Goal: Information Seeking & Learning: Learn about a topic

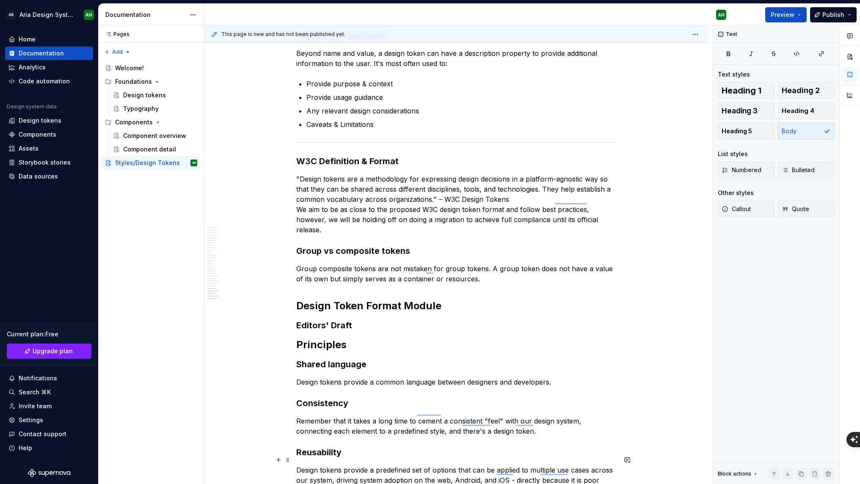
scroll to position [2660, 0]
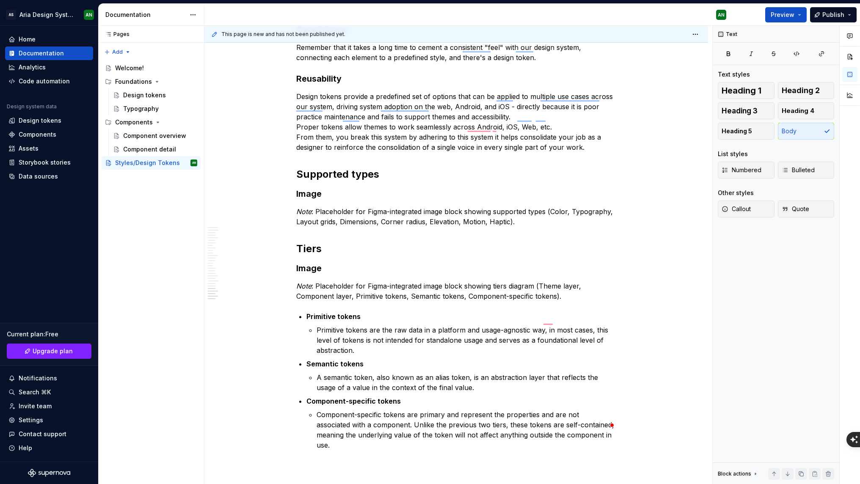
click at [139, 108] on div "Typography" at bounding box center [141, 109] width 36 height 8
click at [147, 161] on div "Styles/Design Tokens" at bounding box center [147, 163] width 65 height 8
click at [498, 188] on h3 "Image" at bounding box center [456, 194] width 320 height 12
click at [581, 263] on h3 "Image" at bounding box center [456, 269] width 320 height 12
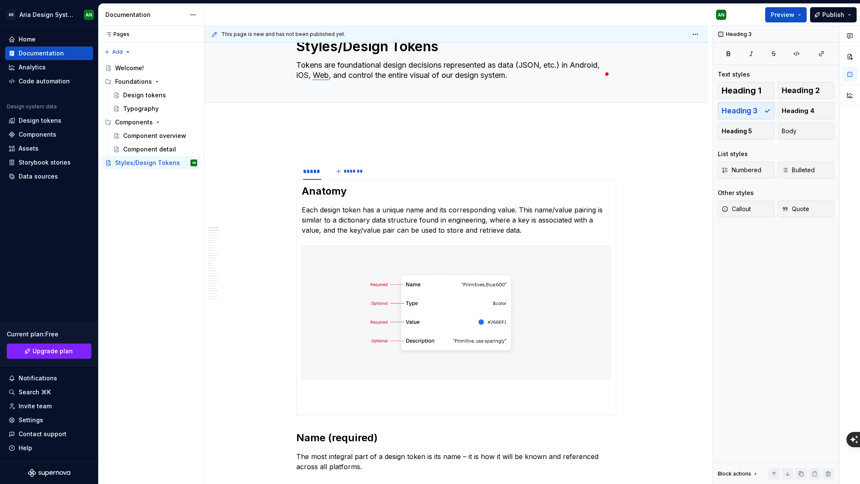
scroll to position [33, 0]
type textarea "*"
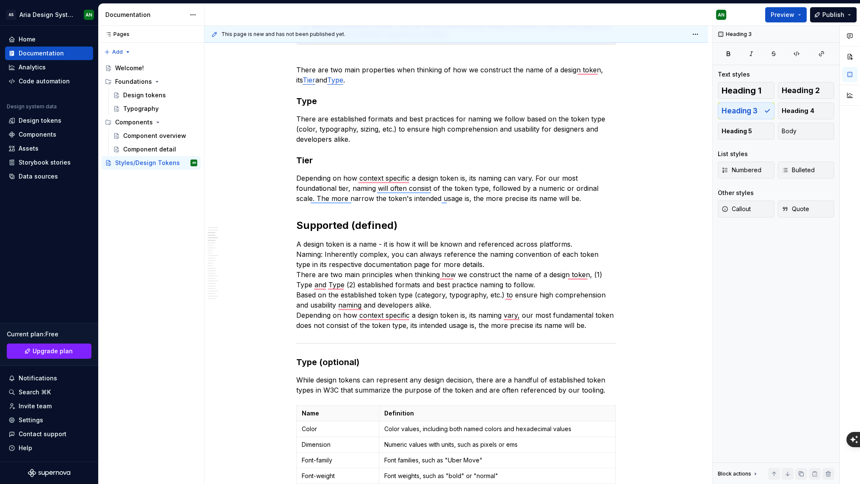
scroll to position [547, 0]
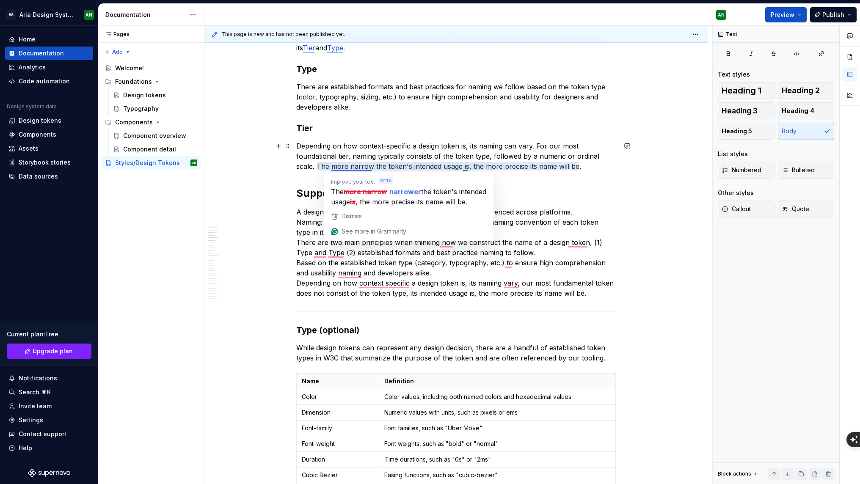
click at [354, 167] on p "Depending on how context-specific a design token is, its naming can vary. For o…" at bounding box center [456, 156] width 320 height 30
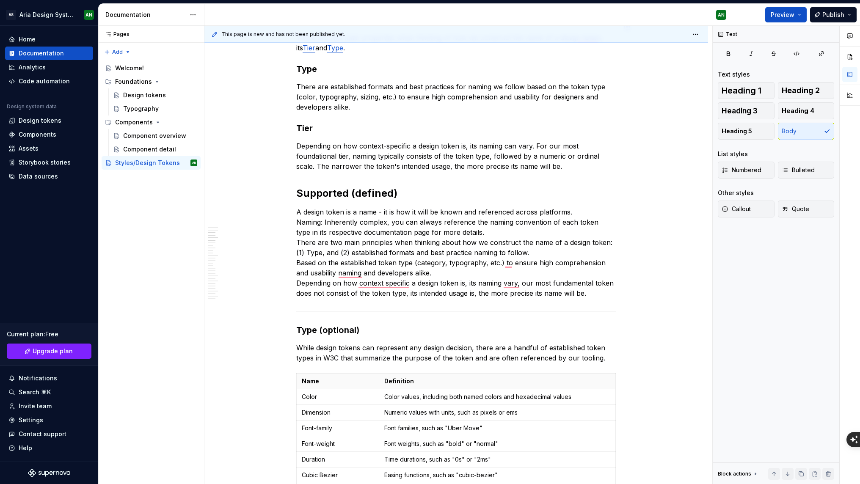
type textarea "*"
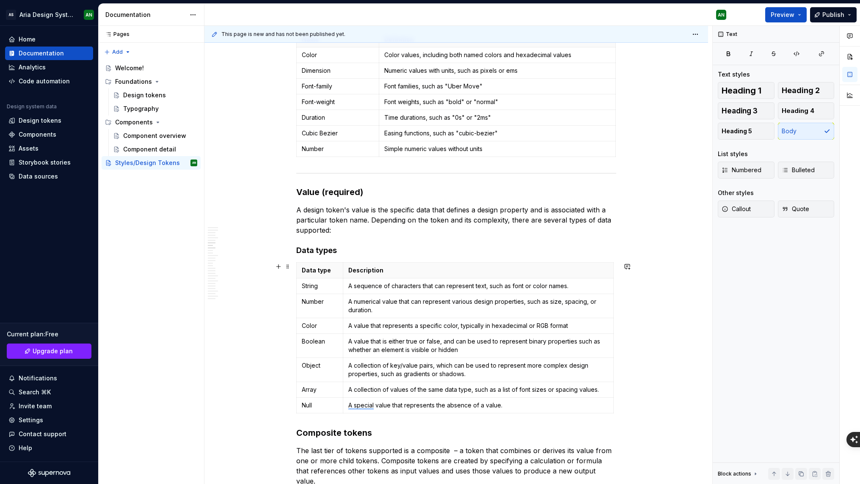
scroll to position [0, 0]
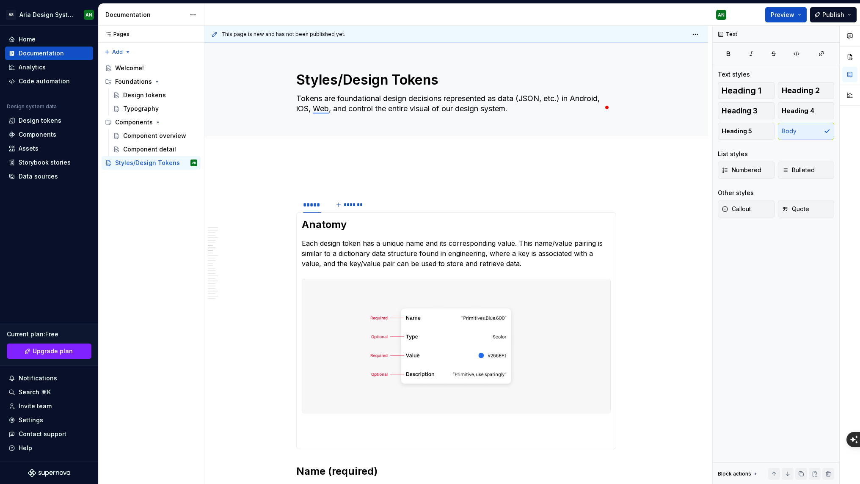
scroll to position [1071, 0]
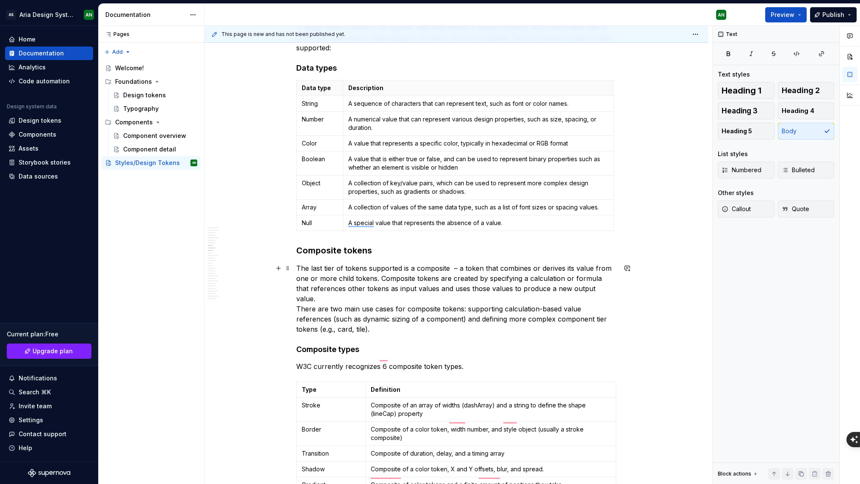
click at [365, 321] on p "The last tier of tokens supported is a composite – a token that combines or der…" at bounding box center [456, 298] width 320 height 71
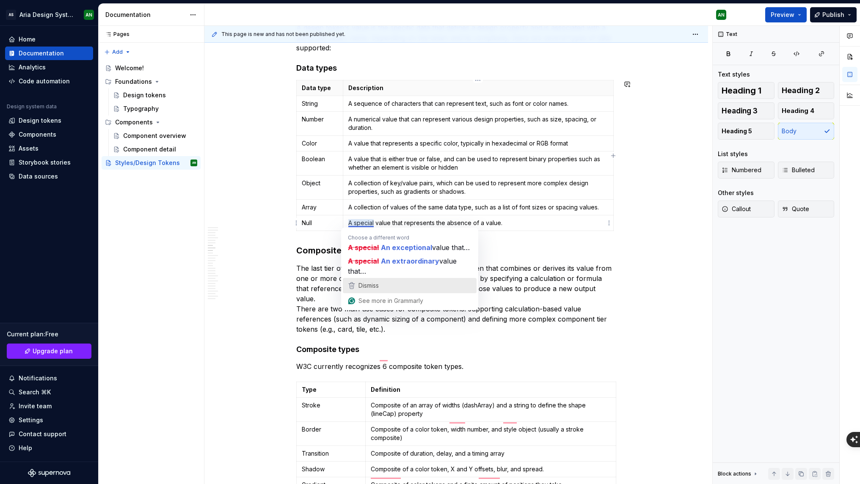
click at [366, 286] on span "Dismiss" at bounding box center [369, 285] width 20 height 7
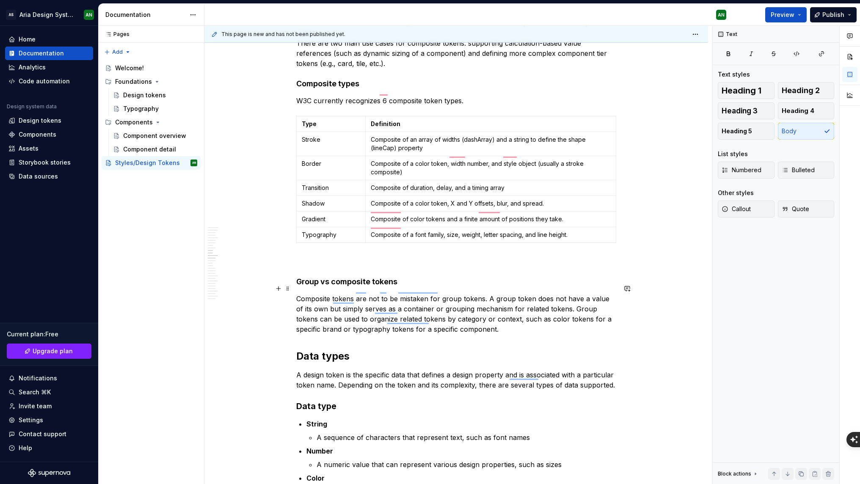
scroll to position [1347, 0]
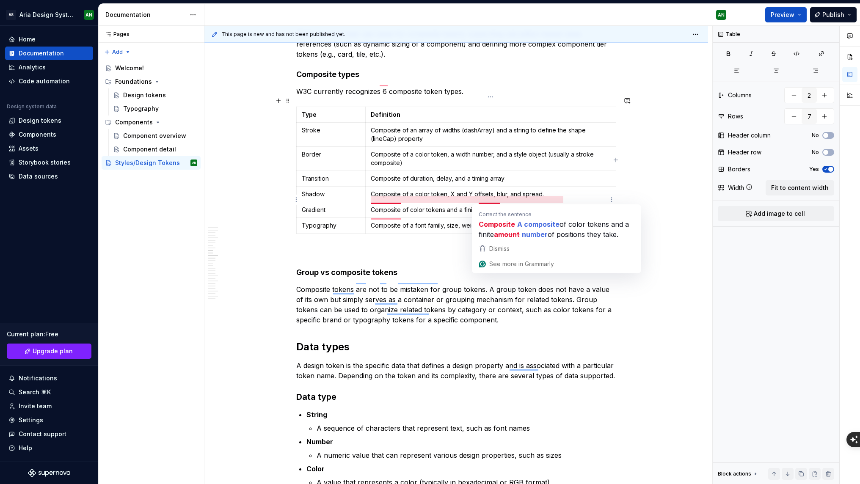
click at [490, 206] on p "Composite of color tokens and a finite amount of positions they take." at bounding box center [491, 210] width 240 height 8
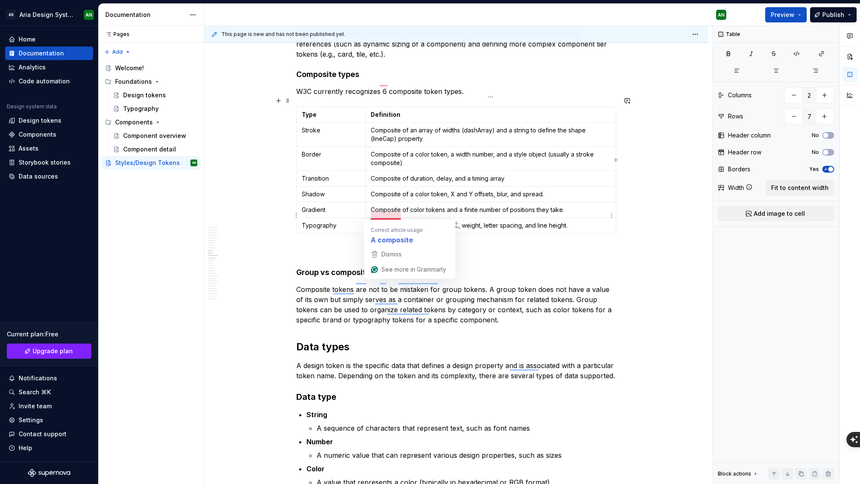
click at [389, 253] on span "Dismiss" at bounding box center [392, 254] width 20 height 7
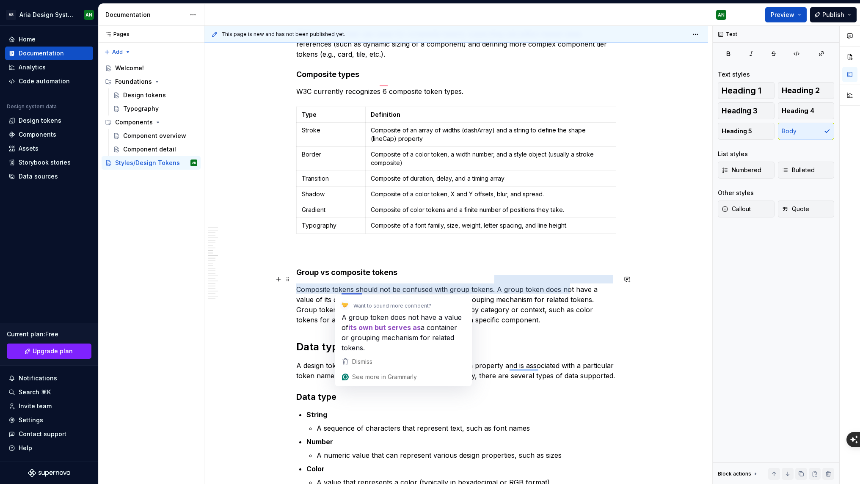
type textarea "*"
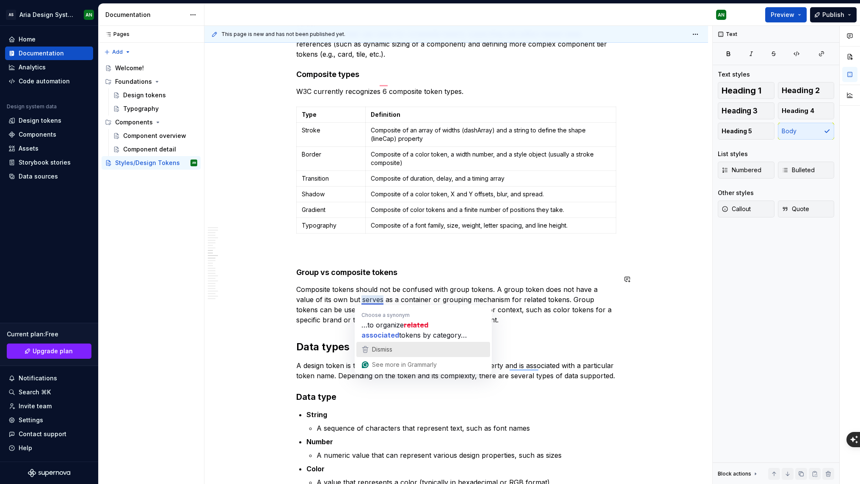
click at [388, 348] on span "Dismiss" at bounding box center [382, 349] width 20 height 7
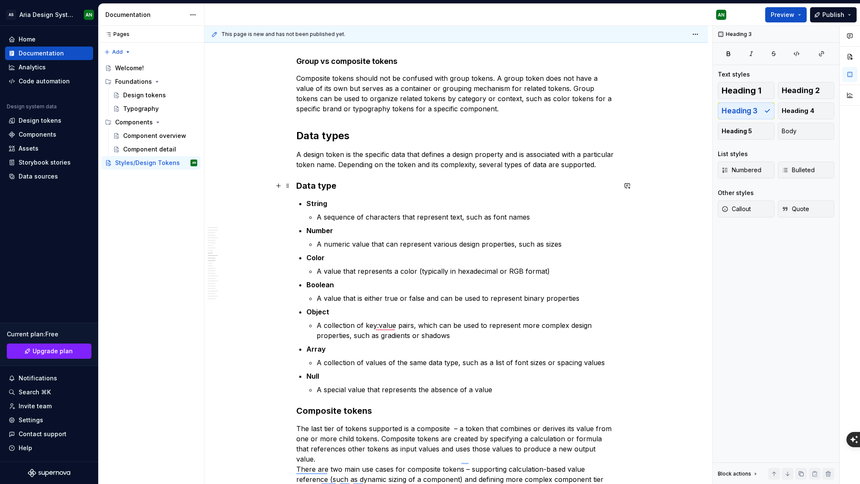
click at [356, 188] on h3 "Data type" at bounding box center [456, 186] width 320 height 12
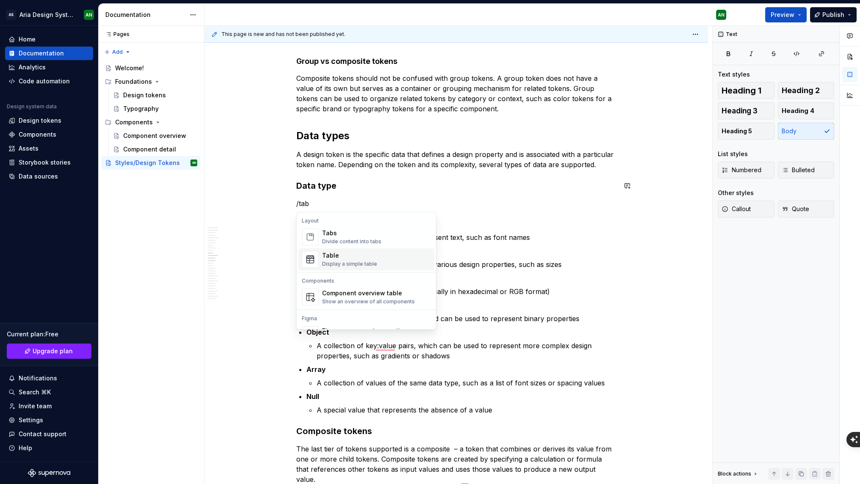
click at [334, 255] on div "Table" at bounding box center [349, 256] width 55 height 8
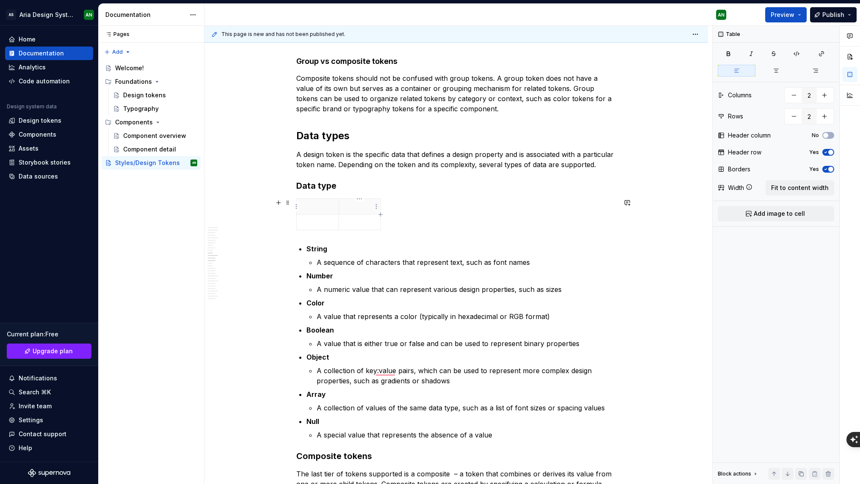
click at [355, 209] on p "To enrich screen reader interactions, please activate Accessibility in Grammarl…" at bounding box center [360, 206] width 32 height 8
drag, startPoint x: 380, startPoint y: 207, endPoint x: 615, endPoint y: 209, distance: 234.6
drag, startPoint x: 338, startPoint y: 207, endPoint x: 344, endPoint y: 207, distance: 5.9
click at [346, 207] on th "To enrich screen reader interactions, please activate Accessibility in Grammarl…" at bounding box center [484, 207] width 277 height 16
type textarea "*"
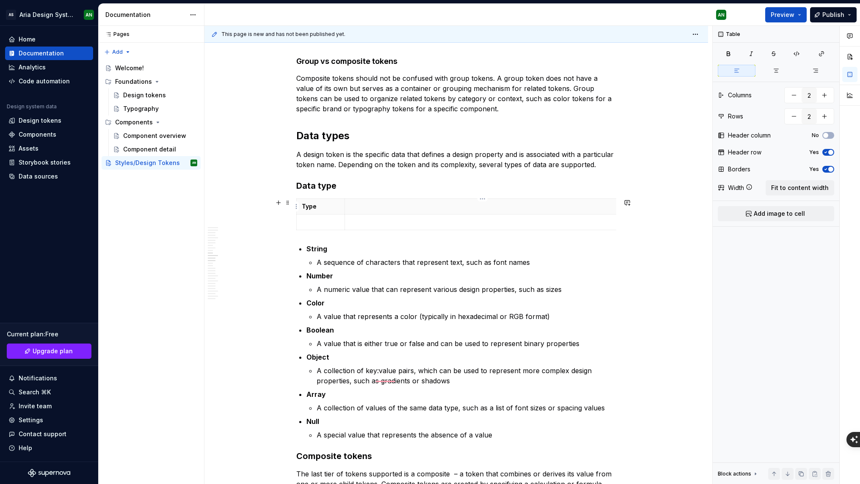
click at [371, 207] on p "To enrich screen reader interactions, please activate Accessibility in Grammarl…" at bounding box center [483, 206] width 266 height 8
click at [318, 224] on p "To enrich screen reader interactions, please activate Accessibility in Grammarl…" at bounding box center [321, 222] width 38 height 8
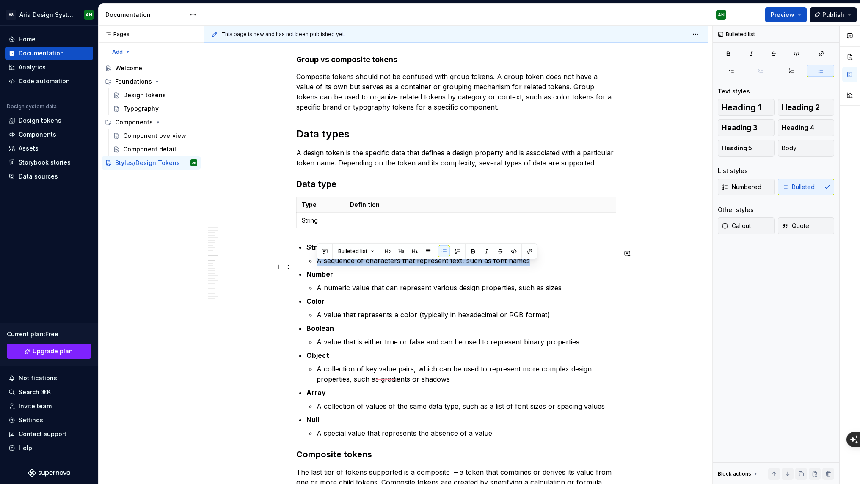
drag, startPoint x: 318, startPoint y: 266, endPoint x: 526, endPoint y: 269, distance: 208.3
click at [526, 266] on p "A sequence of characters that represent text, such as font names" at bounding box center [467, 261] width 300 height 10
copy p "A sequence of characters that represent text, such as font names"
click at [407, 221] on p "To enrich screen reader interactions, please activate Accessibility in Grammarl…" at bounding box center [483, 220] width 266 height 8
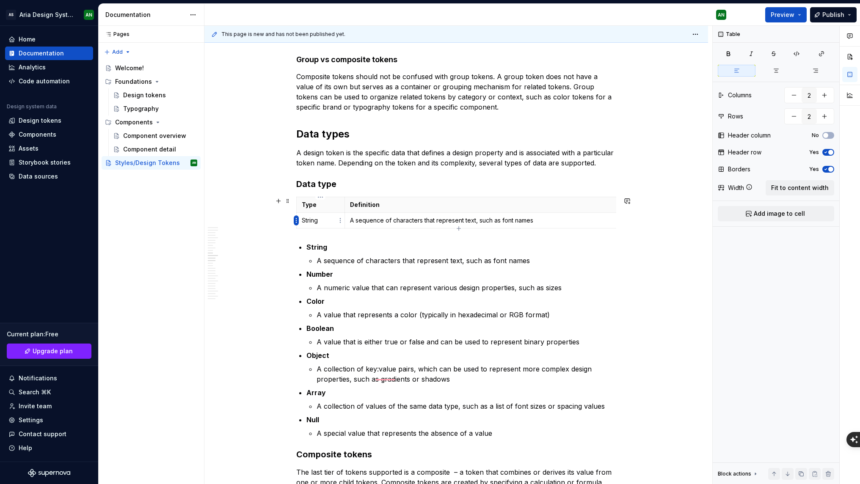
click at [296, 220] on html "AS Aria Design System AN Home Documentation Analytics Code automation Design sy…" at bounding box center [430, 242] width 860 height 484
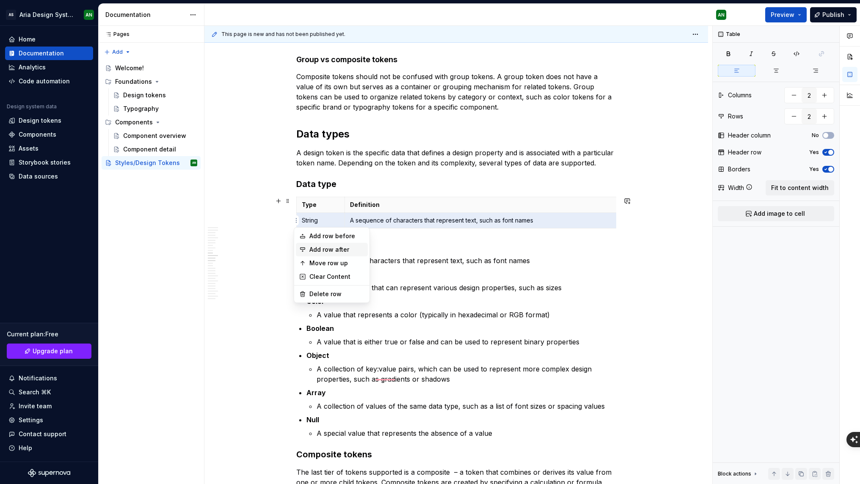
click at [317, 246] on div "Add row after" at bounding box center [337, 250] width 55 height 8
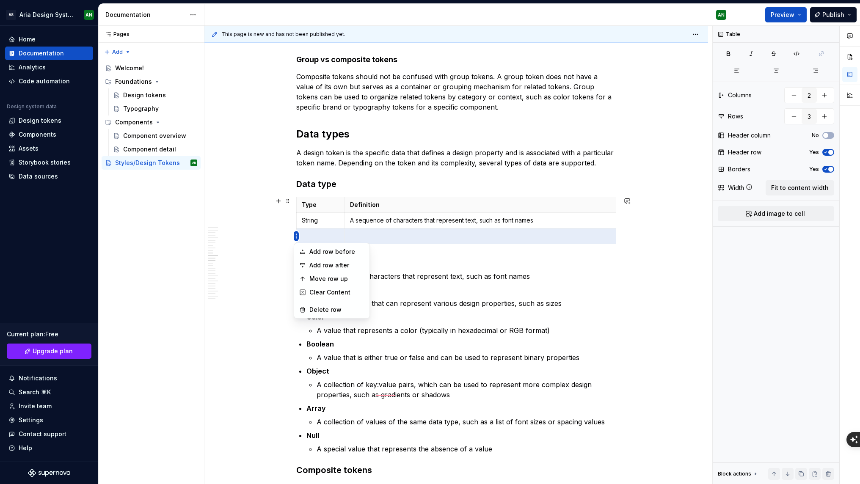
click at [296, 235] on html "AS Aria Design System AN Home Documentation Analytics Code automation Design sy…" at bounding box center [430, 242] width 860 height 484
click at [308, 261] on div "Add row after" at bounding box center [332, 266] width 72 height 14
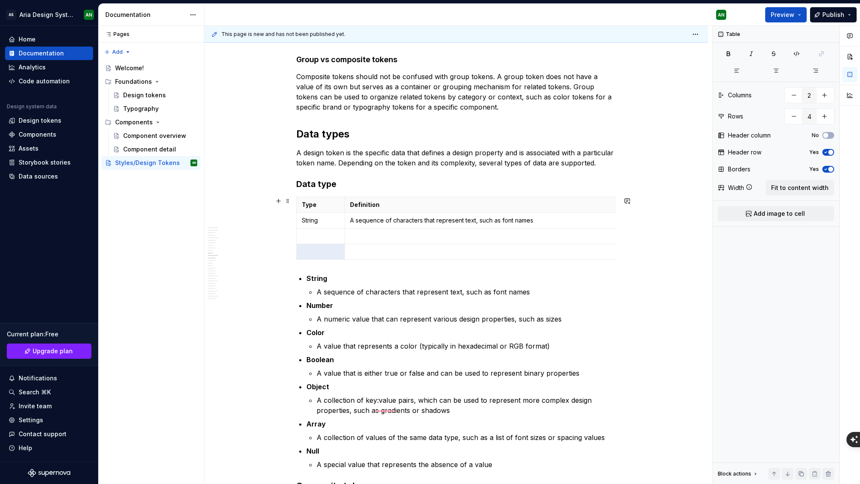
click at [295, 235] on div "***** ******* Anatomy Each design token has a unique name and its corresponding…" at bounding box center [457, 189] width 504 height 3188
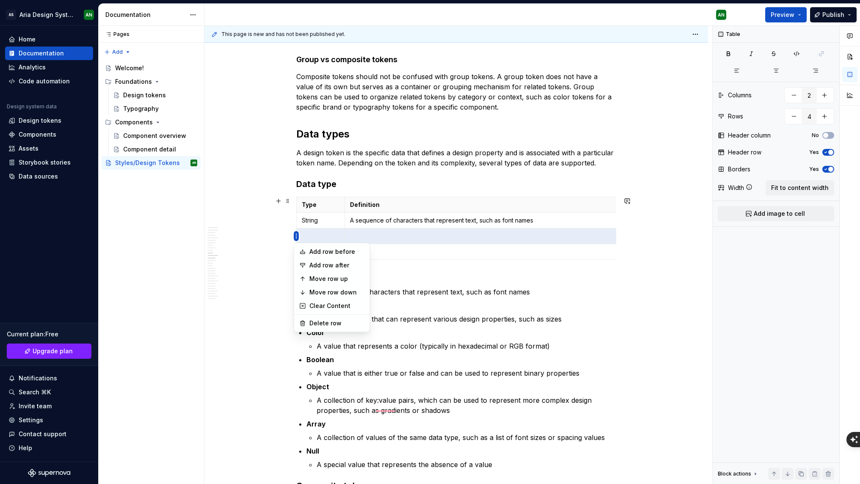
click at [296, 236] on html "AS Aria Design System AN Home Documentation Analytics Code automation Design sy…" at bounding box center [430, 242] width 860 height 484
click at [306, 265] on div "Add row after" at bounding box center [332, 266] width 72 height 14
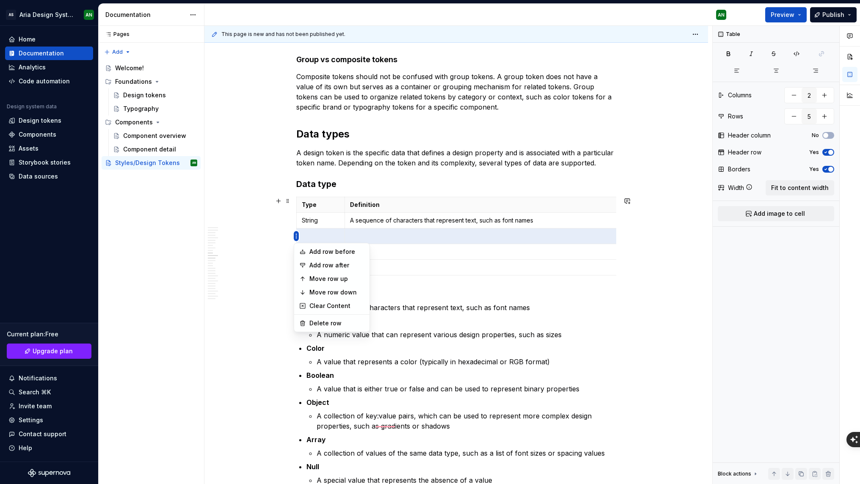
click at [296, 238] on html "AS Aria Design System AN Home Documentation Analytics Code automation Design sy…" at bounding box center [430, 242] width 860 height 484
drag, startPoint x: 313, startPoint y: 265, endPoint x: 309, endPoint y: 261, distance: 5.7
click at [312, 265] on div "Add row after" at bounding box center [337, 265] width 55 height 8
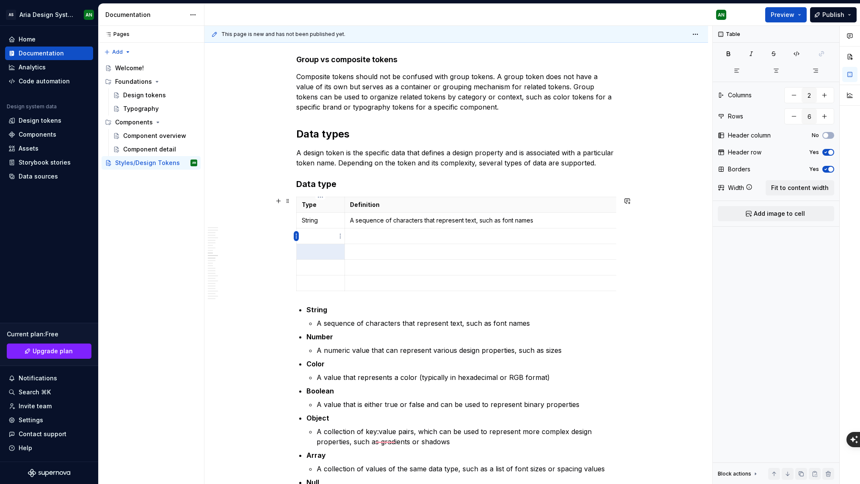
click at [296, 236] on html "AS Aria Design System AN Home Documentation Analytics Code automation Design sy…" at bounding box center [430, 242] width 860 height 484
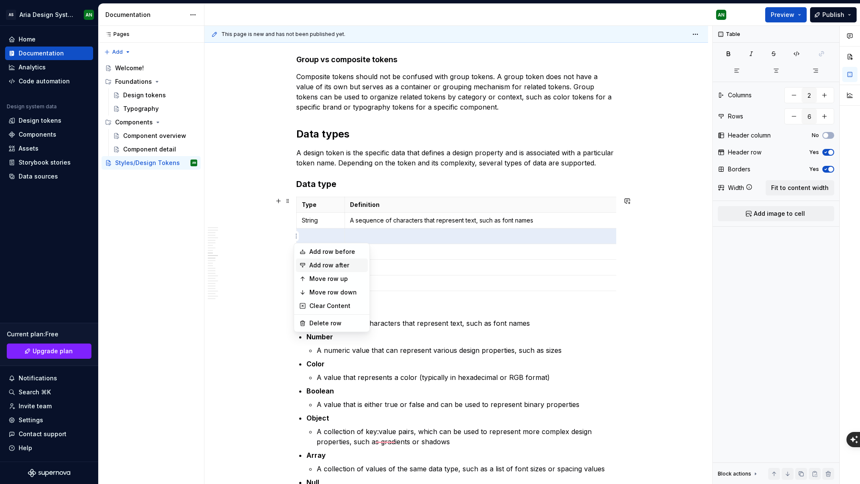
click at [310, 263] on div "Add row after" at bounding box center [337, 265] width 55 height 8
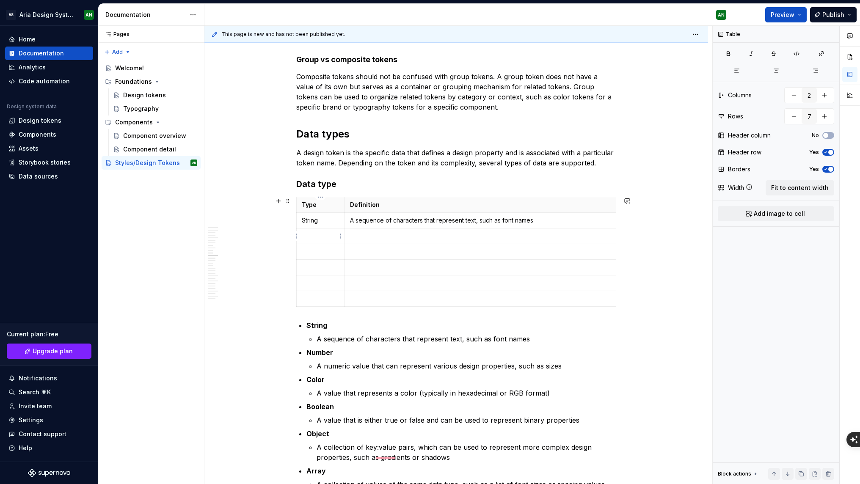
click at [315, 236] on p "To enrich screen reader interactions, please activate Accessibility in Grammarl…" at bounding box center [321, 236] width 38 height 8
click at [315, 252] on p "To enrich screen reader interactions, please activate Accessibility in Grammarl…" at bounding box center [321, 252] width 38 height 8
click at [311, 268] on p "To enrich screen reader interactions, please activate Accessibility in Grammarl…" at bounding box center [321, 267] width 38 height 8
click at [312, 285] on p "To enrich screen reader interactions, please activate Accessibility in Grammarl…" at bounding box center [321, 283] width 38 height 8
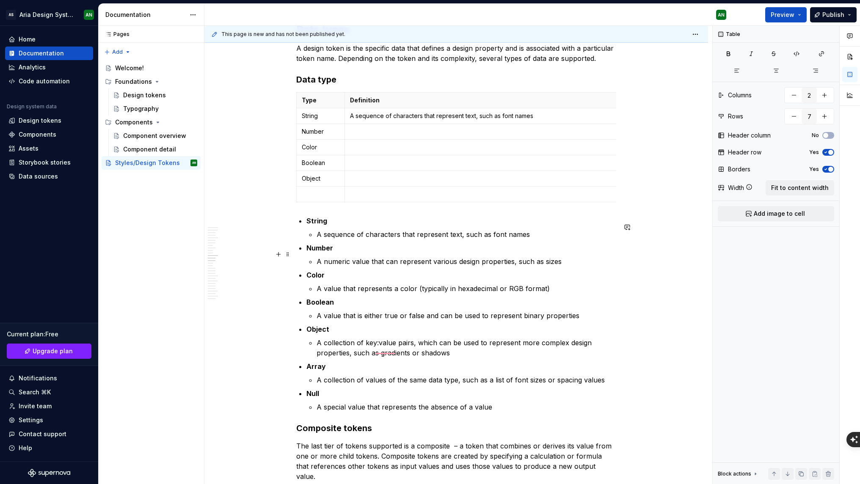
scroll to position [1723, 0]
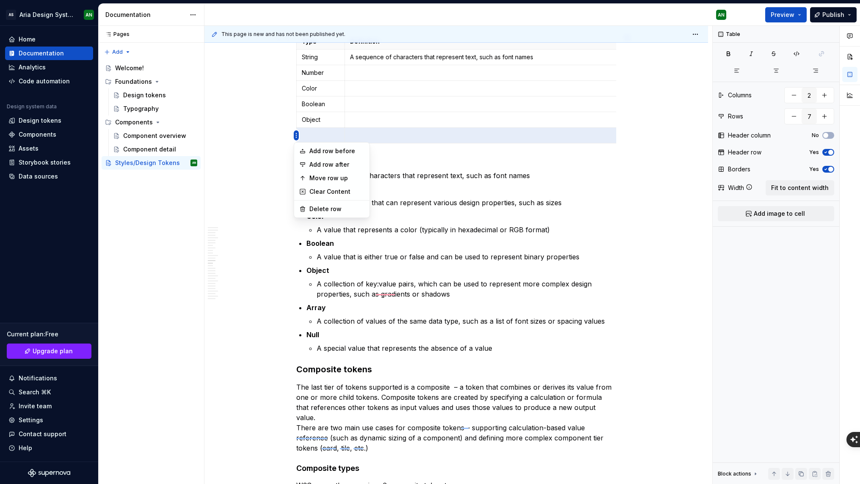
click at [297, 134] on html "AS Aria Design System AN Home Documentation Analytics Code automation Design sy…" at bounding box center [430, 242] width 860 height 484
click at [306, 164] on icon at bounding box center [302, 164] width 7 height 7
type input "8"
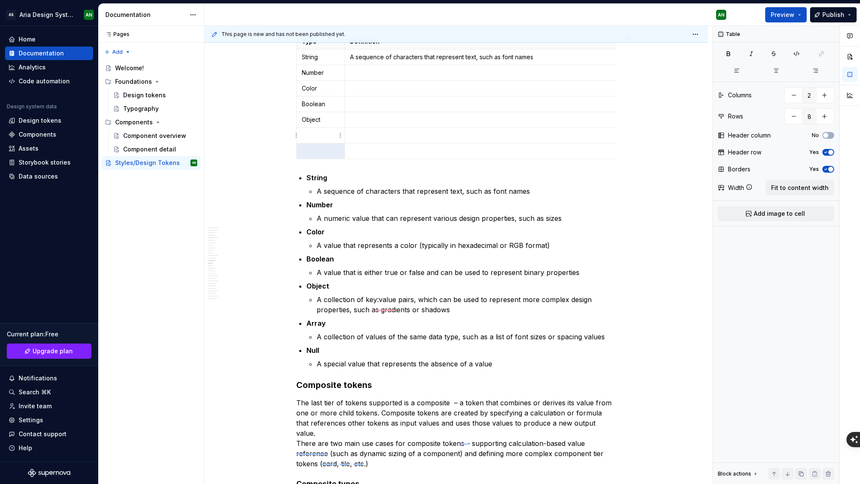
click at [313, 136] on p "To enrich screen reader interactions, please activate Accessibility in Grammarl…" at bounding box center [321, 135] width 38 height 8
click at [312, 151] on p "To enrich screen reader interactions, please activate Accessibility in Grammarl…" at bounding box center [321, 151] width 38 height 8
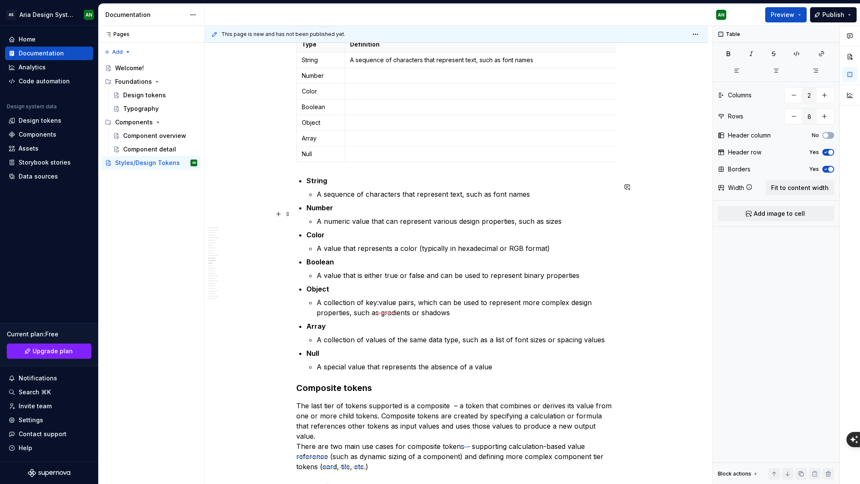
scroll to position [1714, 0]
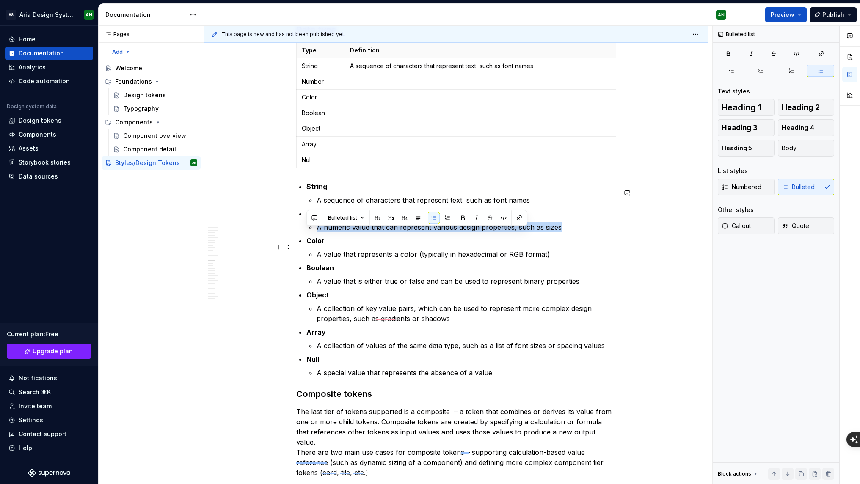
drag, startPoint x: 318, startPoint y: 233, endPoint x: 559, endPoint y: 234, distance: 241.8
click at [559, 232] on p "A numeric value that can represent various design properties, such as sizes" at bounding box center [467, 227] width 300 height 10
copy p "A numeric value that can represent various design properties, such as sizes"
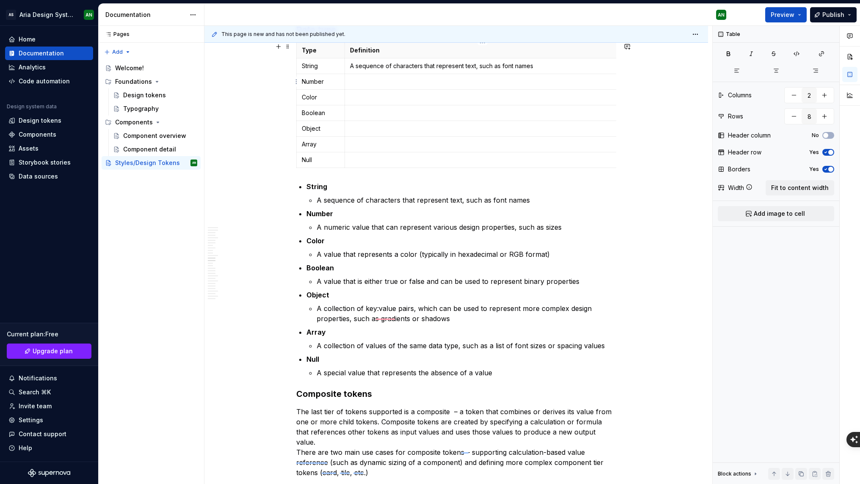
click at [381, 84] on p "To enrich screen reader interactions, please activate Accessibility in Grammarl…" at bounding box center [483, 81] width 266 height 8
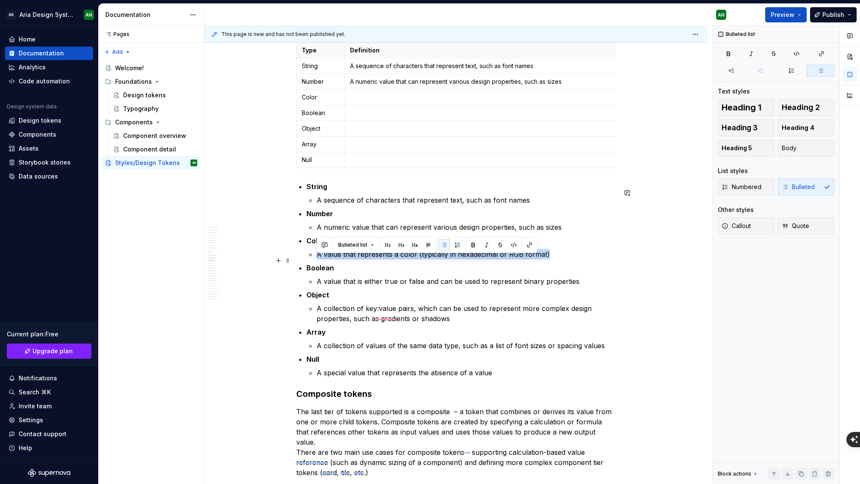
drag, startPoint x: 317, startPoint y: 260, endPoint x: 545, endPoint y: 262, distance: 227.8
click at [545, 260] on p "A value that represents a color (typically in hexadecimal or RGB format)" at bounding box center [467, 254] width 300 height 10
copy p "A value that represents a color (typically in hexadecimal or RGB format)"
click at [370, 98] on p "To enrich screen reader interactions, please activate Accessibility in Grammarl…" at bounding box center [483, 97] width 266 height 8
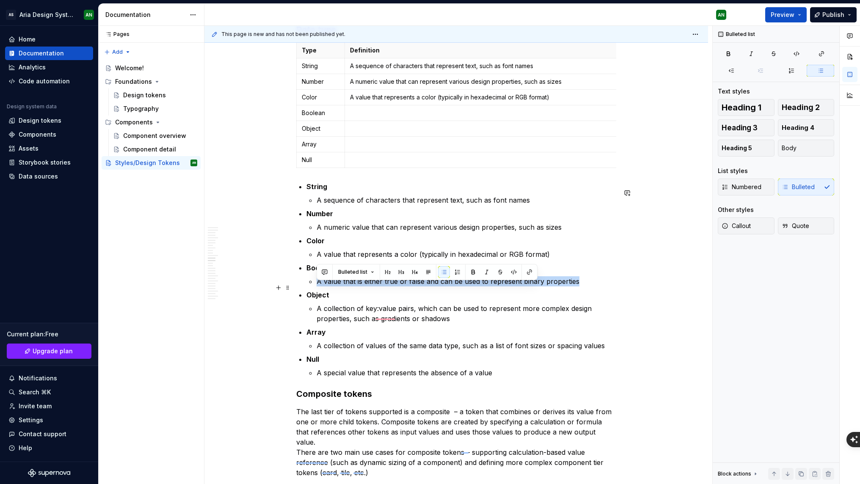
drag, startPoint x: 318, startPoint y: 288, endPoint x: 575, endPoint y: 285, distance: 257.0
click at [575, 285] on p "A value that is either true or false and can be used to represent binary proper…" at bounding box center [467, 282] width 300 height 10
click at [385, 116] on p "To enrich screen reader interactions, please activate Accessibility in Grammarl…" at bounding box center [483, 113] width 266 height 8
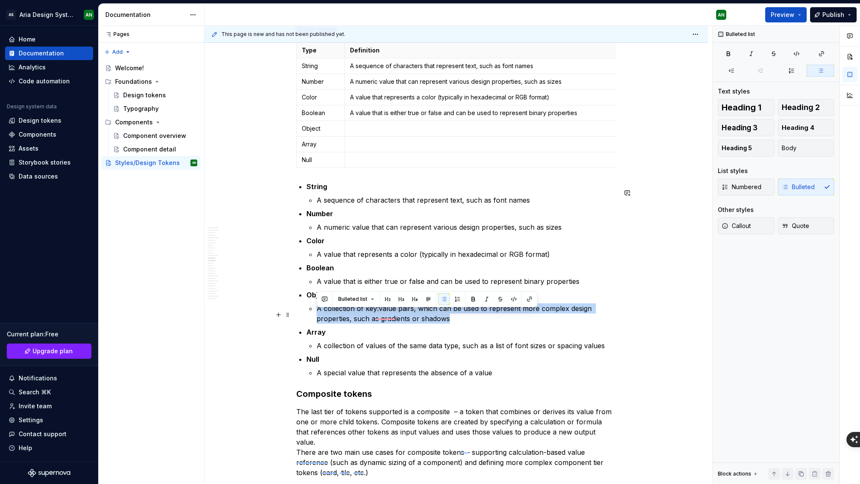
drag, startPoint x: 317, startPoint y: 313, endPoint x: 451, endPoint y: 328, distance: 134.3
click at [451, 324] on p "A collection of key:value pairs, which can be used to represent more complex de…" at bounding box center [467, 314] width 300 height 20
copy p "A collection of key:value pairs, which can be used to represent more complex de…"
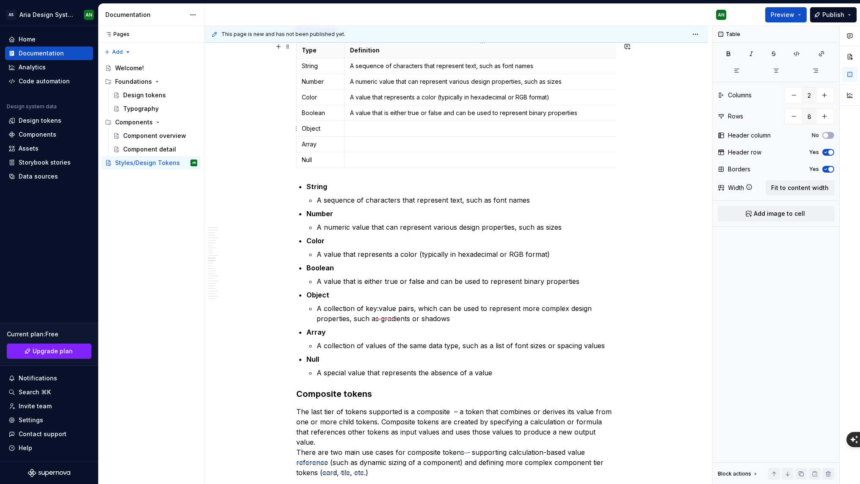
click at [371, 129] on p "To enrich screen reader interactions, please activate Accessibility in Grammarl…" at bounding box center [483, 128] width 266 height 8
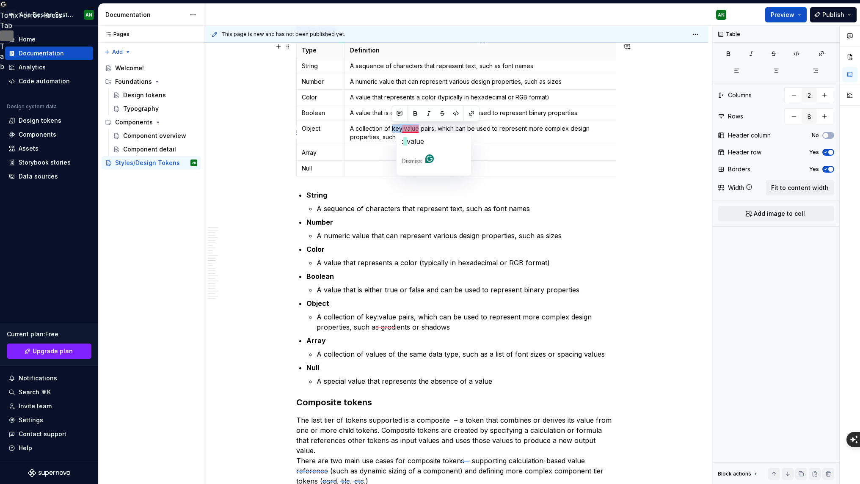
drag, startPoint x: 392, startPoint y: 128, endPoint x: 418, endPoint y: 127, distance: 25.4
click at [418, 127] on p "A collection of key:value pairs, which can be used to represent more complex de…" at bounding box center [483, 132] width 266 height 17
click at [456, 112] on button "button" at bounding box center [456, 114] width 12 height 12
click at [451, 136] on p "A collection of key:value pairs, which can be used to represent more complex de…" at bounding box center [483, 132] width 266 height 17
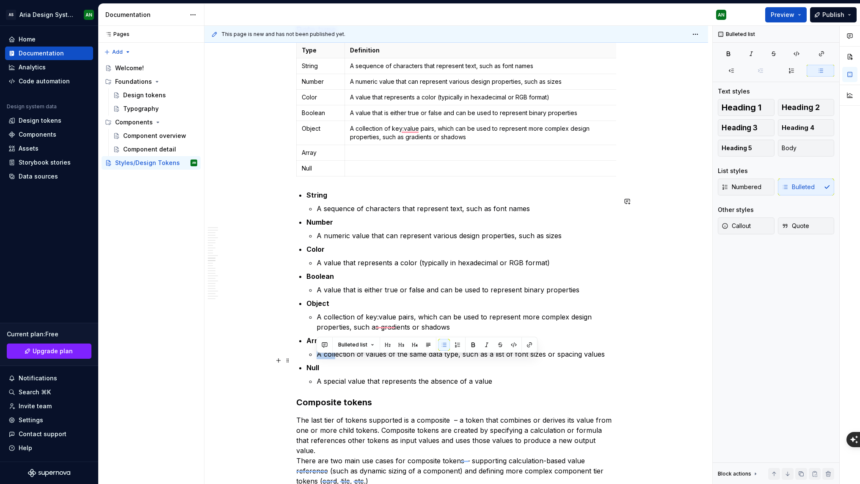
click at [318, 359] on p "A collection of values of the same data type, such as a list of font sizes or s…" at bounding box center [467, 354] width 300 height 10
drag, startPoint x: 318, startPoint y: 359, endPoint x: 605, endPoint y: 363, distance: 287.1
click at [605, 359] on p "A collection of values of the same data type, such as a list of font sizes or s…" at bounding box center [467, 354] width 300 height 10
copy p "A collection of values of the same data type, such as a list of font sizes or s…"
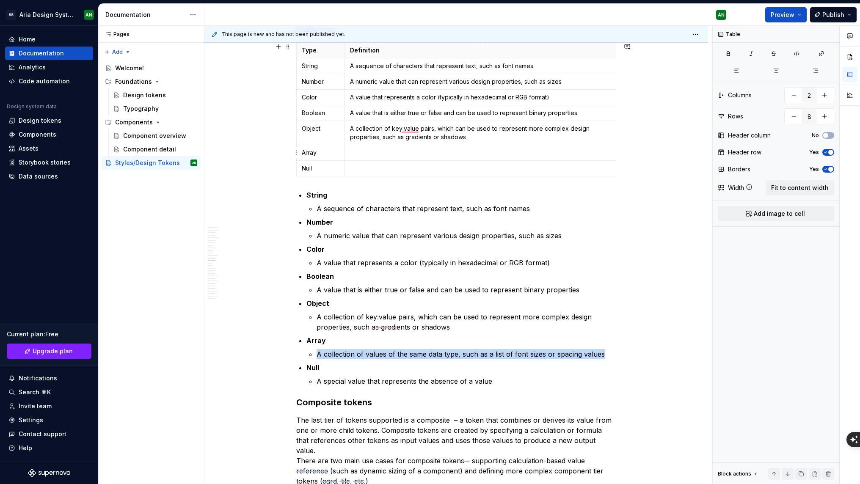
click at [414, 152] on p "To enrich screen reader interactions, please activate Accessibility in Grammarl…" at bounding box center [483, 153] width 266 height 8
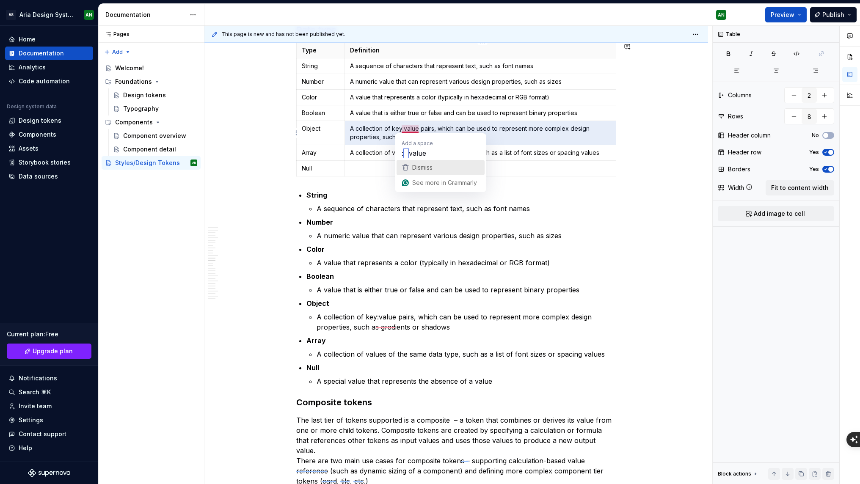
click at [420, 166] on span "Dismiss" at bounding box center [422, 167] width 20 height 7
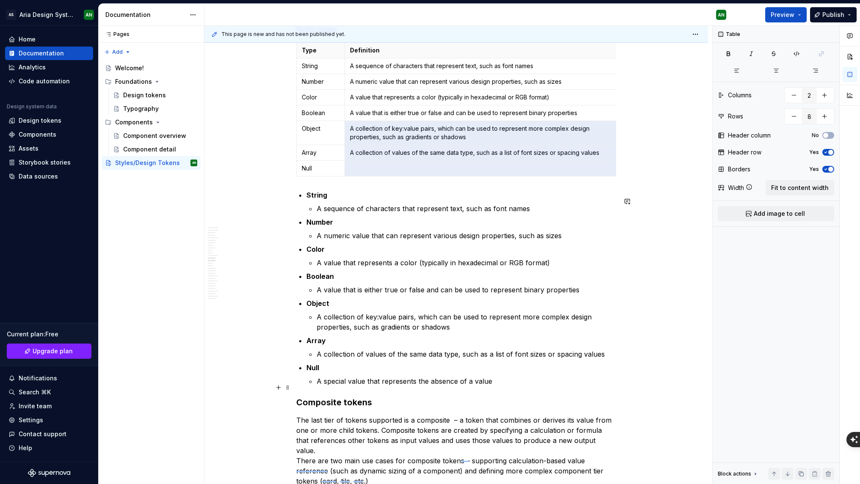
drag, startPoint x: 318, startPoint y: 387, endPoint x: 407, endPoint y: 390, distance: 89.0
click at [407, 387] on p "A special value that represents the absence of a value" at bounding box center [467, 381] width 300 height 10
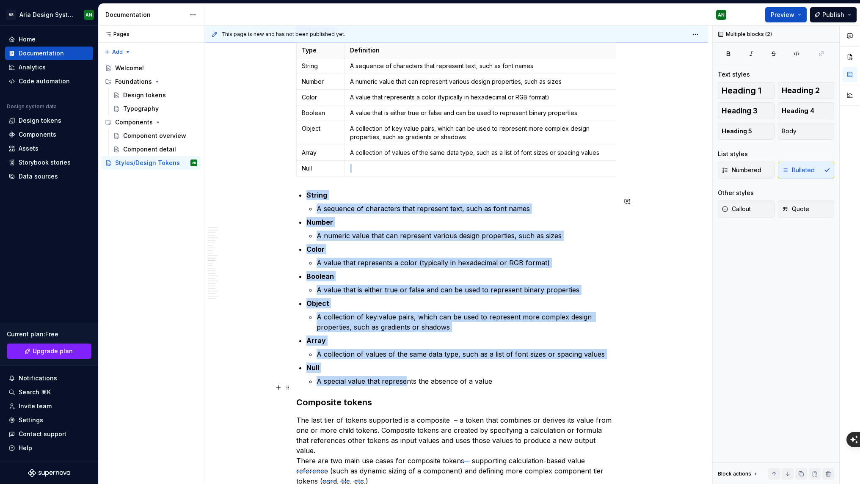
drag, startPoint x: 348, startPoint y: 385, endPoint x: 343, endPoint y: 385, distance: 5.1
click at [348, 385] on p "A special value that represents the absence of a value" at bounding box center [467, 381] width 300 height 10
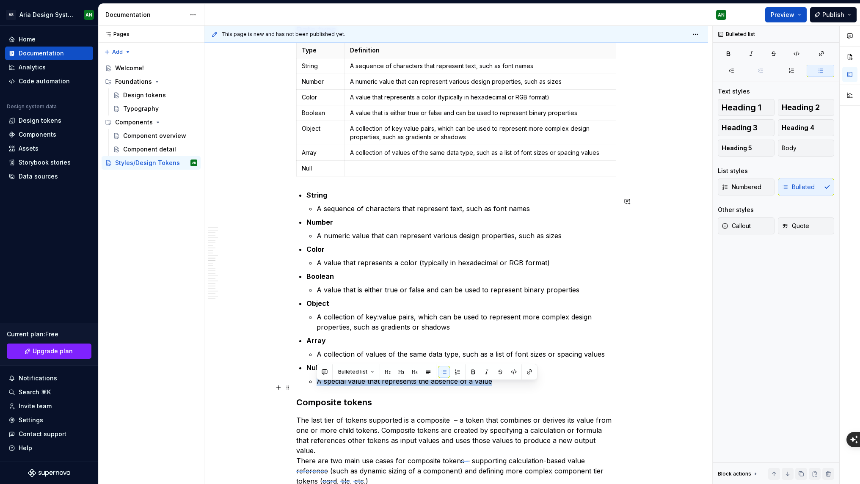
drag, startPoint x: 317, startPoint y: 388, endPoint x: 489, endPoint y: 388, distance: 171.5
click at [489, 387] on p "A special value that represents the absence of a value" at bounding box center [467, 381] width 300 height 10
copy p "A special value that represents the absence of a value"
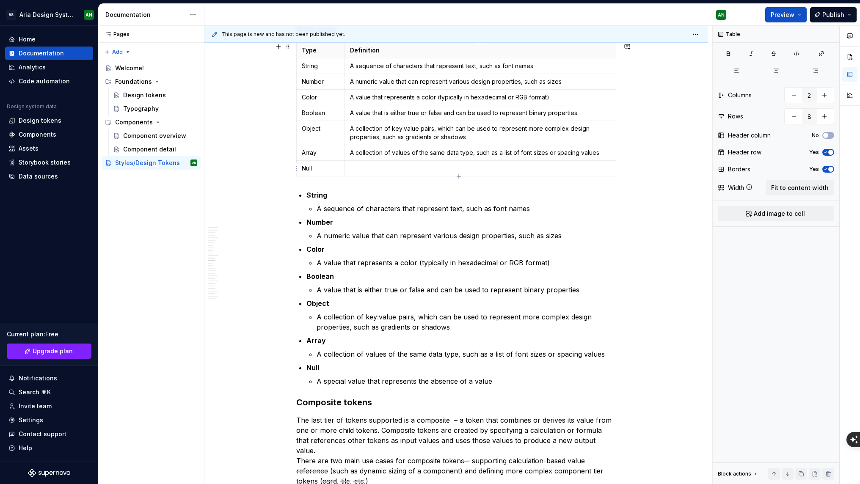
click at [372, 169] on p "To enrich screen reader interactions, please activate Accessibility in Grammarl…" at bounding box center [483, 168] width 266 height 8
click at [476, 136] on p "A collection of key:value pairs, which can be used to represent more complex de…" at bounding box center [483, 132] width 266 height 17
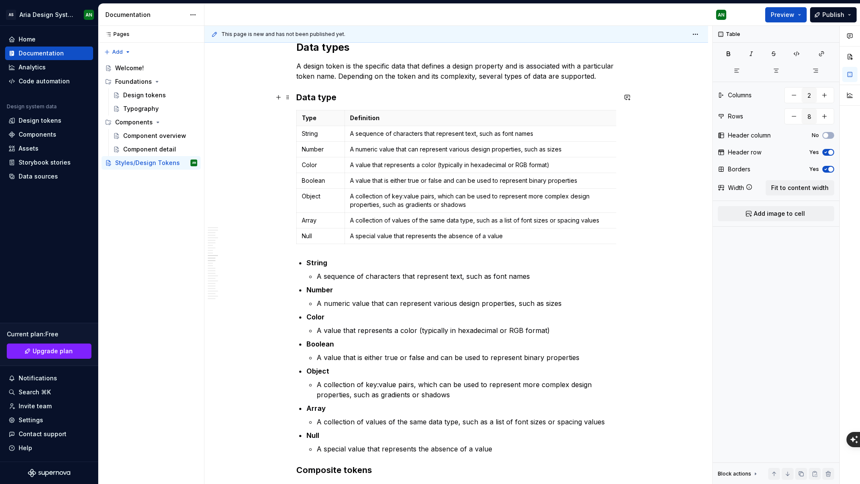
scroll to position [1645, 0]
click at [551, 110] on div "***** ******* Anatomy Each design token has a unique name and its corresponding…" at bounding box center [456, 71] width 320 height 3083
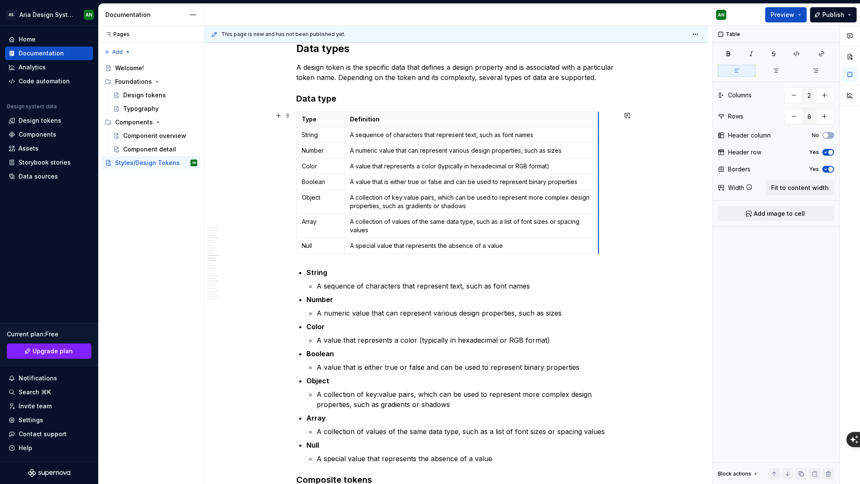
scroll to position [0, 0]
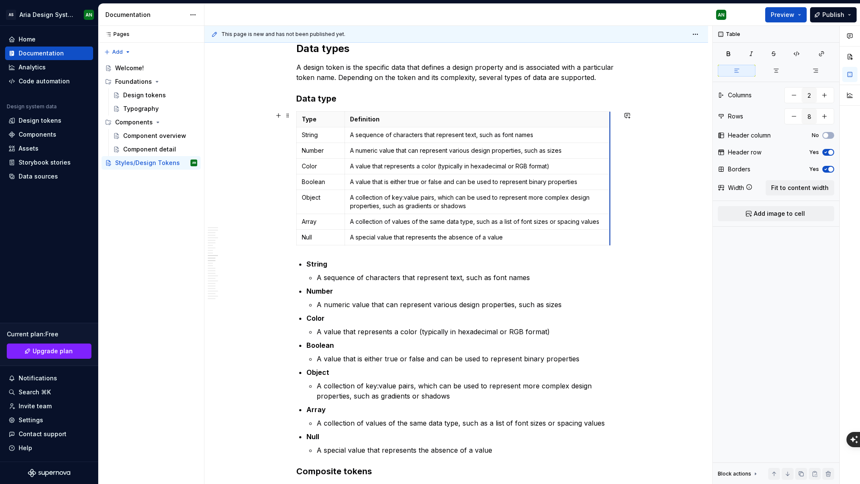
drag, startPoint x: 614, startPoint y: 157, endPoint x: 603, endPoint y: 157, distance: 11.0
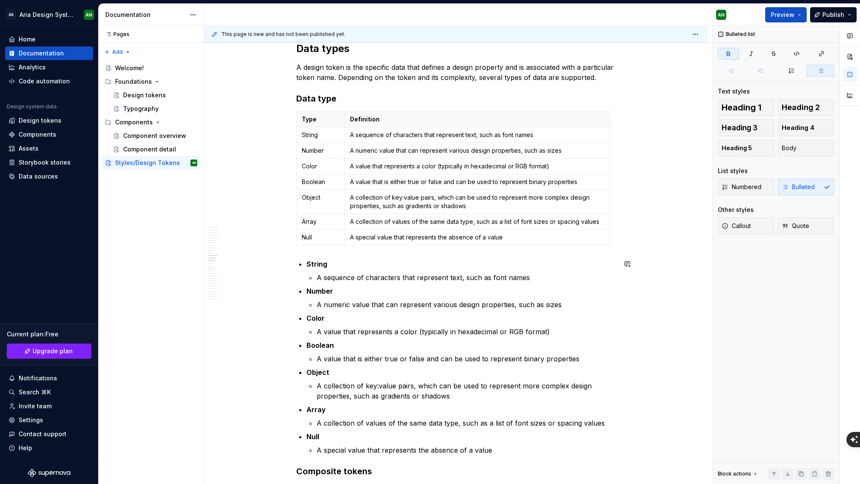
click at [306, 255] on div "***** ******* Anatomy Each design token has a unique name and its corresponding…" at bounding box center [456, 71] width 320 height 3083
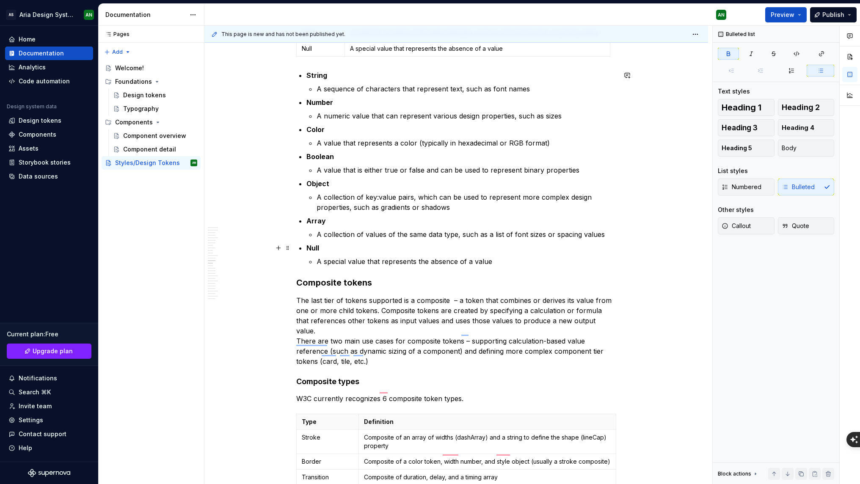
scroll to position [1840, 0]
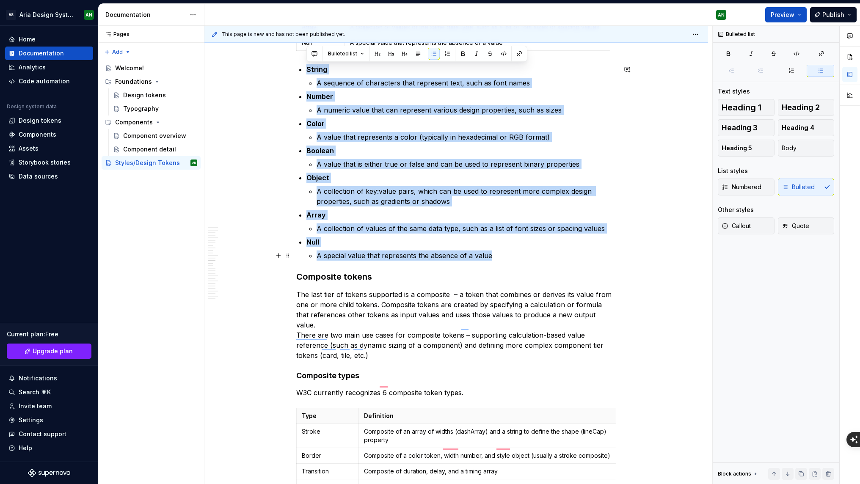
click at [509, 259] on p "A special value that represents the absence of a value" at bounding box center [467, 256] width 300 height 10
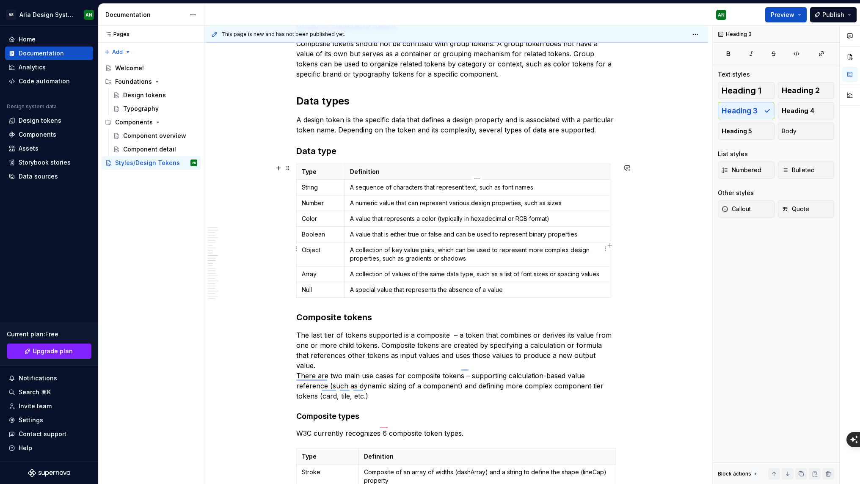
scroll to position [1576, 0]
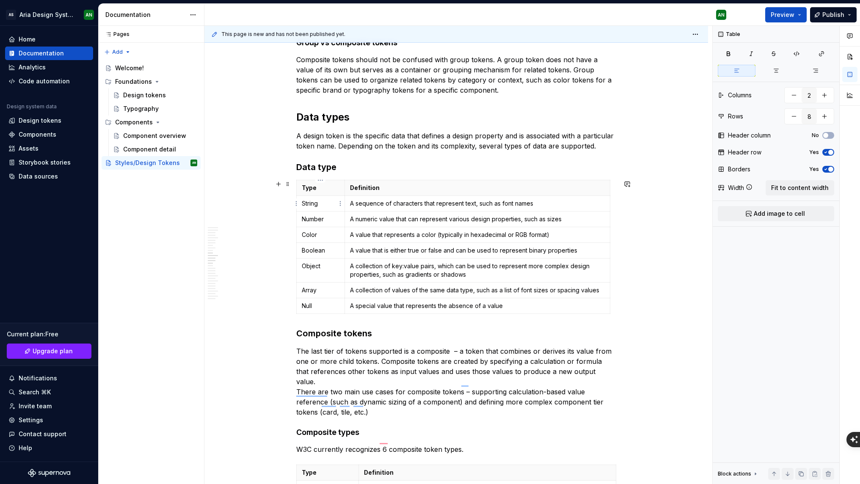
click at [310, 204] on p "String" at bounding box center [321, 203] width 38 height 8
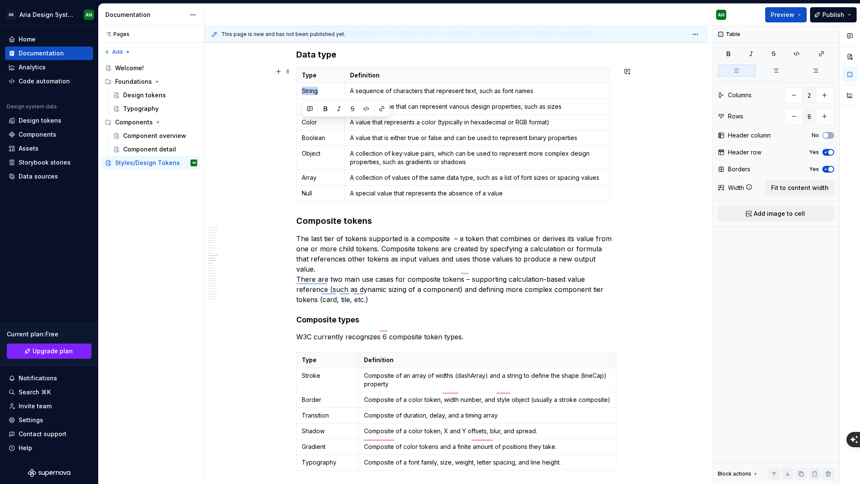
scroll to position [1760, 0]
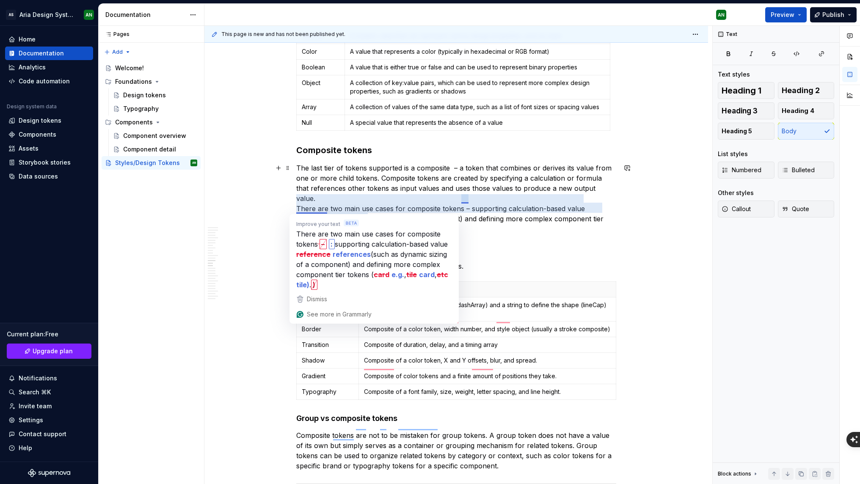
click at [311, 209] on p "The last tier of tokens supported is a composite – a token that combines or der…" at bounding box center [456, 198] width 320 height 71
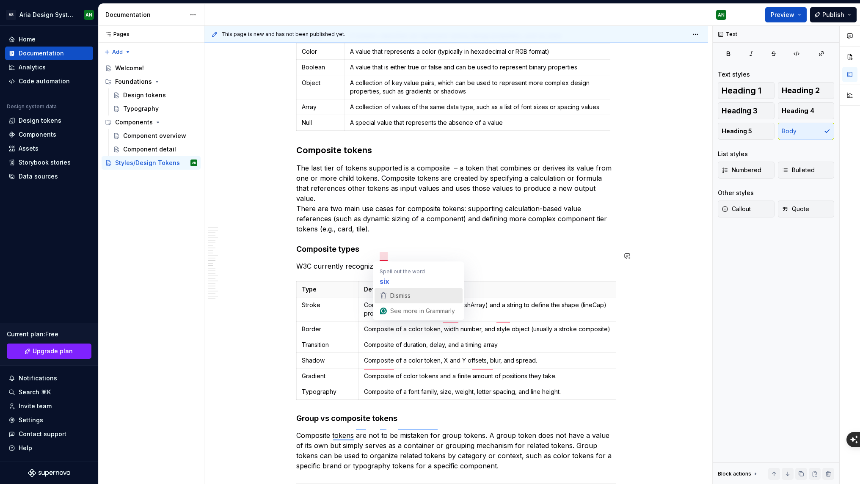
click at [394, 295] on span "Dismiss" at bounding box center [400, 295] width 20 height 7
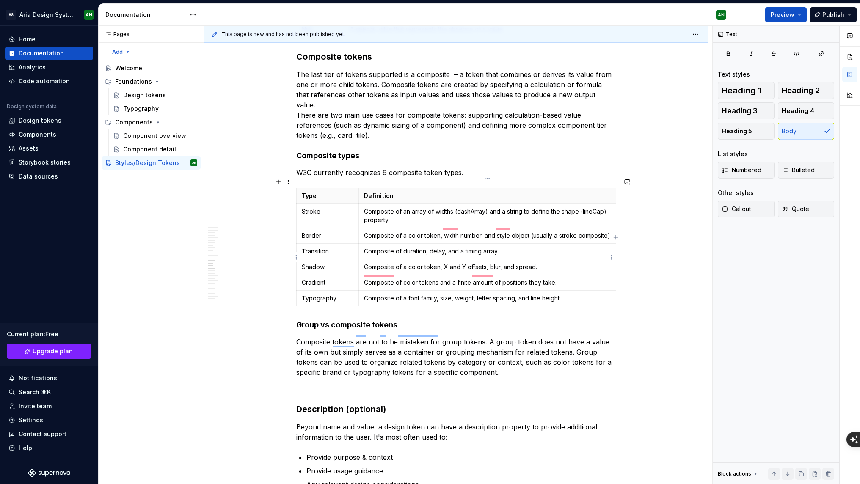
scroll to position [1856, 0]
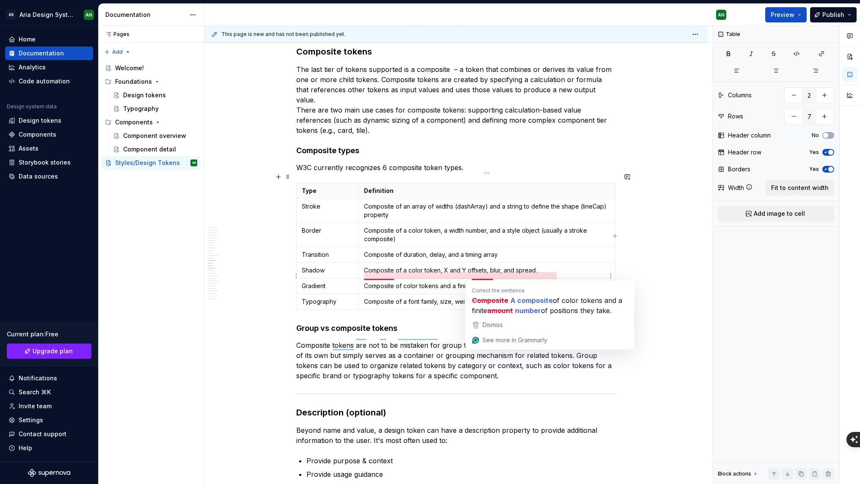
click at [480, 282] on p "Composite of color tokens and a finite amount of positions they take." at bounding box center [487, 286] width 246 height 8
click at [402, 282] on p "Composite of color tokens and a finite amount of positions they take." at bounding box center [487, 286] width 246 height 8
click at [481, 282] on p "Composite of color tokens and a finite amount of positions they take." at bounding box center [487, 286] width 246 height 8
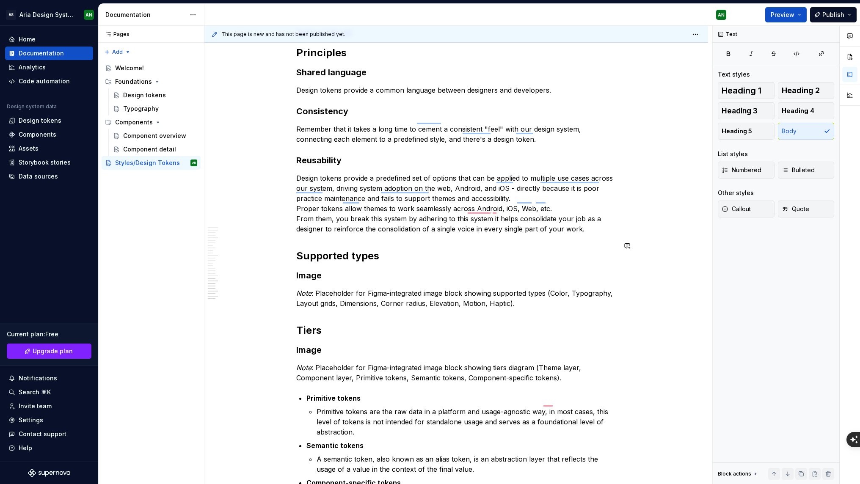
scroll to position [2518, 0]
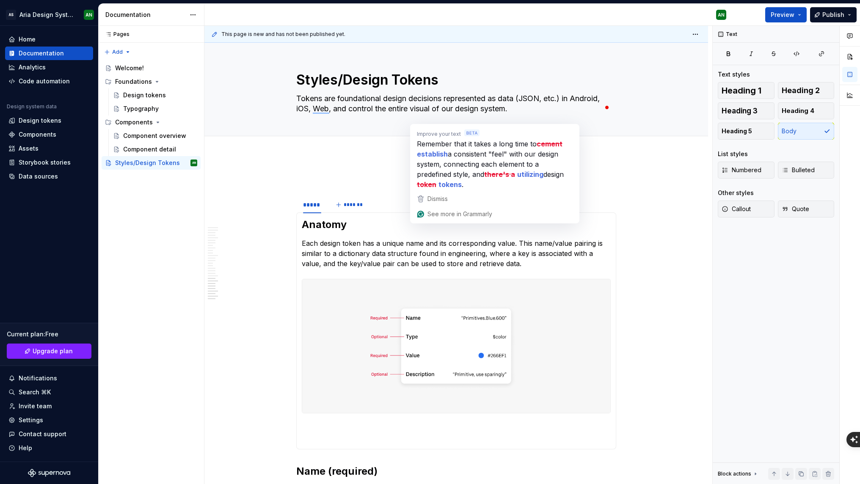
scroll to position [2518, 0]
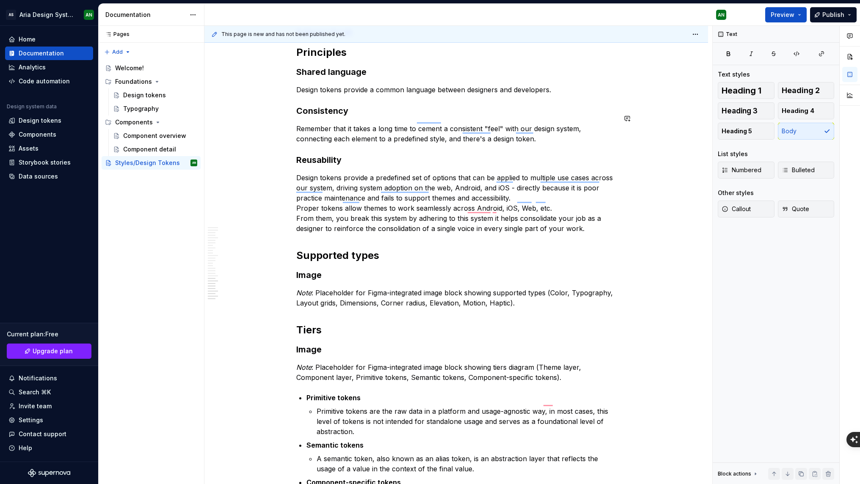
click at [465, 209] on p "Design tokens provide a predefined set of options that can be applied to multip…" at bounding box center [456, 203] width 320 height 61
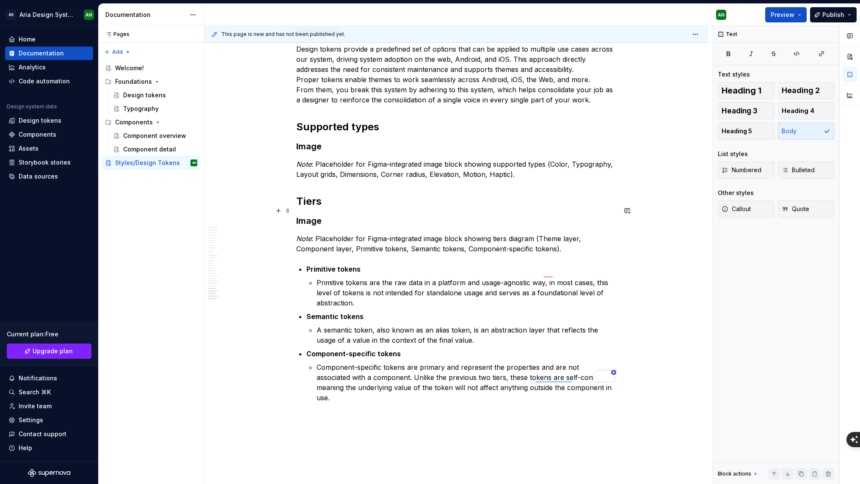
scroll to position [0, 0]
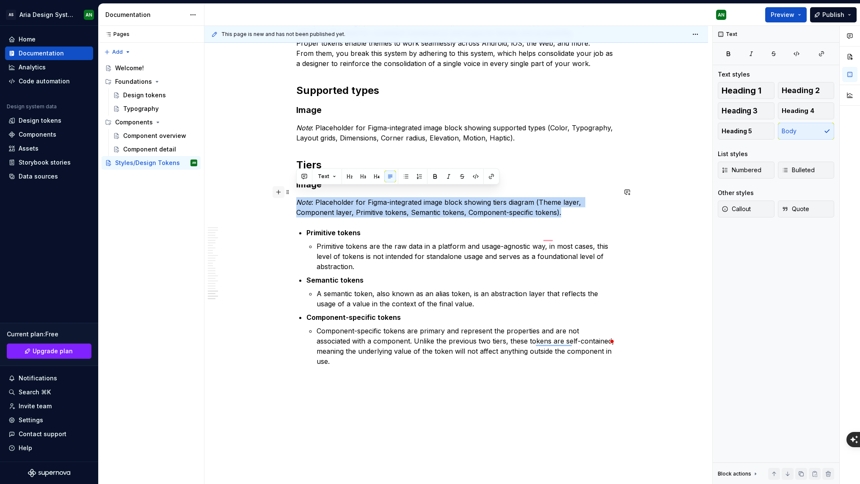
drag, startPoint x: 562, startPoint y: 204, endPoint x: 279, endPoint y: 192, distance: 283.1
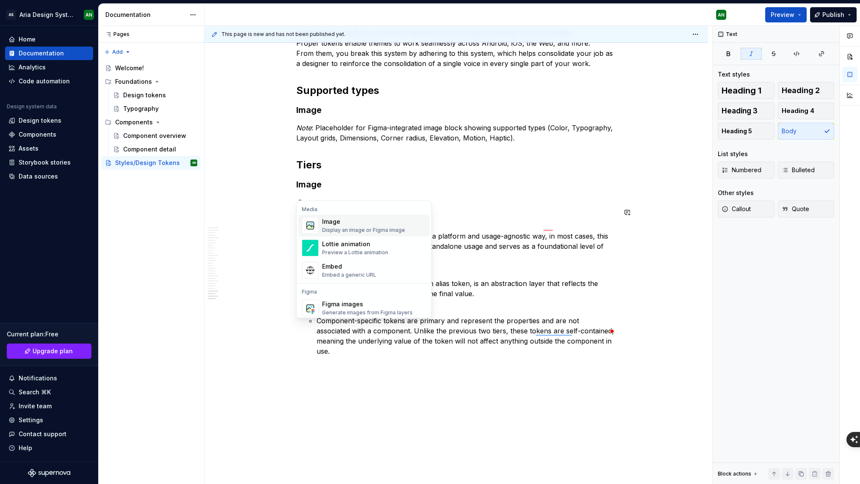
click at [357, 223] on div "Image" at bounding box center [363, 222] width 83 height 8
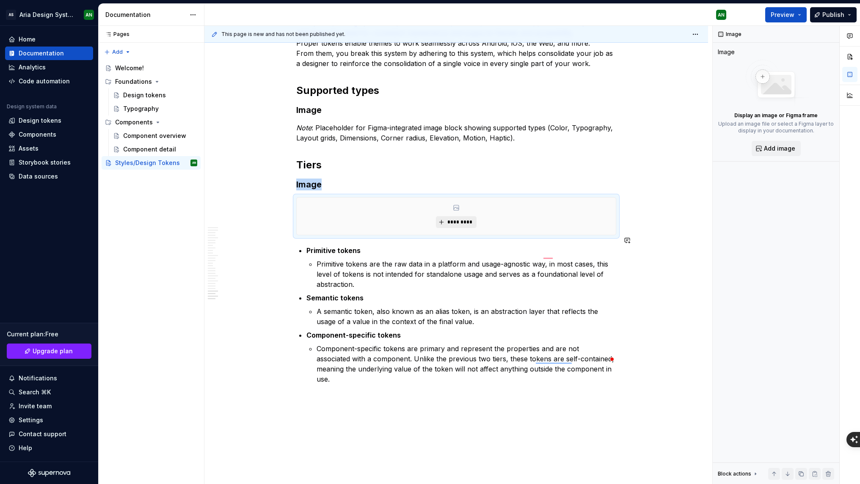
click at [455, 219] on span "*********" at bounding box center [460, 222] width 26 height 7
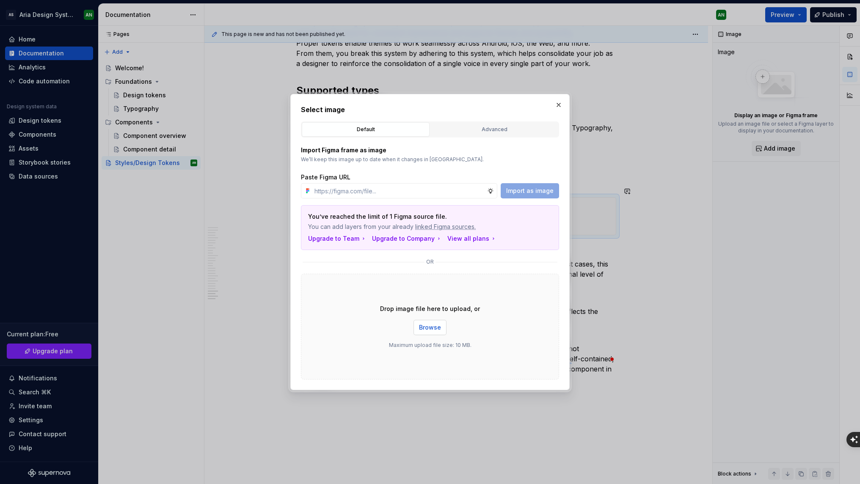
click at [429, 327] on span "Browse" at bounding box center [430, 328] width 22 height 8
click at [433, 326] on span "Browse" at bounding box center [430, 328] width 22 height 8
click at [498, 128] on div "Advanced" at bounding box center [495, 129] width 122 height 8
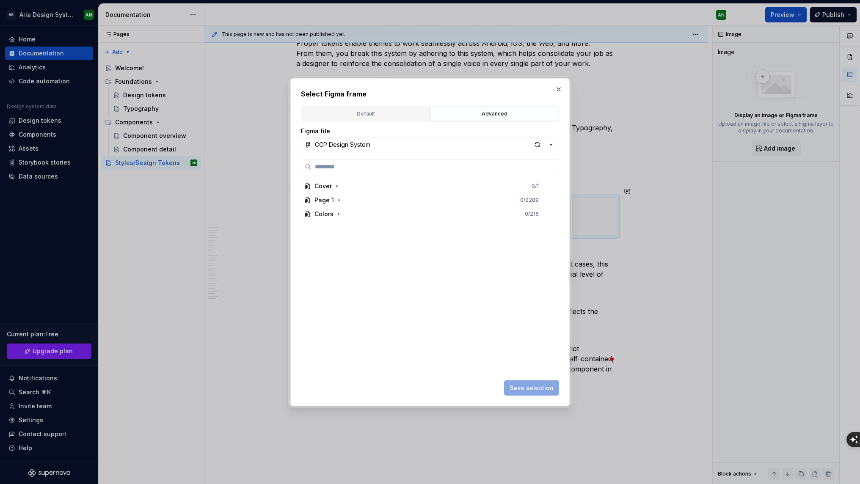
click at [342, 112] on div "Default" at bounding box center [366, 114] width 122 height 8
click at [357, 116] on div "Select Figma frame Default Advanced Import Figma frame as image We’ll keep this…" at bounding box center [430, 242] width 258 height 307
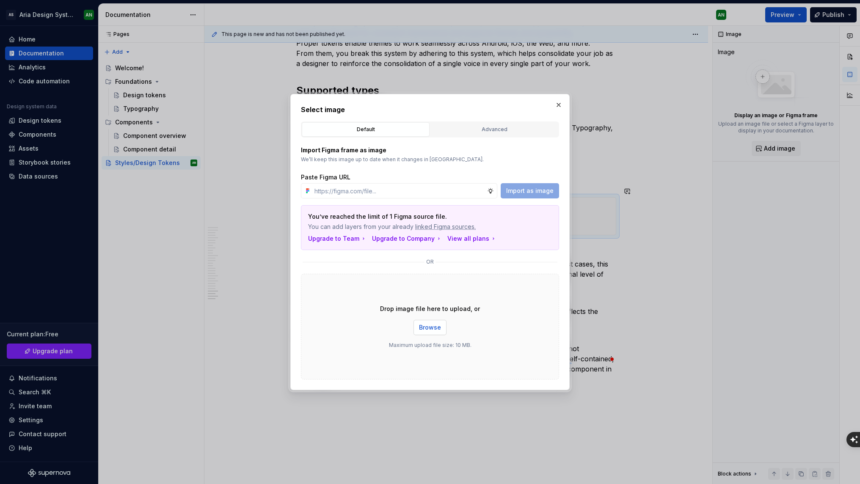
click at [435, 328] on span "Browse" at bounding box center [430, 328] width 22 height 8
click at [431, 326] on span "Browse" at bounding box center [430, 328] width 22 height 8
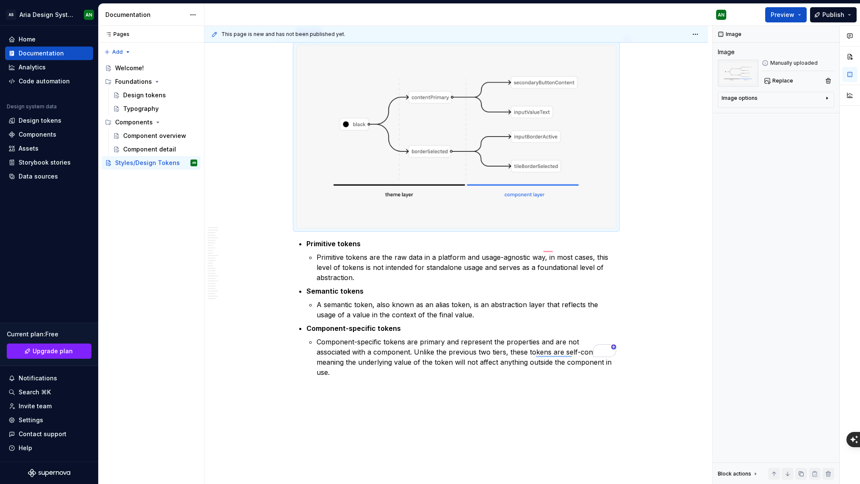
scroll to position [2864, 0]
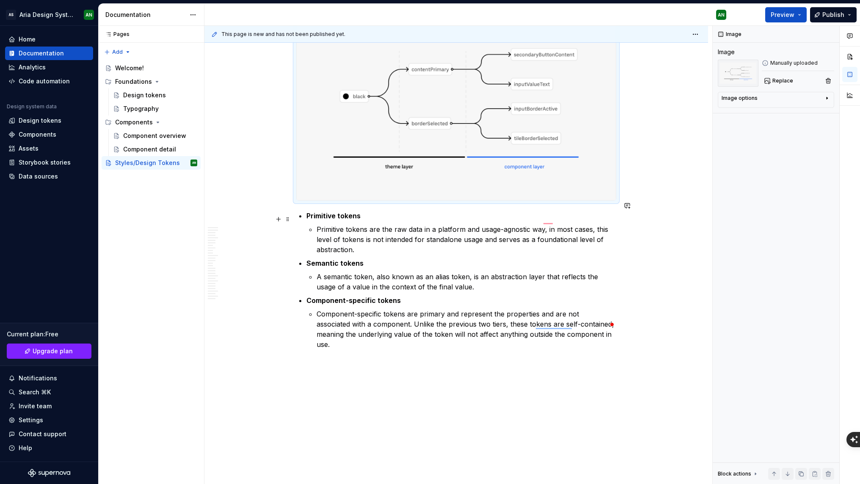
click at [371, 241] on p "Primitive tokens are the raw data in a platform and usage-agnostic way, in most…" at bounding box center [467, 239] width 300 height 30
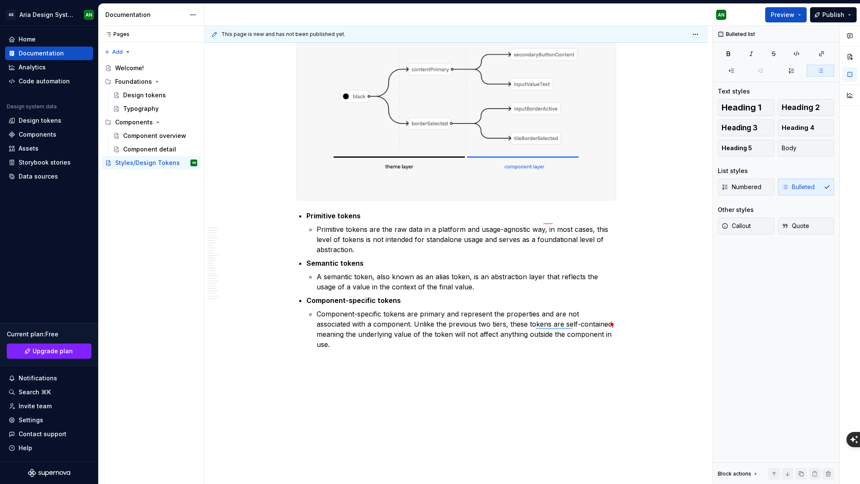
type textarea "*"
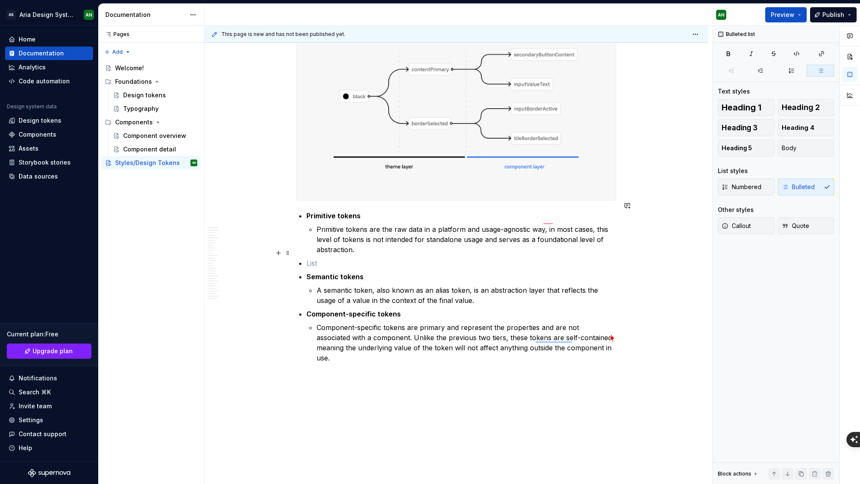
click at [310, 258] on p "To enrich screen reader interactions, please activate Accessibility in Grammarl…" at bounding box center [462, 263] width 310 height 10
click at [818, 72] on icon "button" at bounding box center [821, 70] width 7 height 7
click at [821, 71] on icon "button" at bounding box center [821, 70] width 4 height 3
click at [477, 258] on p "To enrich screen reader interactions, please activate Accessibility in Grammarl…" at bounding box center [462, 263] width 310 height 10
click at [823, 72] on icon "button" at bounding box center [821, 70] width 7 height 7
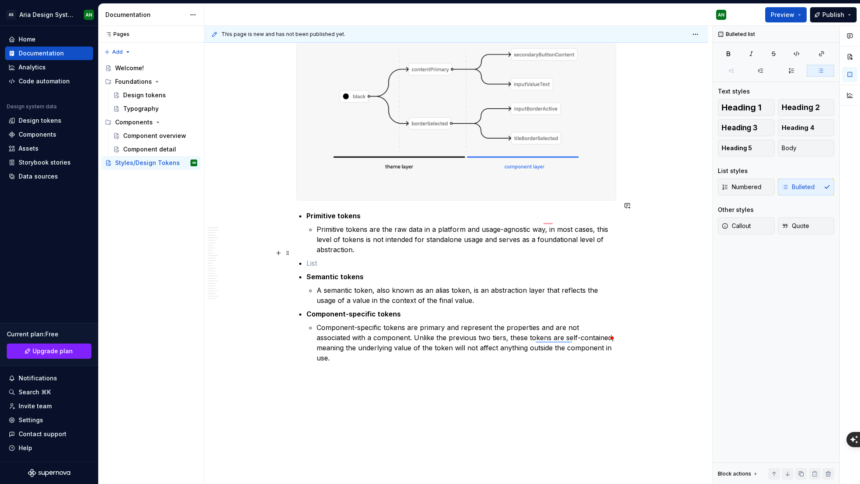
click at [435, 272] on p "Semantic tokens" at bounding box center [462, 277] width 310 height 10
click at [347, 258] on p "To enrich screen reader interactions, please activate Accessibility in Grammarl…" at bounding box center [462, 263] width 310 height 10
click at [279, 254] on button "button" at bounding box center [279, 253] width 12 height 12
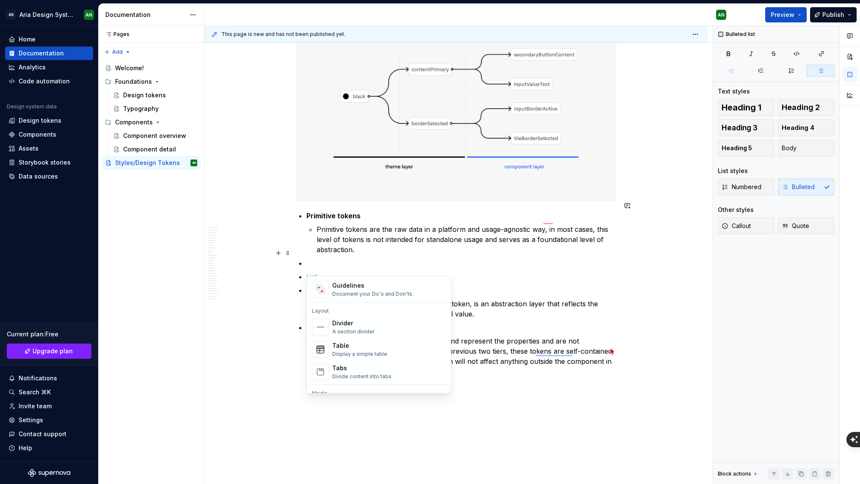
scroll to position [247, 0]
click at [340, 329] on div "Divider" at bounding box center [353, 328] width 43 height 8
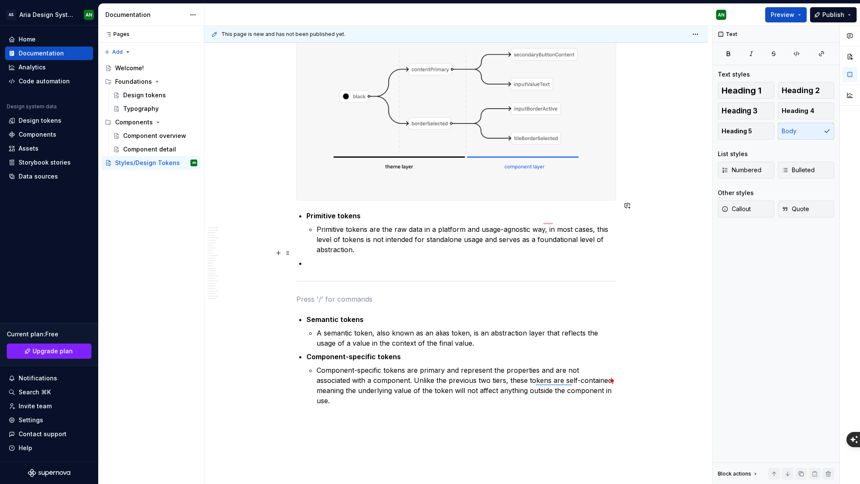
click at [317, 258] on p "To enrich screen reader interactions, please activate Accessibility in Grammarl…" at bounding box center [462, 263] width 310 height 10
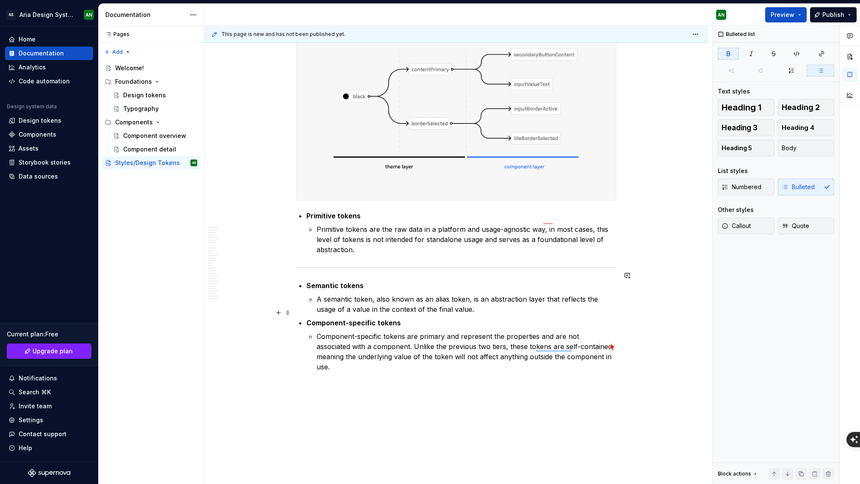
click at [513, 302] on p "A semantic token, also known as an alias token, is an abstraction layer that re…" at bounding box center [467, 304] width 300 height 20
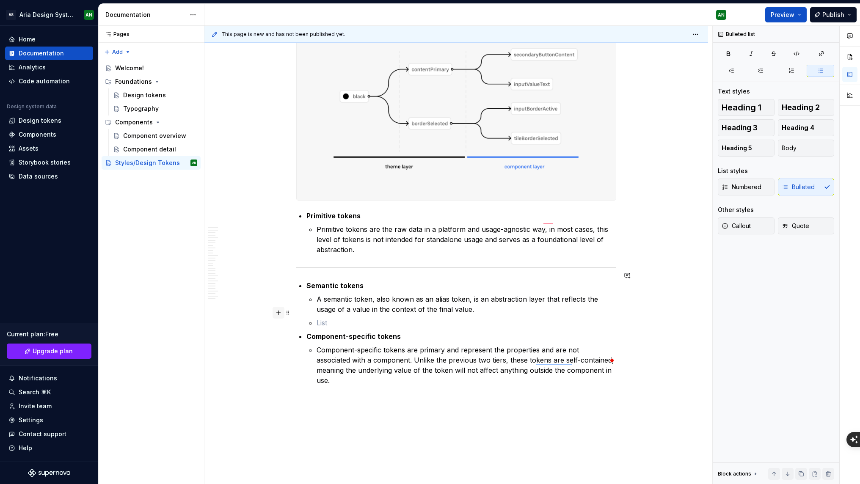
click at [279, 315] on button "button" at bounding box center [279, 313] width 12 height 12
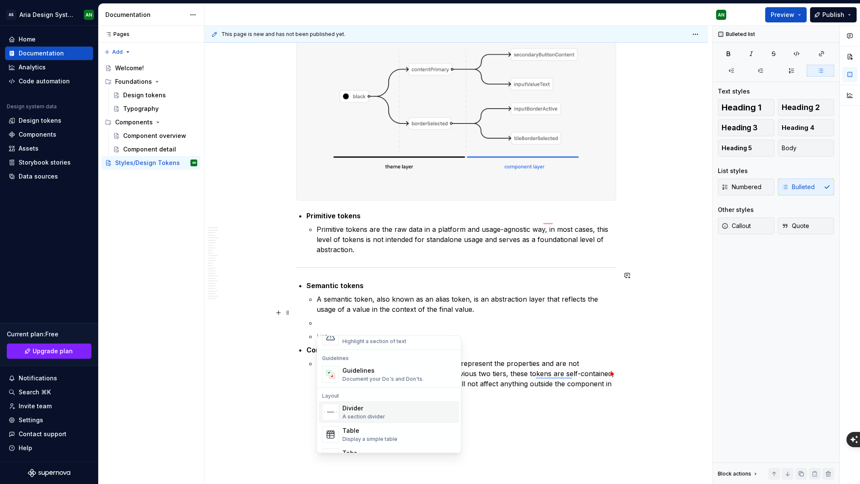
scroll to position [229, 0]
click at [362, 406] on div "Divider" at bounding box center [364, 405] width 43 height 8
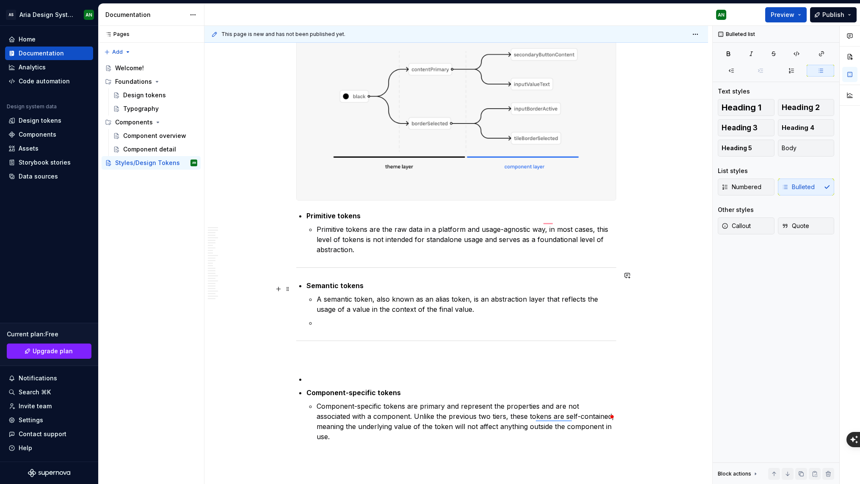
click at [489, 301] on p "A semantic token, also known as an alias token, is an abstraction layer that re…" at bounding box center [467, 304] width 300 height 20
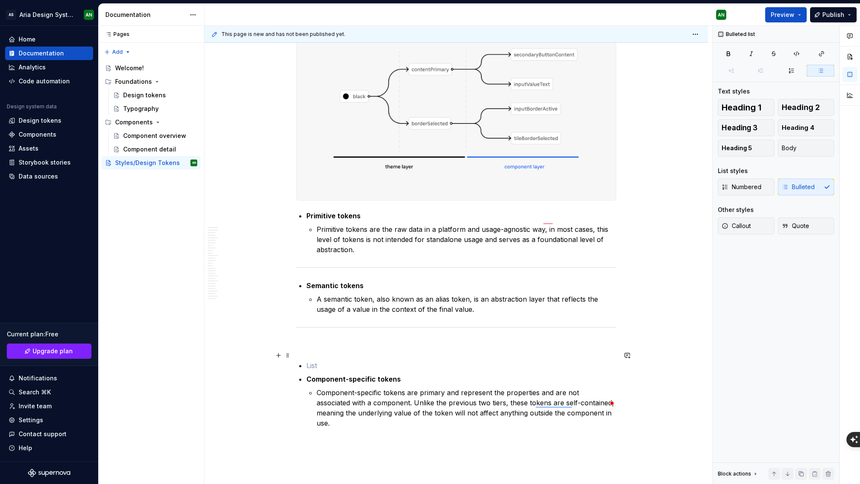
click at [316, 361] on p "To enrich screen reader interactions, please activate Accessibility in Grammarl…" at bounding box center [462, 366] width 310 height 10
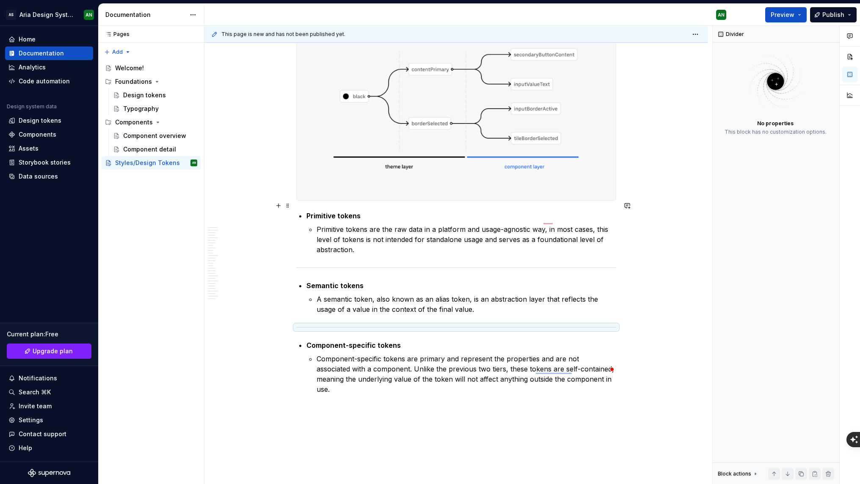
click at [307, 212] on strong "Primitive tokens" at bounding box center [334, 216] width 54 height 8
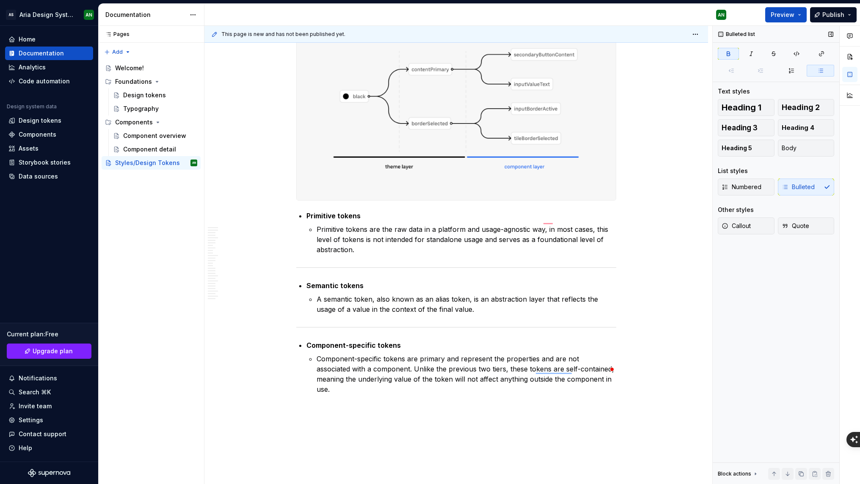
click at [822, 72] on icon "button" at bounding box center [821, 70] width 7 height 7
click at [818, 68] on icon "button" at bounding box center [821, 70] width 7 height 7
click at [279, 206] on button "button" at bounding box center [279, 206] width 12 height 12
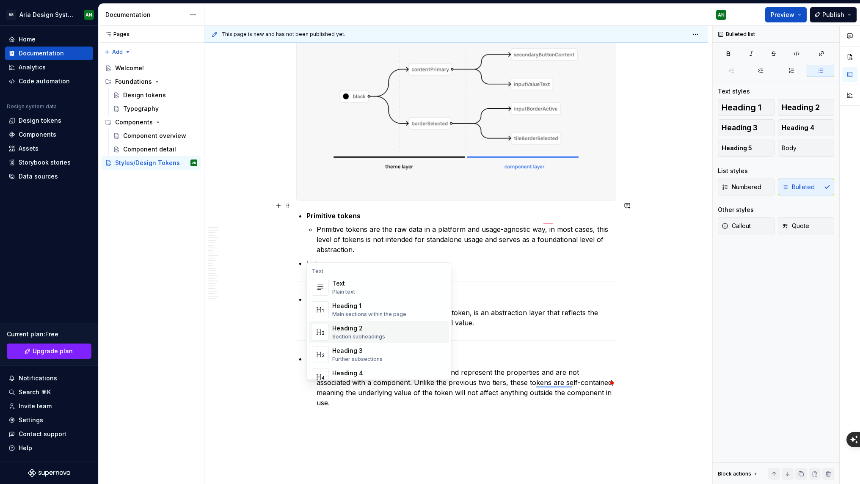
click at [365, 331] on div "Heading 2" at bounding box center [358, 328] width 53 height 8
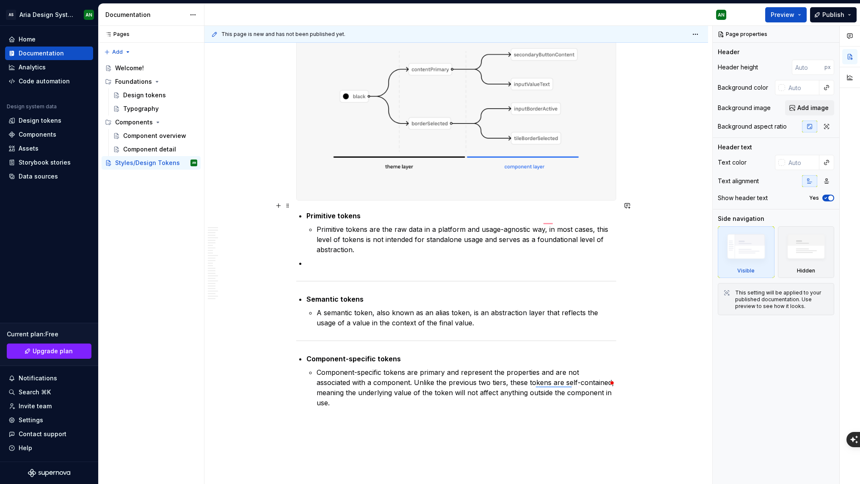
drag, startPoint x: 306, startPoint y: 205, endPoint x: 325, endPoint y: 206, distance: 19.1
click at [365, 211] on p "Primitive tokens" at bounding box center [462, 216] width 310 height 10
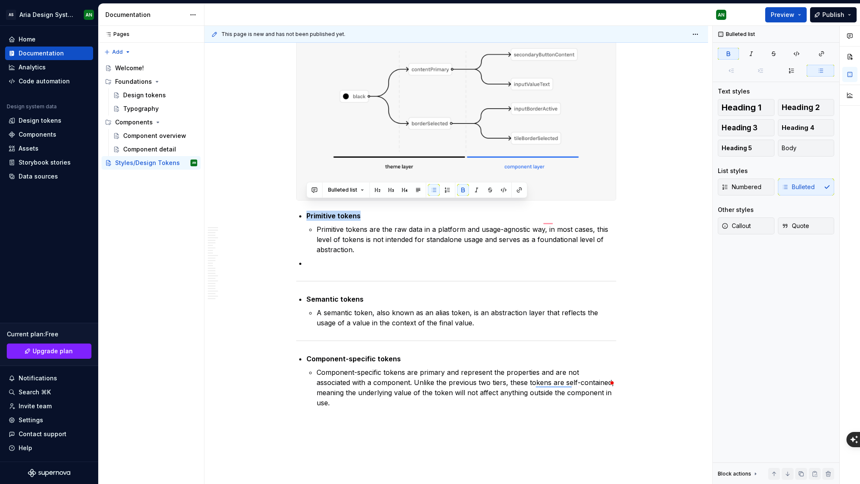
click at [361, 189] on img "To enrich screen reader interactions, please activate Accessibility in Grammarl…" at bounding box center [456, 108] width 319 height 183
drag, startPoint x: 368, startPoint y: 206, endPoint x: 298, endPoint y: 204, distance: 70.8
click at [434, 191] on button "button" at bounding box center [434, 190] width 12 height 12
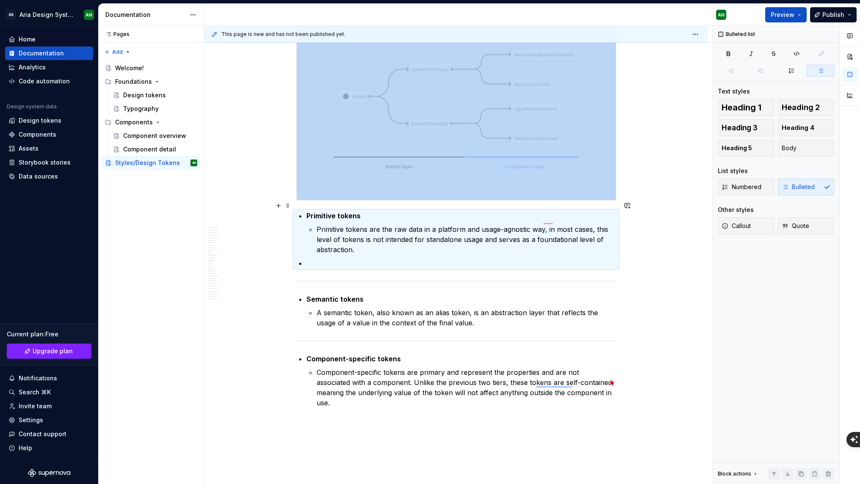
drag, startPoint x: 373, startPoint y: 207, endPoint x: 301, endPoint y: 206, distance: 71.6
click at [279, 204] on button "button" at bounding box center [279, 206] width 12 height 12
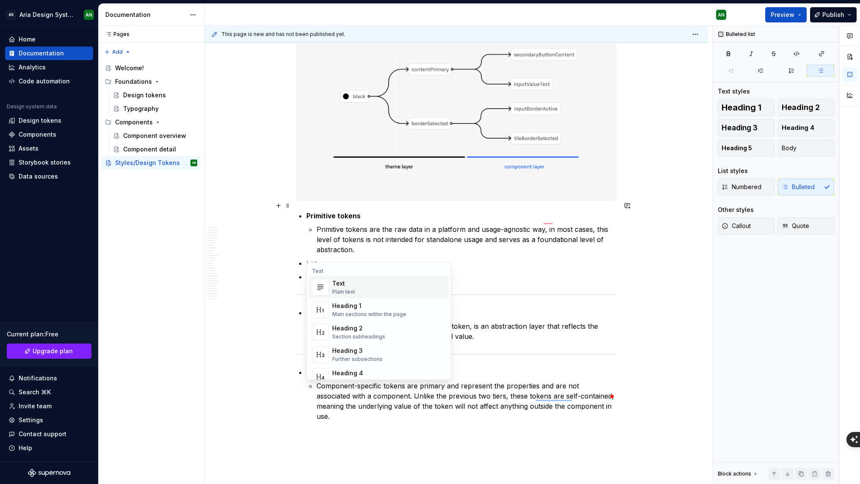
click at [320, 212] on strong "Primitive tokens" at bounding box center [334, 216] width 54 height 8
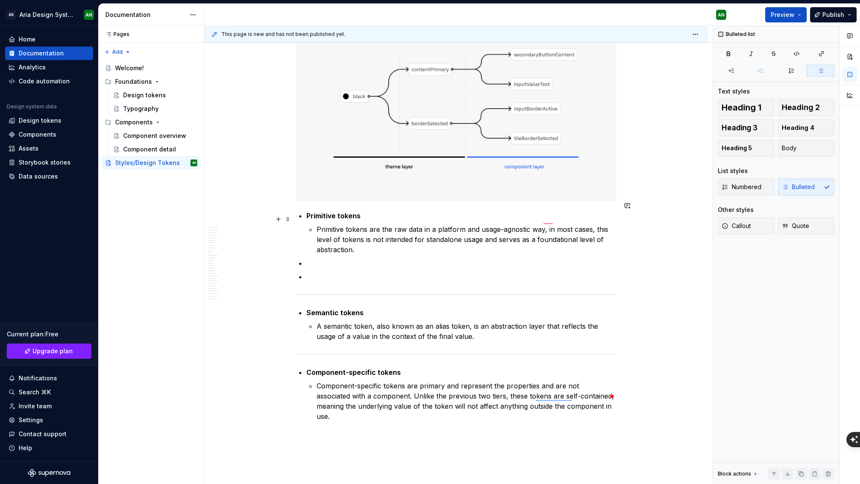
click at [395, 224] on p "Primitive tokens are the raw data in a platform and usage-agnostic way, in most…" at bounding box center [467, 239] width 300 height 30
click at [335, 272] on p "To enrich screen reader interactions, please activate Accessibility in Grammarl…" at bounding box center [462, 277] width 310 height 10
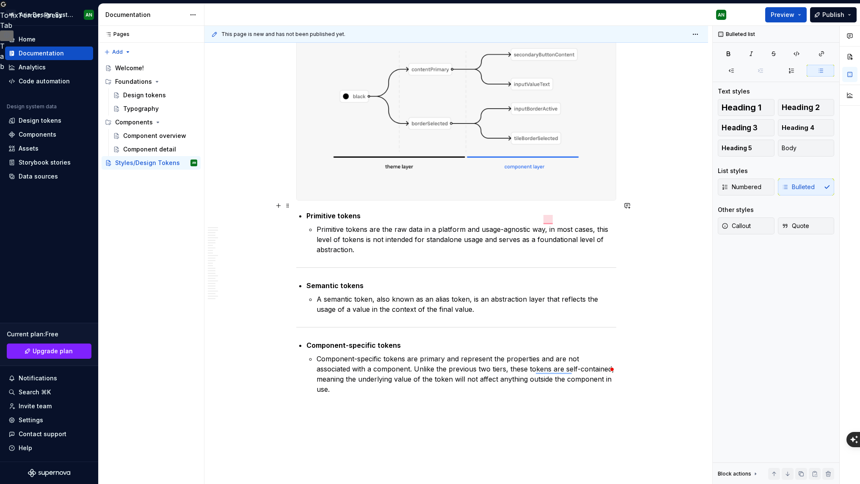
click at [308, 212] on strong "Primitive tokens" at bounding box center [334, 216] width 54 height 8
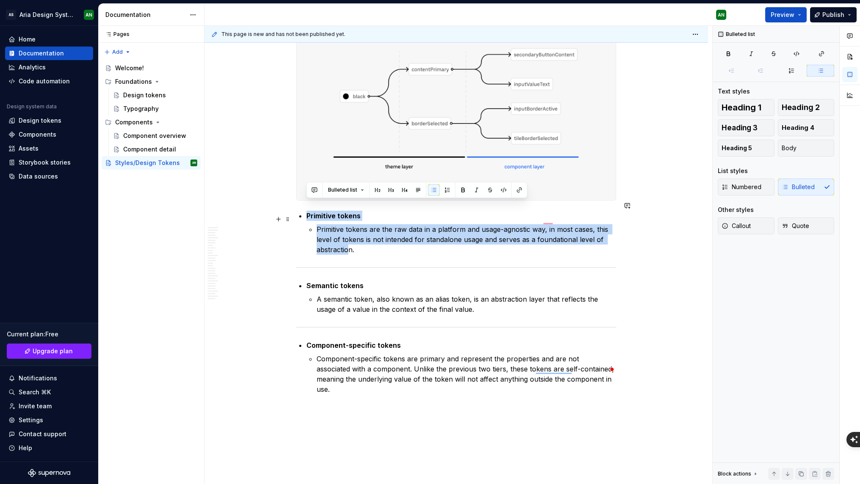
drag, startPoint x: 307, startPoint y: 205, endPoint x: 351, endPoint y: 241, distance: 56.9
click at [349, 244] on li "Primitive tokens Primitive tokens are the raw data in a platform and usage-agno…" at bounding box center [462, 233] width 310 height 44
click at [363, 189] on button "Bulleted list" at bounding box center [346, 190] width 44 height 12
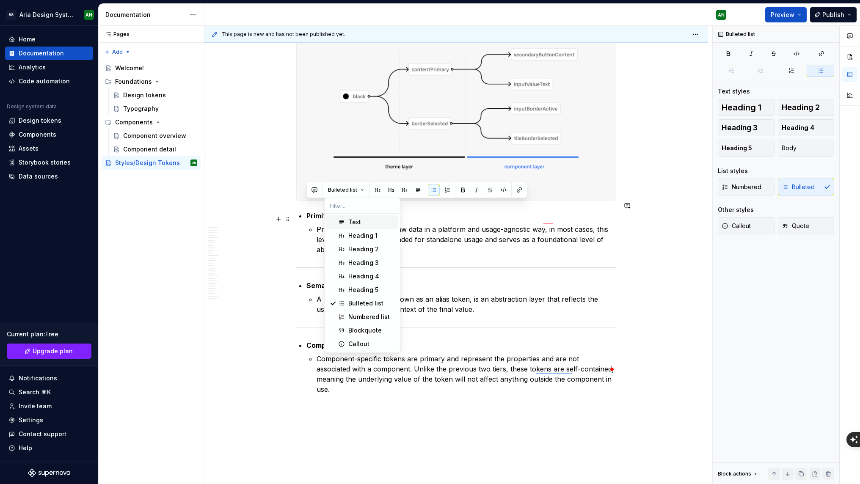
click at [353, 221] on div "Text" at bounding box center [354, 222] width 13 height 8
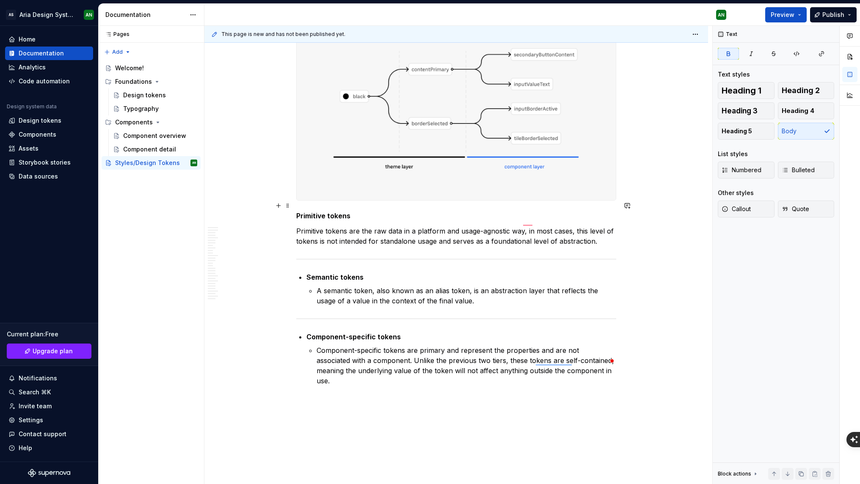
click at [366, 211] on p "Primitive tokens" at bounding box center [456, 216] width 320 height 10
drag, startPoint x: 309, startPoint y: 206, endPoint x: 301, endPoint y: 205, distance: 7.2
click at [309, 212] on strong "Primitive tokens" at bounding box center [323, 216] width 54 height 8
drag, startPoint x: 297, startPoint y: 205, endPoint x: 349, endPoint y: 207, distance: 52.1
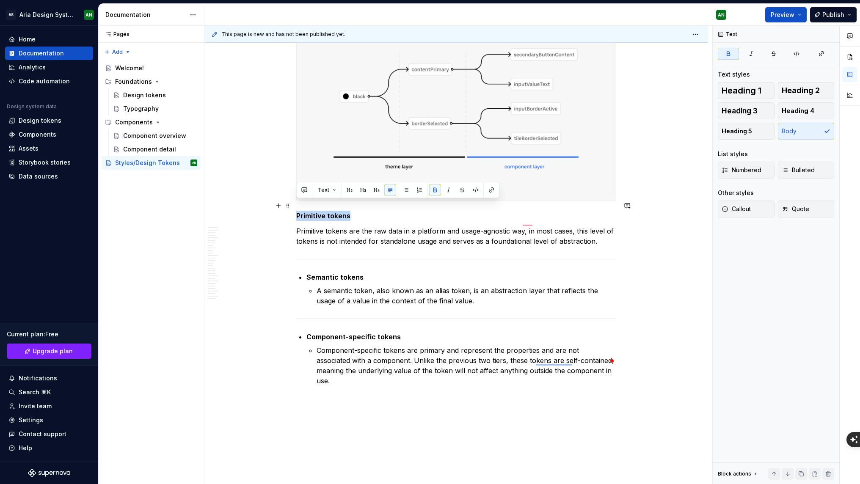
click at [349, 211] on p "Primitive tokens" at bounding box center [456, 216] width 320 height 10
click at [351, 191] on button "button" at bounding box center [350, 190] width 12 height 12
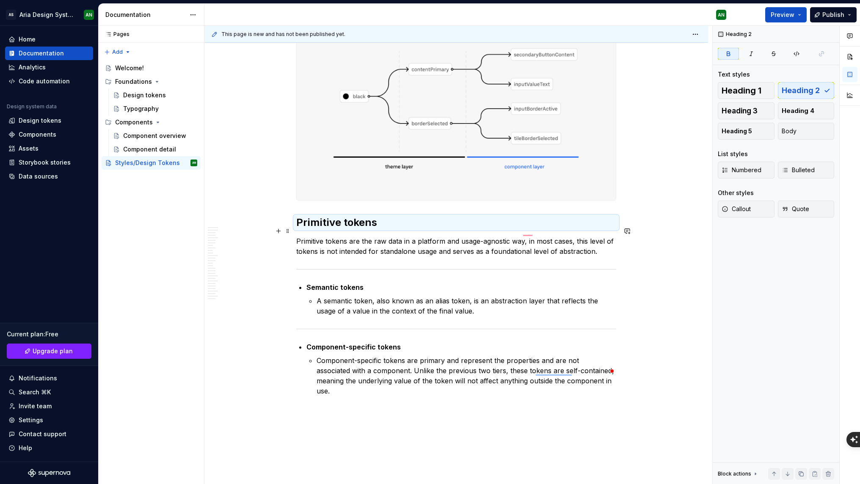
click at [339, 236] on p "Primitive tokens are the raw data in a platform and usage-agnostic way, in most…" at bounding box center [456, 246] width 320 height 20
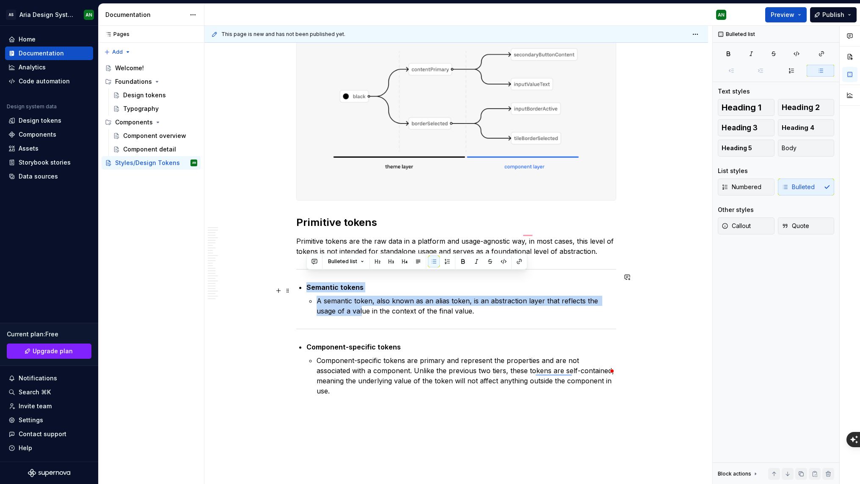
drag, startPoint x: 307, startPoint y: 274, endPoint x: 366, endPoint y: 301, distance: 65.7
click at [363, 301] on li "Semantic tokens A semantic token, also known as an alias token, is an abstracti…" at bounding box center [462, 299] width 310 height 34
click at [361, 262] on button "Bulleted list" at bounding box center [346, 262] width 44 height 12
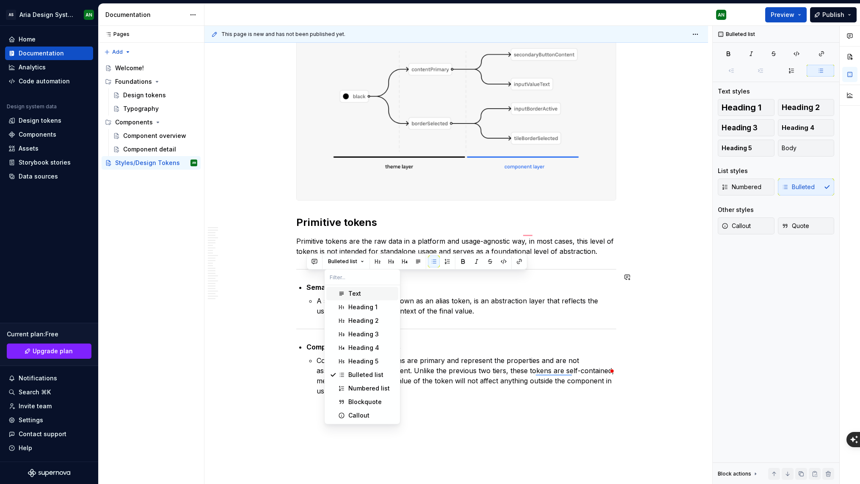
drag, startPoint x: 357, startPoint y: 273, endPoint x: 356, endPoint y: 288, distance: 14.4
click at [356, 285] on body "AS Aria Design System AN Home Documentation Analytics Code automation Design sy…" at bounding box center [430, 242] width 860 height 484
click at [357, 296] on div "Text" at bounding box center [354, 294] width 13 height 8
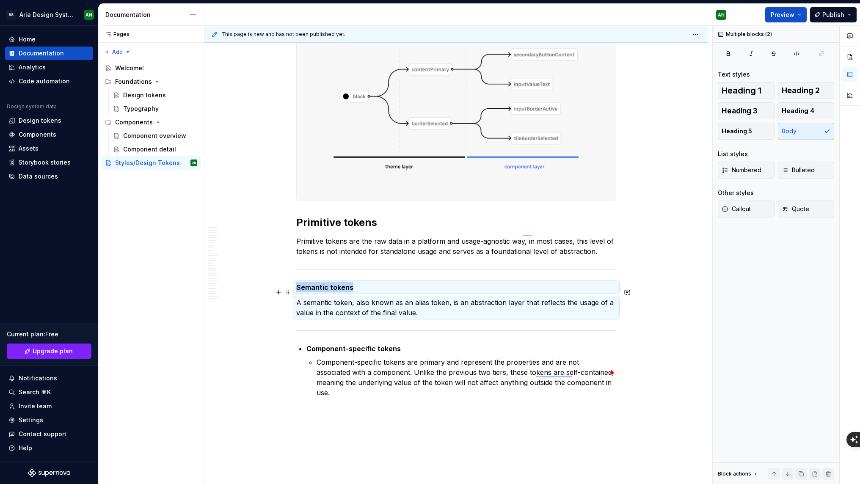
click at [354, 282] on p "Semantic tokens" at bounding box center [456, 287] width 320 height 10
click at [353, 282] on p "Semantic tokens" at bounding box center [456, 287] width 320 height 10
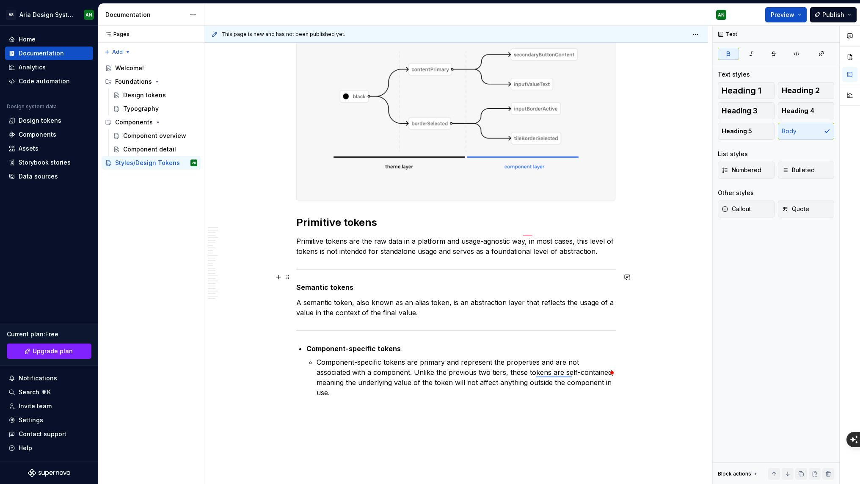
click at [358, 282] on p "Semantic tokens" at bounding box center [456, 287] width 320 height 10
drag, startPoint x: 358, startPoint y: 277, endPoint x: 300, endPoint y: 273, distance: 57.7
click at [300, 282] on p "Semantic tokens" at bounding box center [456, 287] width 320 height 10
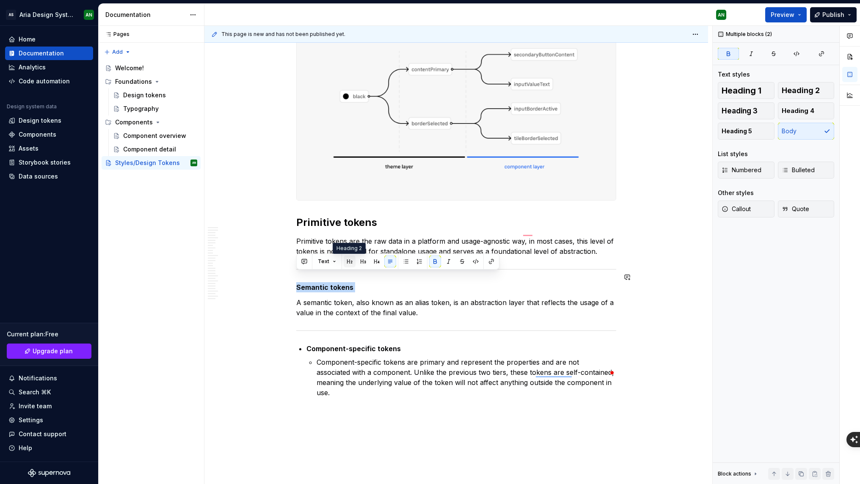
click at [349, 263] on button "button" at bounding box center [350, 262] width 12 height 12
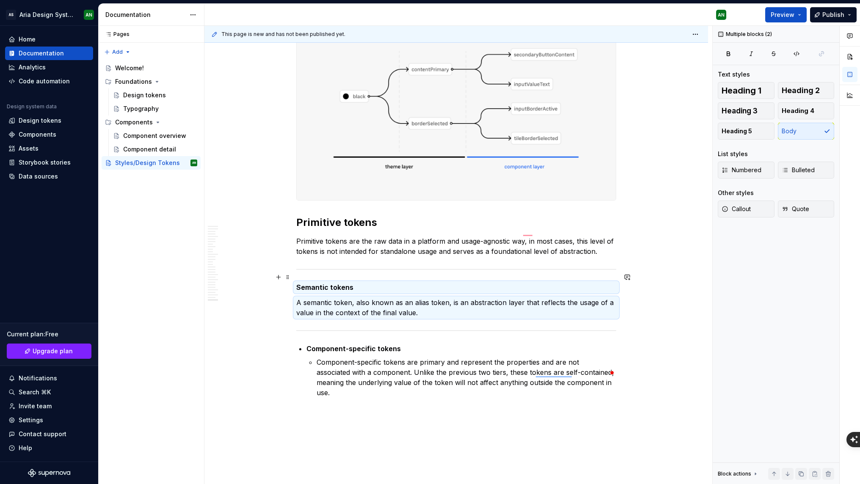
click at [361, 282] on p "Semantic tokens" at bounding box center [456, 287] width 320 height 10
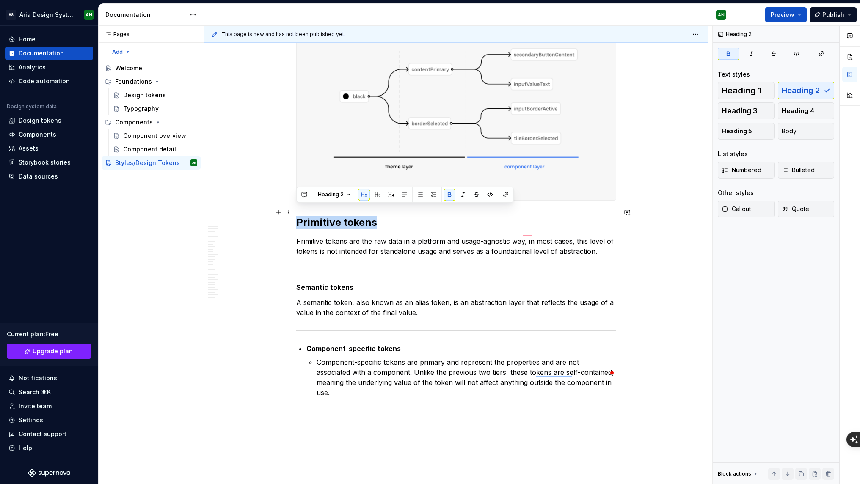
drag, startPoint x: 377, startPoint y: 213, endPoint x: 297, endPoint y: 210, distance: 80.1
click at [297, 216] on h2 "Primitive tokens" at bounding box center [456, 223] width 320 height 14
click at [378, 196] on button "button" at bounding box center [378, 195] width 12 height 12
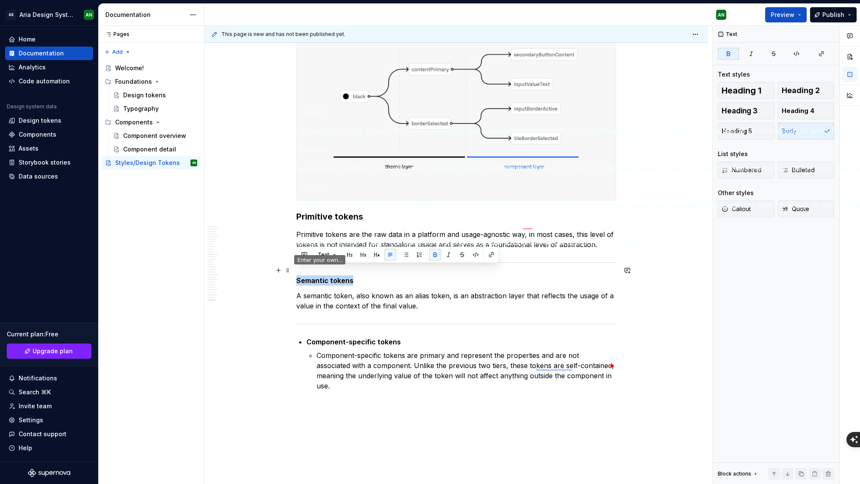
drag, startPoint x: 353, startPoint y: 271, endPoint x: 343, endPoint y: 270, distance: 9.3
click at [304, 276] on p "Semantic tokens" at bounding box center [456, 281] width 320 height 10
click at [343, 277] on strong "Semantic tokens" at bounding box center [324, 281] width 57 height 8
drag, startPoint x: 357, startPoint y: 269, endPoint x: 305, endPoint y: 270, distance: 51.7
click at [297, 276] on p "Semantic tokens" at bounding box center [456, 281] width 320 height 10
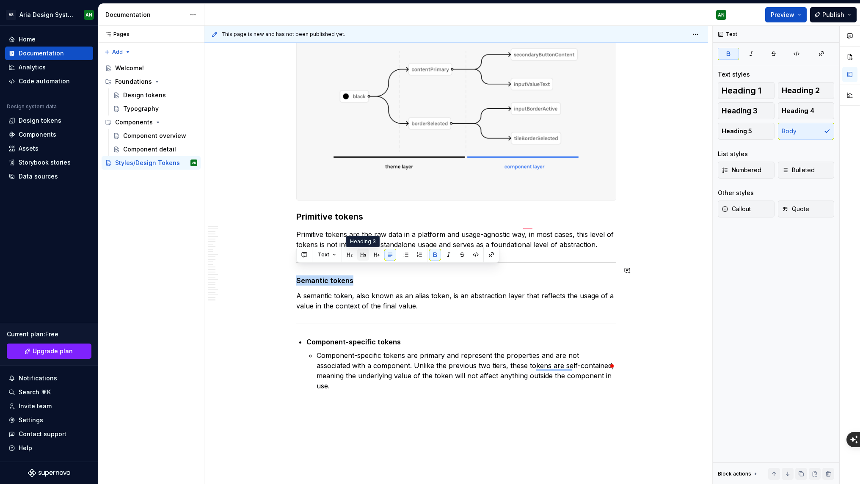
click at [364, 254] on button "button" at bounding box center [363, 255] width 12 height 12
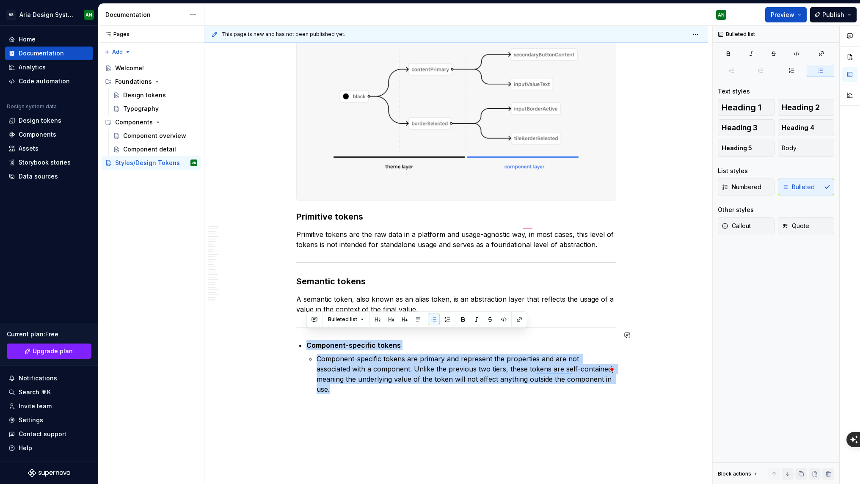
drag, startPoint x: 306, startPoint y: 336, endPoint x: 458, endPoint y: 383, distance: 159.1
click at [363, 319] on button "Bulleted list" at bounding box center [346, 320] width 44 height 12
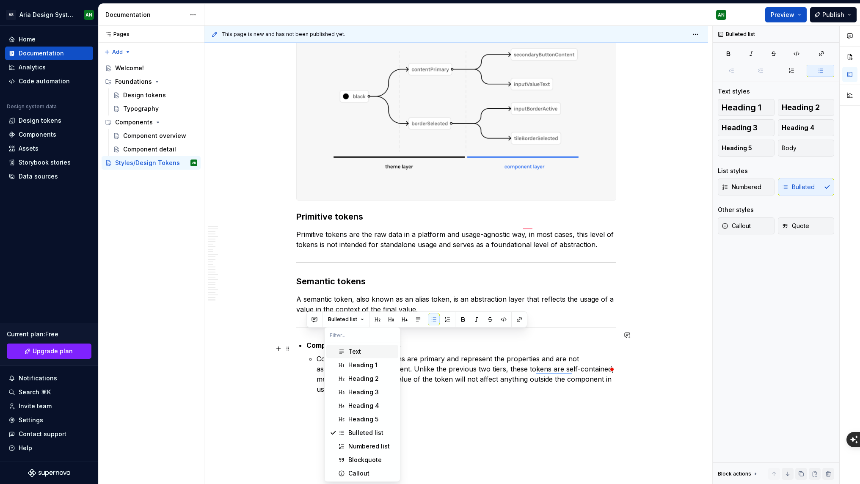
click at [356, 351] on div "Text" at bounding box center [354, 352] width 13 height 8
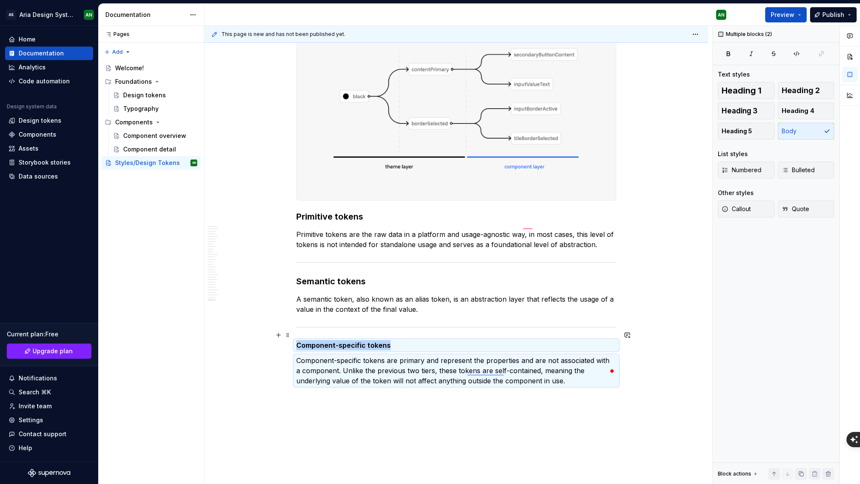
click at [395, 340] on p "Component-specific tokens" at bounding box center [456, 345] width 320 height 10
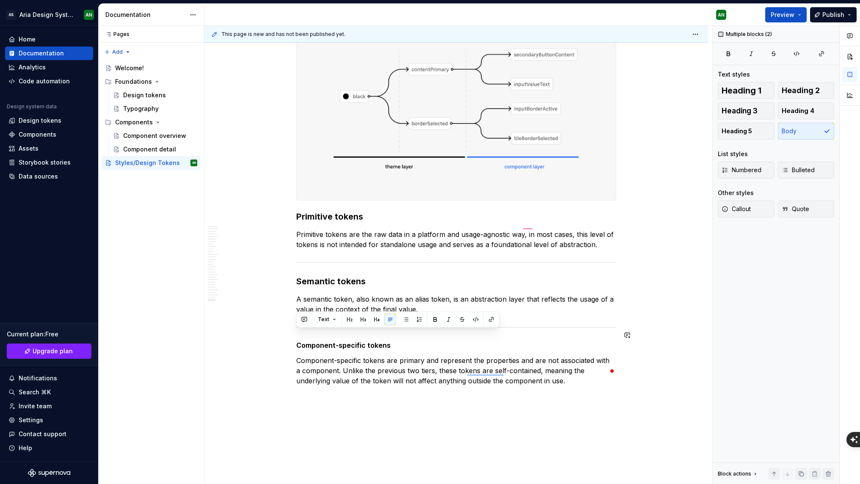
drag, startPoint x: 382, startPoint y: 342, endPoint x: 397, endPoint y: 343, distance: 15.3
drag, startPoint x: 396, startPoint y: 335, endPoint x: 317, endPoint y: 330, distance: 79.4
click at [317, 340] on p "Component-specific tokens" at bounding box center [456, 345] width 320 height 10
click at [364, 318] on button "button" at bounding box center [363, 320] width 12 height 12
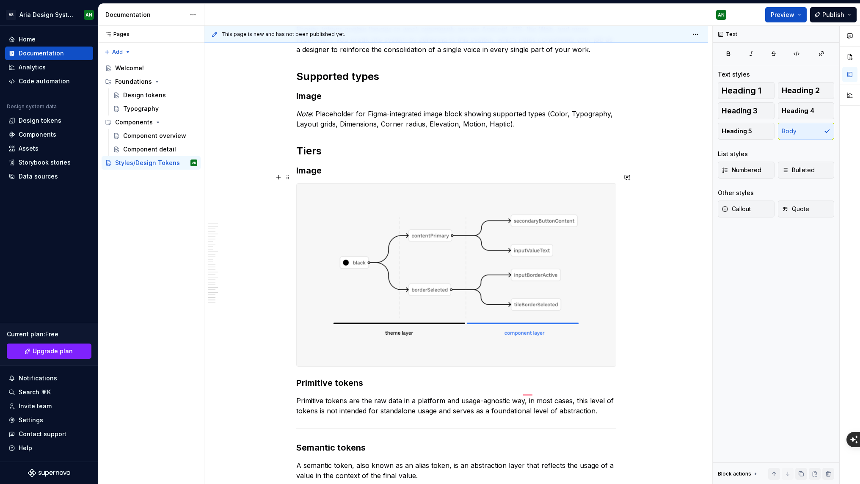
scroll to position [2634, 0]
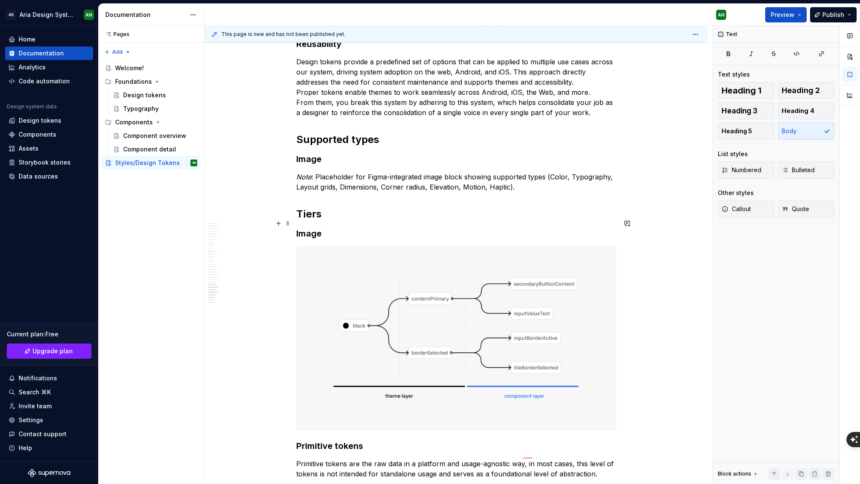
click at [307, 228] on h3 "Image" at bounding box center [456, 234] width 320 height 12
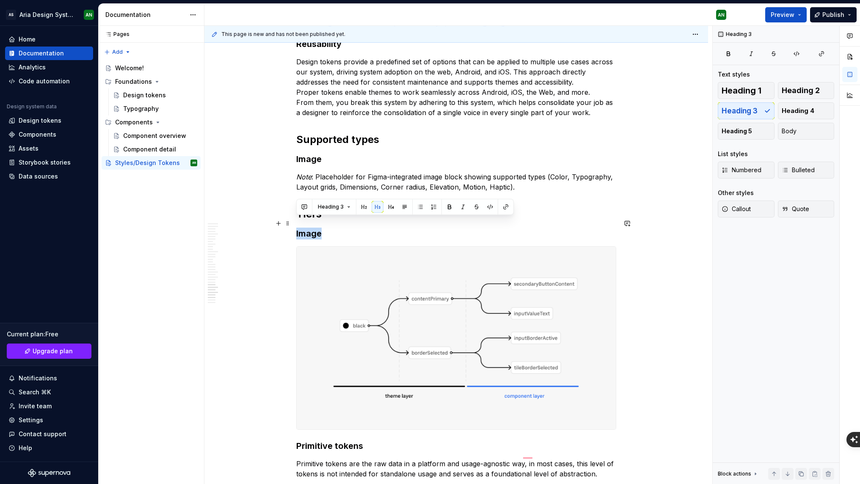
click at [307, 228] on h3 "Image" at bounding box center [456, 234] width 320 height 12
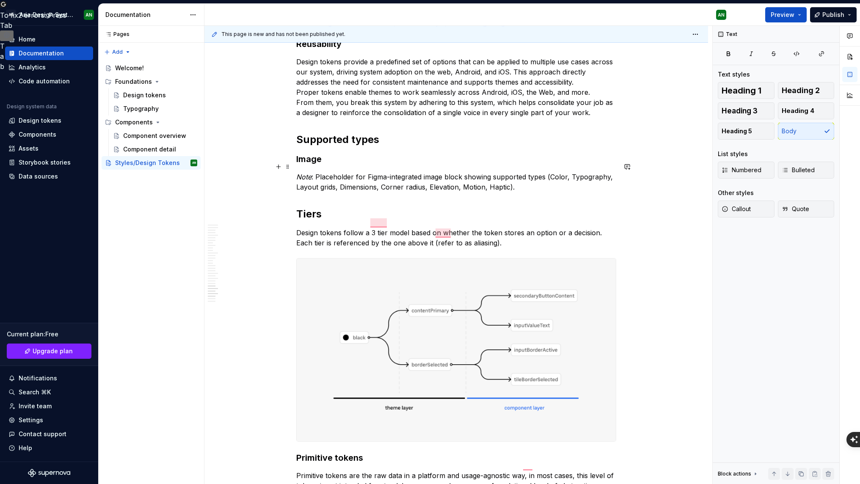
click at [523, 177] on p "Note : Placeholder for Figma-integrated image block showing supported types (Co…" at bounding box center [456, 182] width 320 height 20
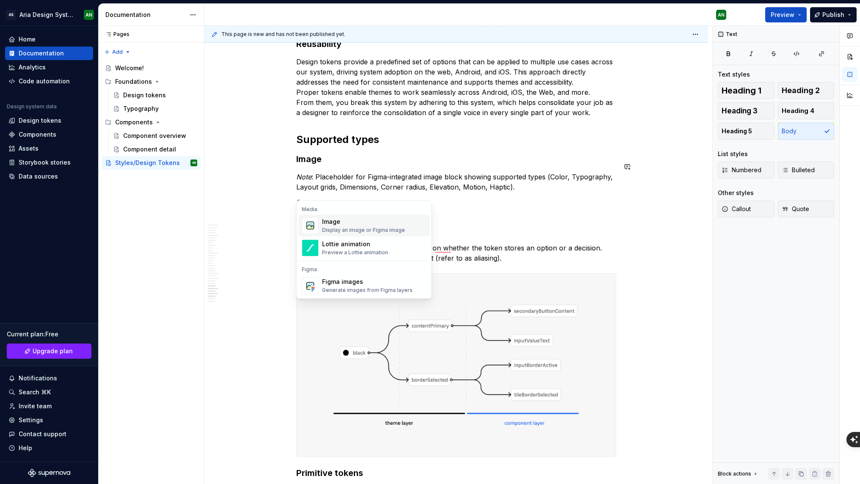
click at [346, 226] on div "Image" at bounding box center [363, 222] width 83 height 8
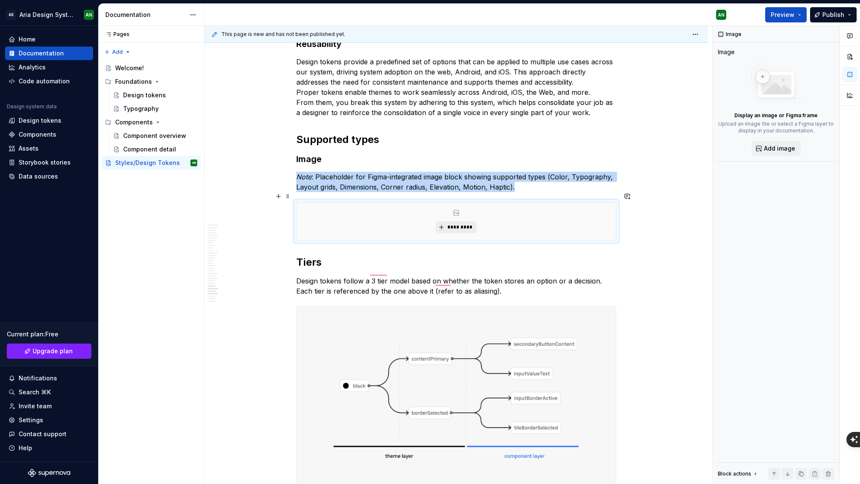
click at [450, 224] on span "*********" at bounding box center [460, 227] width 26 height 7
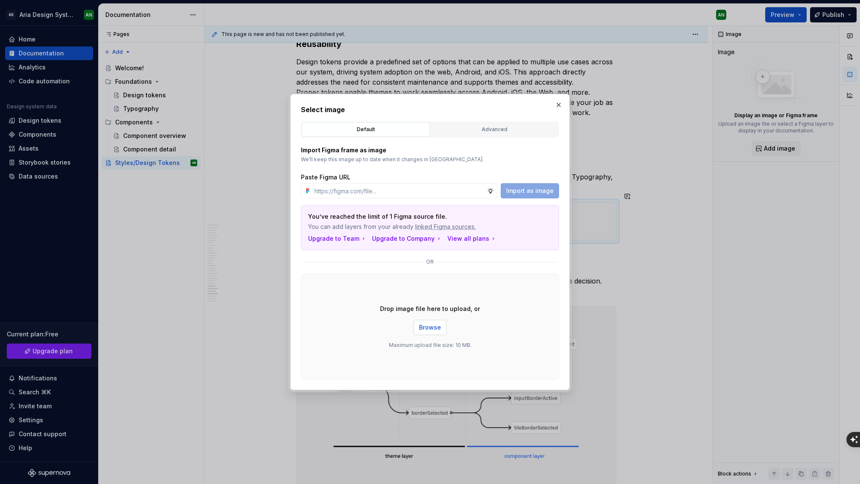
click at [420, 326] on span "Browse" at bounding box center [430, 328] width 22 height 8
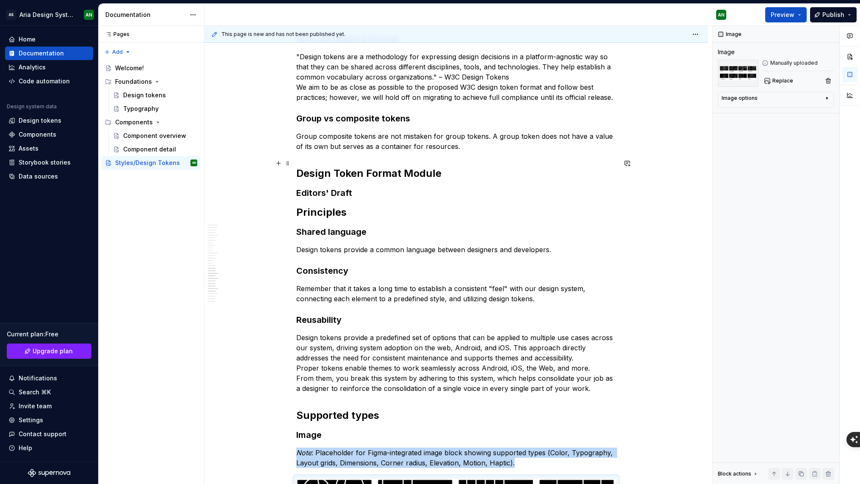
scroll to position [2384, 0]
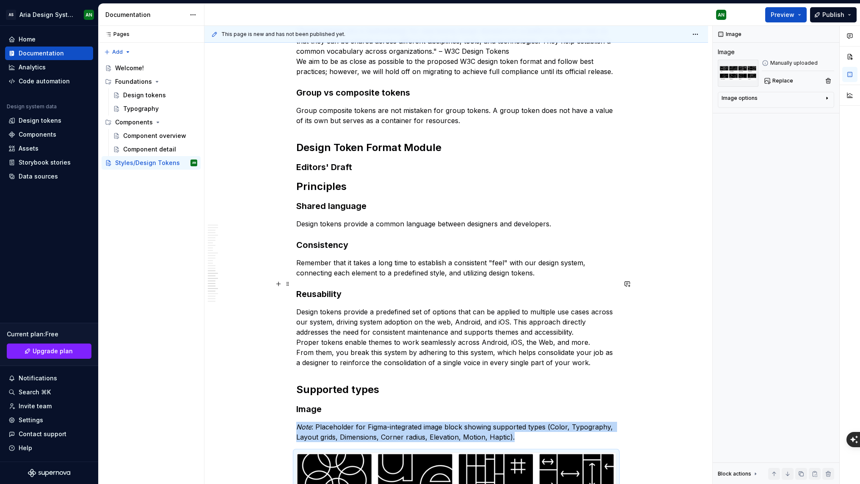
click at [326, 288] on h3 "Reusability" at bounding box center [456, 294] width 320 height 12
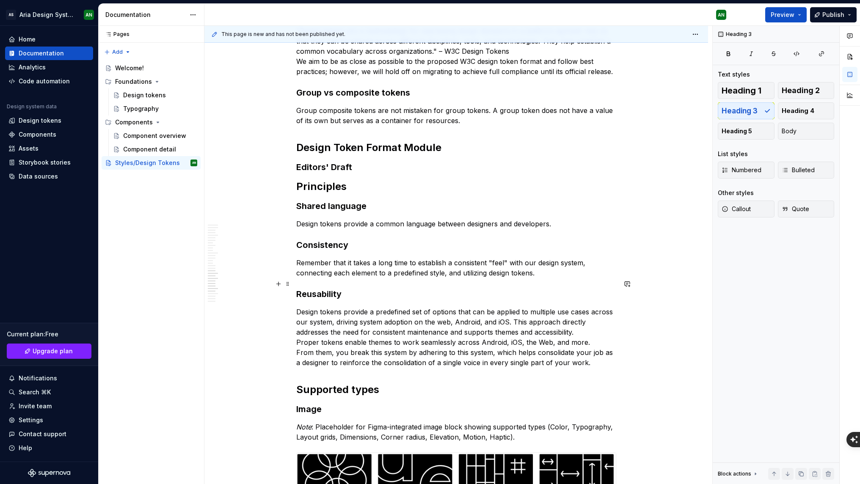
click at [317, 288] on h3 "Reusability" at bounding box center [456, 294] width 320 height 12
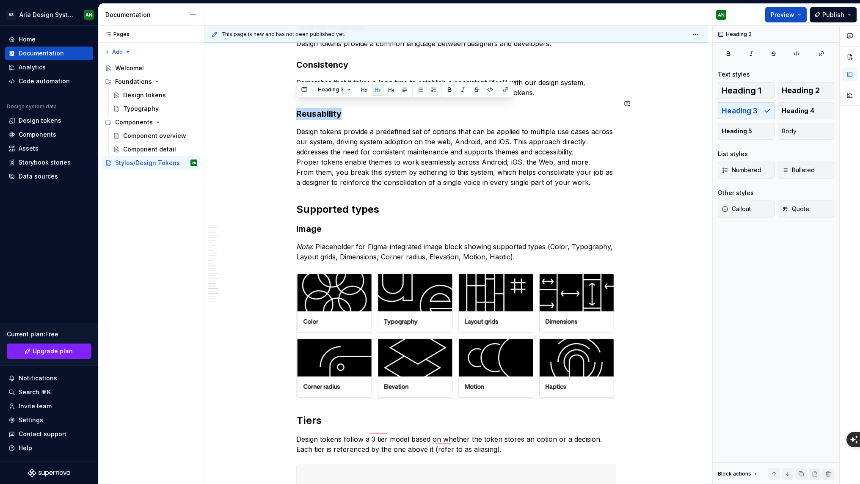
scroll to position [2573, 0]
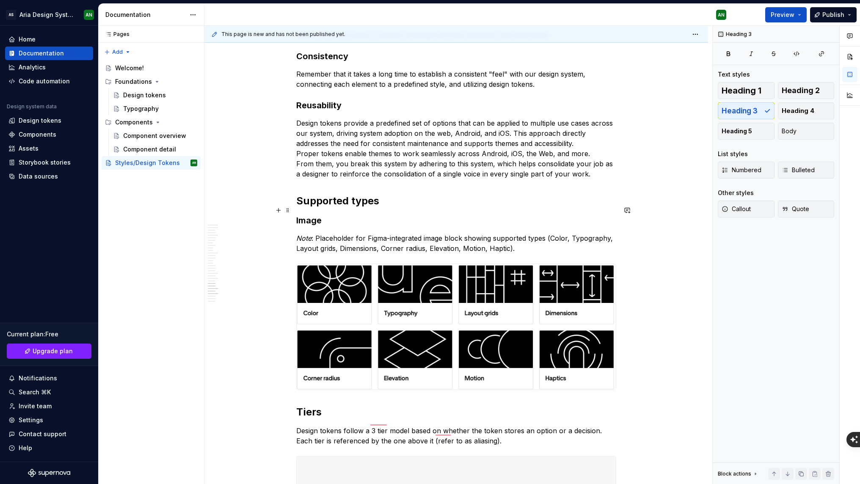
click at [309, 215] on h3 "Image" at bounding box center [456, 221] width 320 height 12
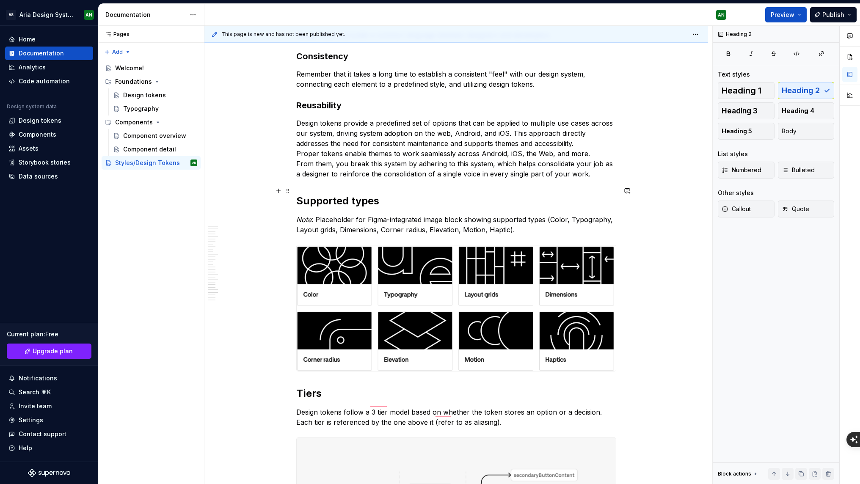
click at [321, 194] on h2 "Supported types" at bounding box center [456, 201] width 320 height 14
click at [322, 194] on h2 "Supported types" at bounding box center [456, 201] width 320 height 14
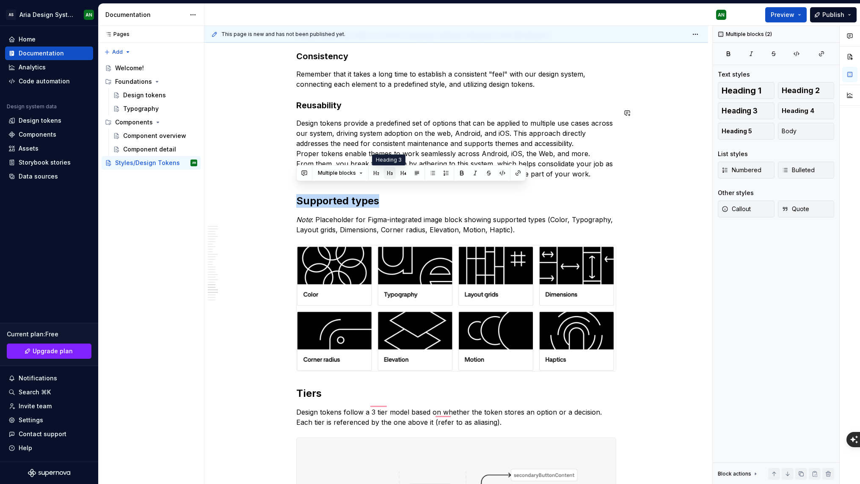
click at [389, 174] on button "button" at bounding box center [390, 173] width 12 height 12
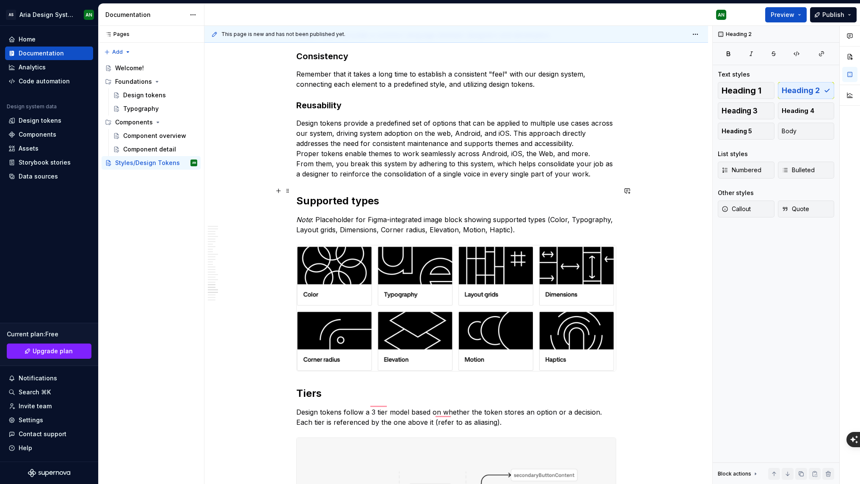
click at [392, 194] on h2 "Supported types" at bounding box center [456, 201] width 320 height 14
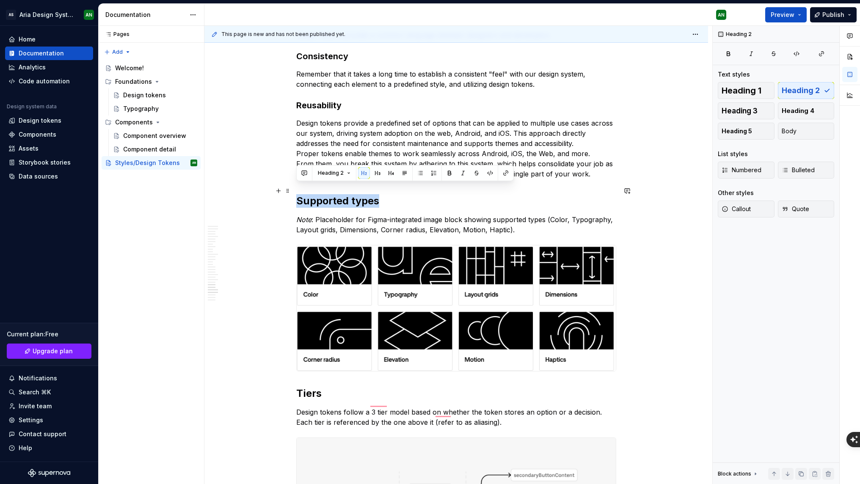
drag, startPoint x: 387, startPoint y: 192, endPoint x: 297, endPoint y: 188, distance: 89.8
click at [297, 194] on h2 "Supported types" at bounding box center [456, 201] width 320 height 14
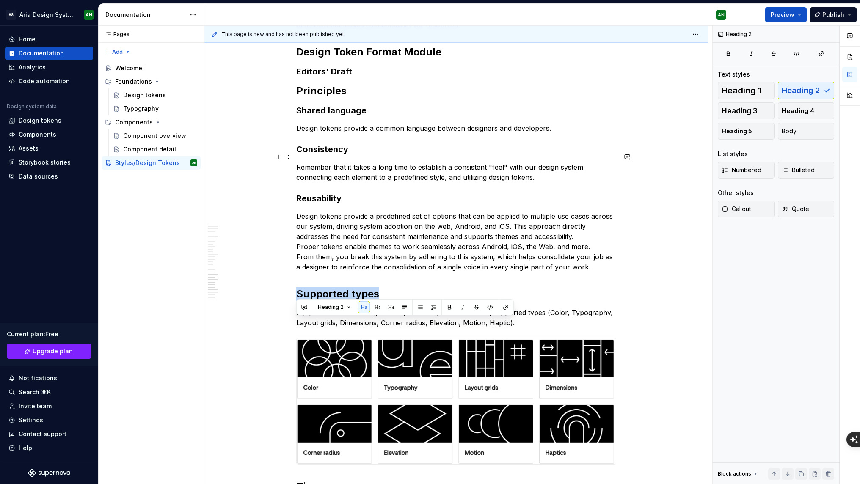
scroll to position [2433, 0]
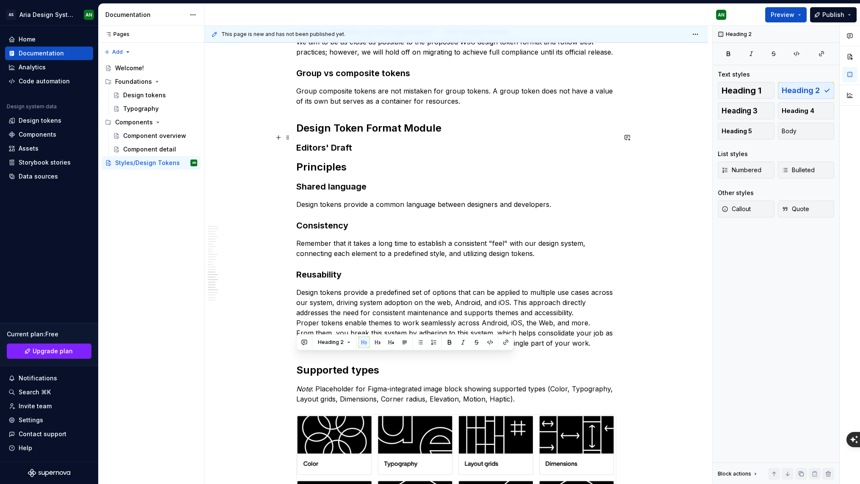
click at [373, 142] on h3 "Editors' Draft" at bounding box center [456, 148] width 320 height 12
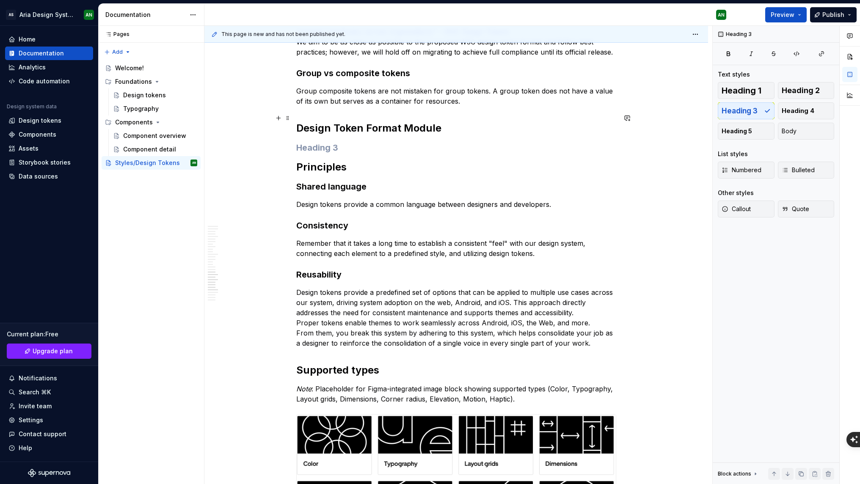
click at [420, 122] on h2 "Design Token Format Module" at bounding box center [456, 129] width 320 height 14
click at [357, 142] on h3 "To enrich screen reader interactions, please activate Accessibility in Grammarl…" at bounding box center [456, 148] width 320 height 12
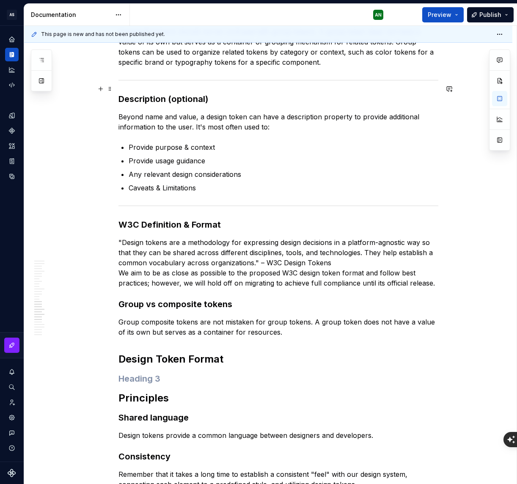
scroll to position [2181, 0]
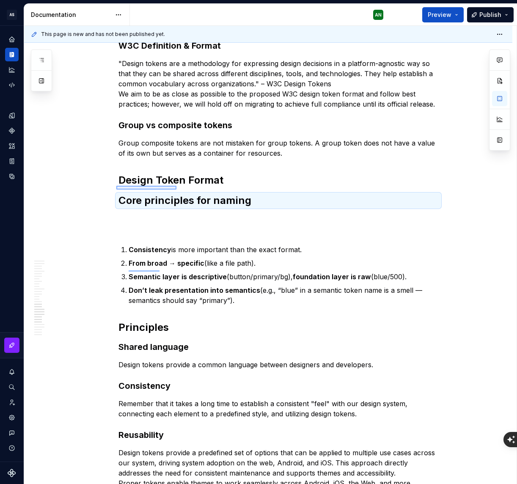
drag, startPoint x: 119, startPoint y: 190, endPoint x: 176, endPoint y: 188, distance: 56.4
click at [176, 188] on div "This page is new and has not been published yet. Styles/Design Tokens Tokens ar…" at bounding box center [270, 255] width 493 height 459
click at [180, 194] on strong "Core principles for naming" at bounding box center [185, 200] width 133 height 12
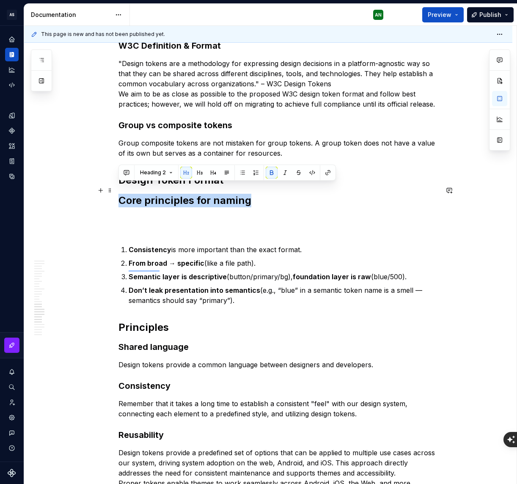
drag, startPoint x: 249, startPoint y: 191, endPoint x: 120, endPoint y: 194, distance: 128.8
click at [120, 194] on h2 "Core principles for naming" at bounding box center [279, 201] width 320 height 14
click at [199, 173] on button "button" at bounding box center [200, 173] width 12 height 12
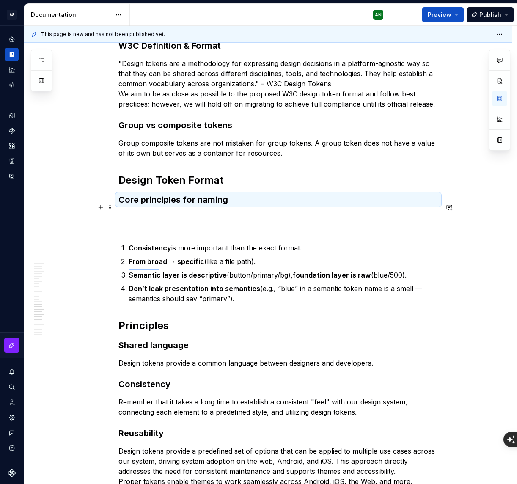
click at [140, 213] on p "To enrich screen reader interactions, please activate Accessibility in Grammarl…" at bounding box center [279, 223] width 320 height 20
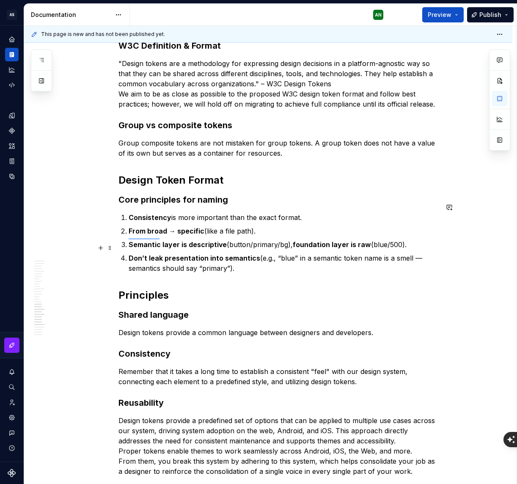
click at [257, 262] on p "Don’t leak presentation into semantics (e.g., “blue” in a semantic token name i…" at bounding box center [284, 263] width 310 height 20
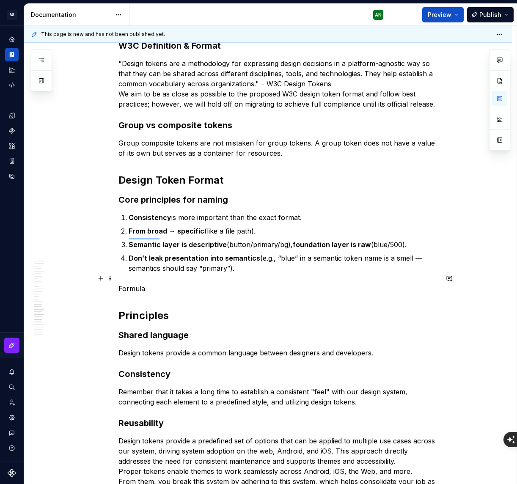
click at [131, 284] on p "Formula" at bounding box center [279, 289] width 320 height 10
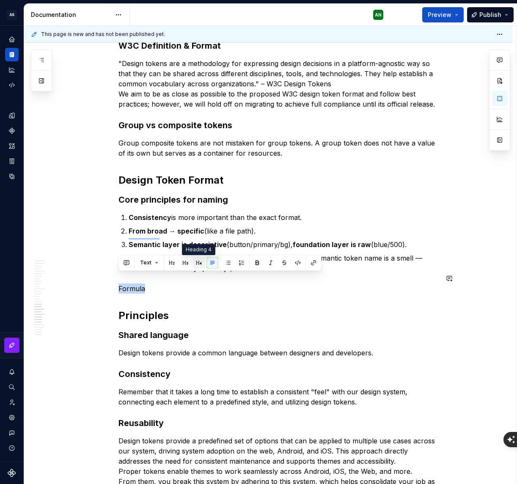
click at [198, 262] on button "button" at bounding box center [199, 263] width 12 height 12
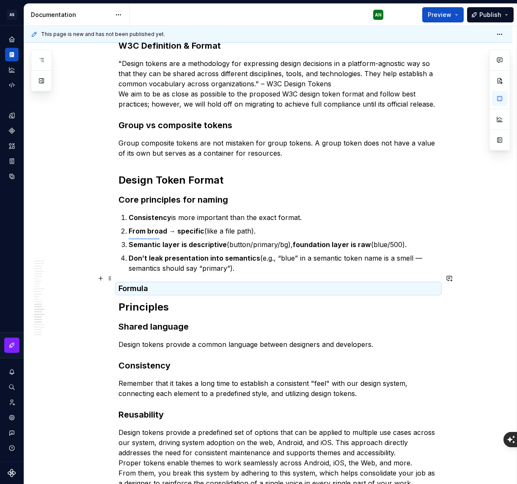
click at [365, 284] on h4 "Formula" at bounding box center [279, 289] width 320 height 10
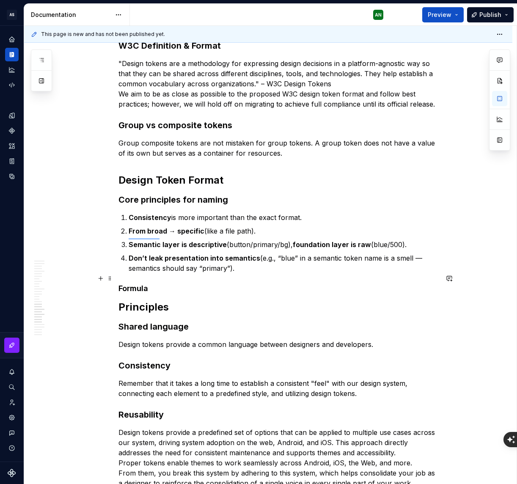
click at [234, 284] on h4 "Formula" at bounding box center [279, 289] width 320 height 10
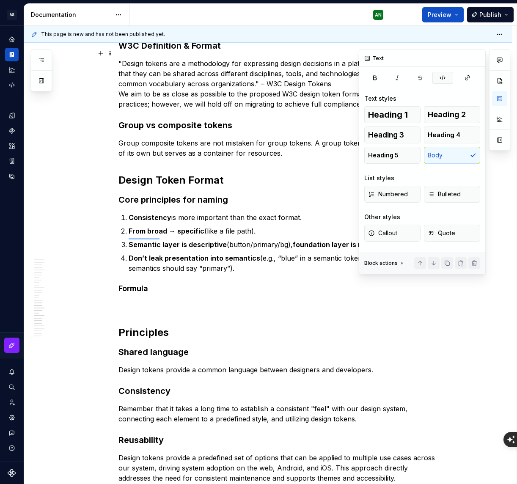
click at [442, 77] on icon "button" at bounding box center [443, 78] width 7 height 7
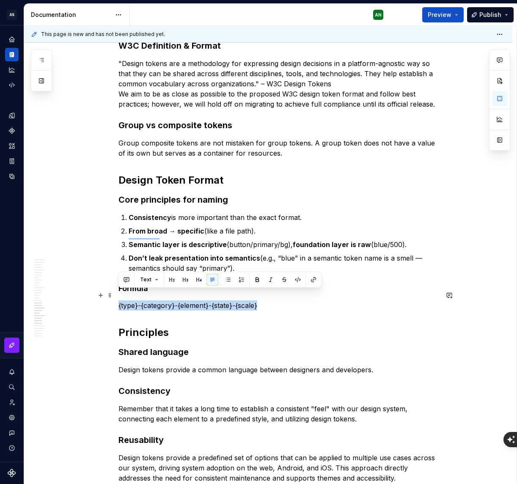
drag, startPoint x: 269, startPoint y: 296, endPoint x: 115, endPoint y: 293, distance: 153.7
click at [300, 279] on button "button" at bounding box center [298, 280] width 12 height 12
click at [290, 301] on p "{type}-{category}-{element}-{state}-{scale}" at bounding box center [279, 306] width 320 height 10
click at [301, 301] on p "{type}-{category}-{element}-{state}-{scale}" at bounding box center [279, 306] width 320 height 10
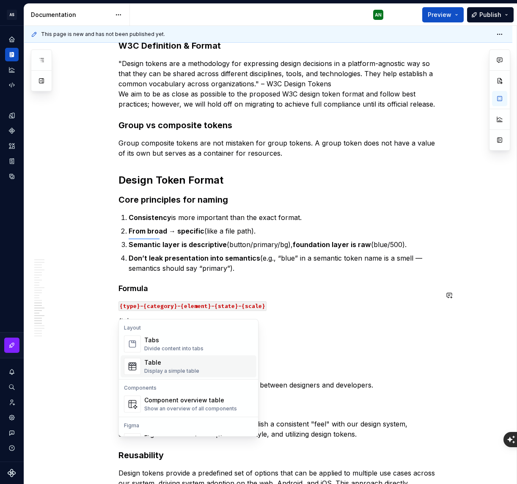
click at [153, 362] on div "Table" at bounding box center [171, 363] width 55 height 8
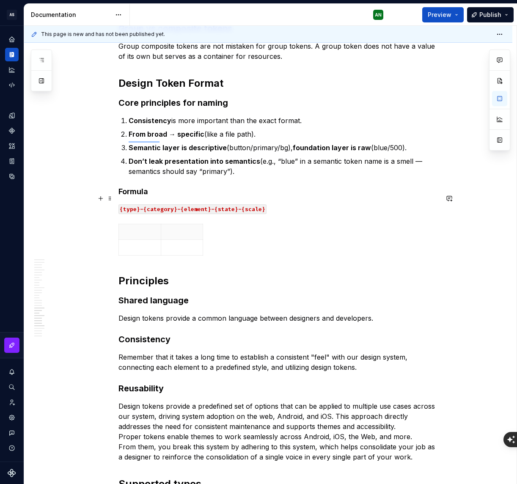
scroll to position [2448, 0]
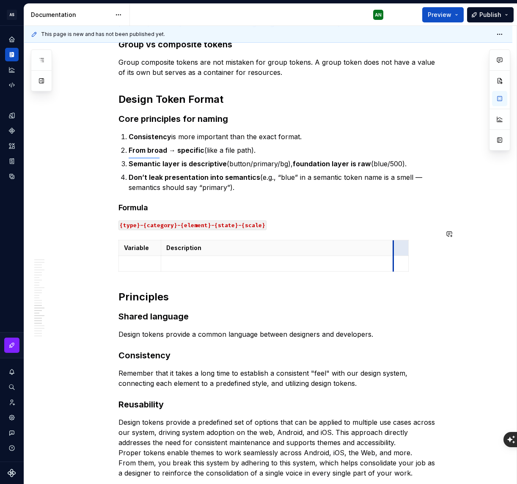
drag, startPoint x: 203, startPoint y: 246, endPoint x: 394, endPoint y: 268, distance: 192.3
click at [401, 231] on html "AS Aria Design System AN Design system data Documentation AN Preview Publish Pa…" at bounding box center [258, 242] width 517 height 484
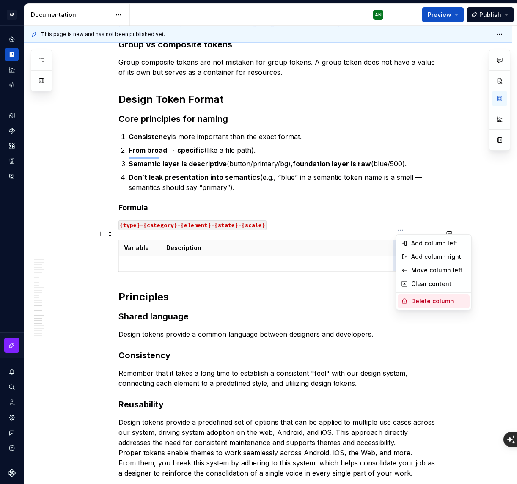
drag, startPoint x: 439, startPoint y: 300, endPoint x: 437, endPoint y: 291, distance: 9.4
click at [439, 300] on div "Delete column" at bounding box center [439, 301] width 55 height 8
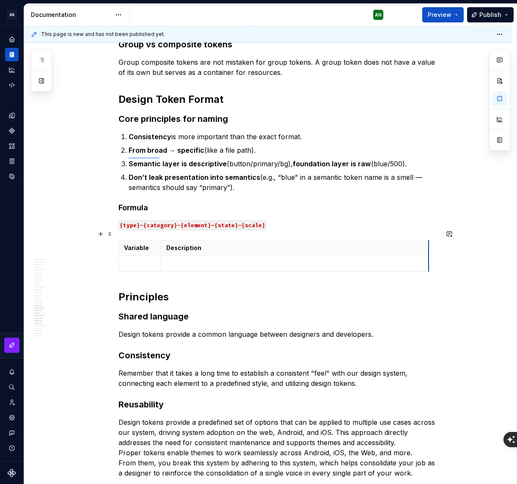
drag, startPoint x: 428, startPoint y: 239, endPoint x: 423, endPoint y: 248, distance: 10.2
click at [118, 255] on html "AS Aria Design System AN Design system data Documentation AN Preview Publish Pa…" at bounding box center [258, 242] width 517 height 484
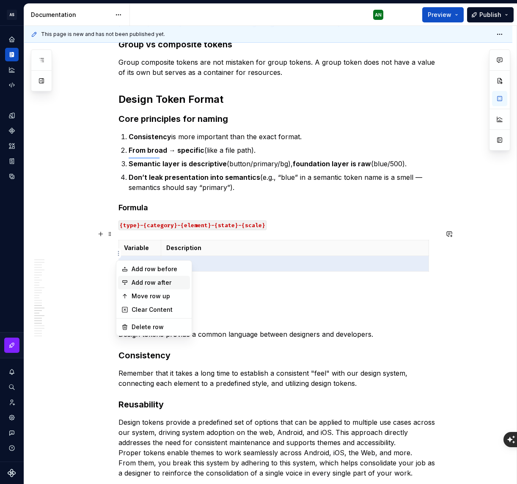
click at [135, 281] on div "Add row after" at bounding box center [159, 283] width 55 height 8
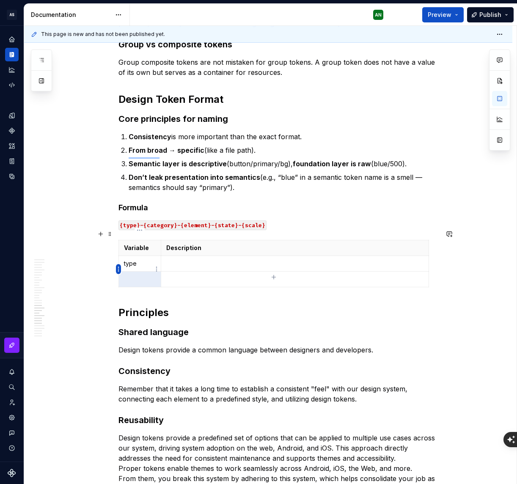
click at [118, 270] on html "AS Aria Design System AN Design system data Documentation AN Preview Publish Pa…" at bounding box center [258, 242] width 517 height 484
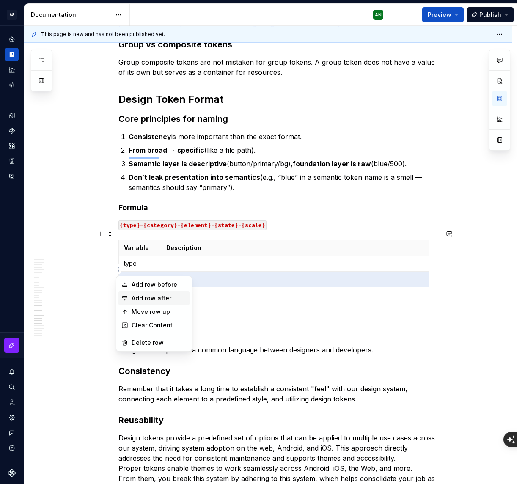
click at [149, 297] on div "Add row after" at bounding box center [159, 298] width 55 height 8
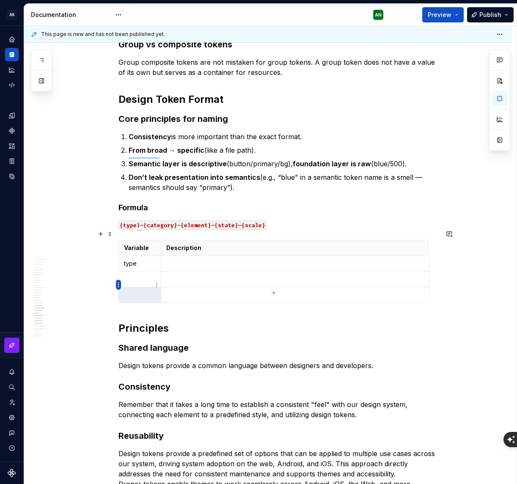
click at [118, 285] on html "AS Aria Design System AN Design system data Documentation AN Preview Publish Pa…" at bounding box center [258, 242] width 517 height 484
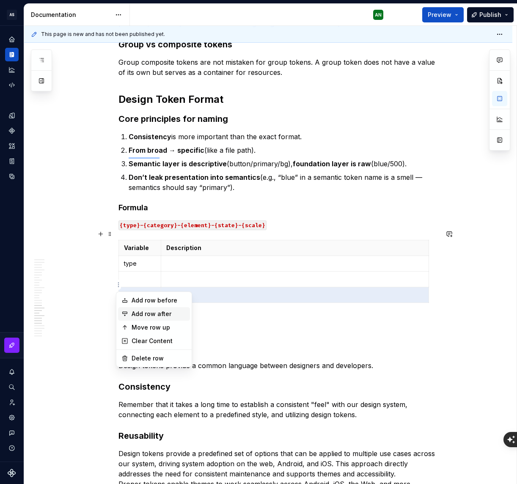
click at [144, 314] on div "Add row after" at bounding box center [159, 314] width 55 height 8
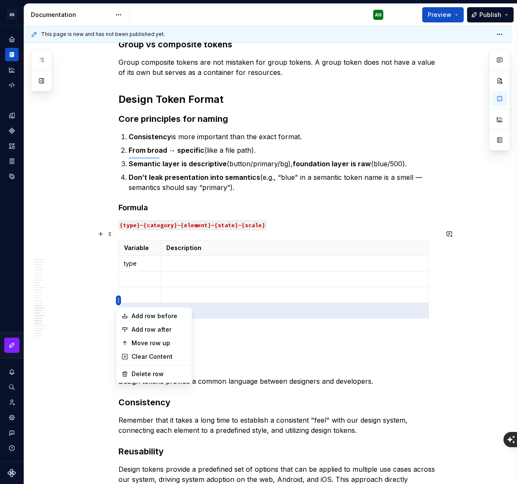
click at [118, 299] on html "AS Aria Design System AN Design system data Documentation AN Preview Publish Pa…" at bounding box center [258, 242] width 517 height 484
click at [150, 329] on div "Add row after" at bounding box center [159, 330] width 55 height 8
type textarea "*"
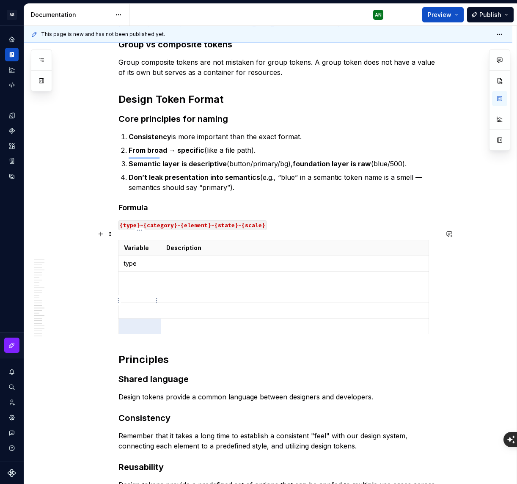
click at [139, 275] on p "To enrich screen reader interactions, please activate Accessibility in Grammarl…" at bounding box center [140, 279] width 32 height 8
click at [133, 291] on p "To enrich screen reader interactions, please activate Accessibility in Grammarl…" at bounding box center [140, 295] width 32 height 8
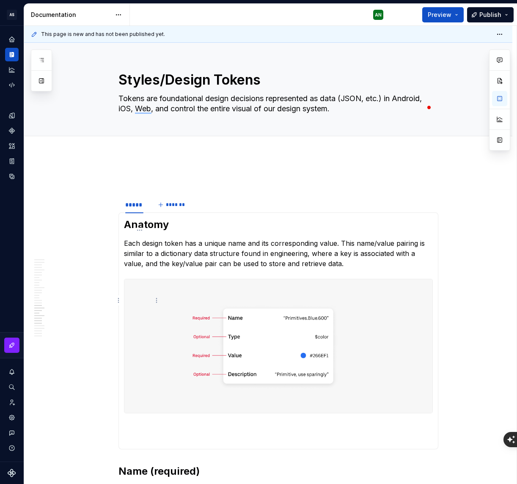
scroll to position [2432, 0]
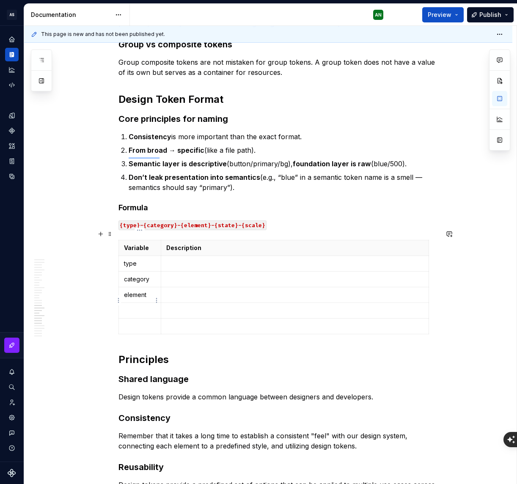
click at [133, 307] on p "To enrich screen reader interactions, please activate Accessibility in Grammarl…" at bounding box center [140, 311] width 32 height 8
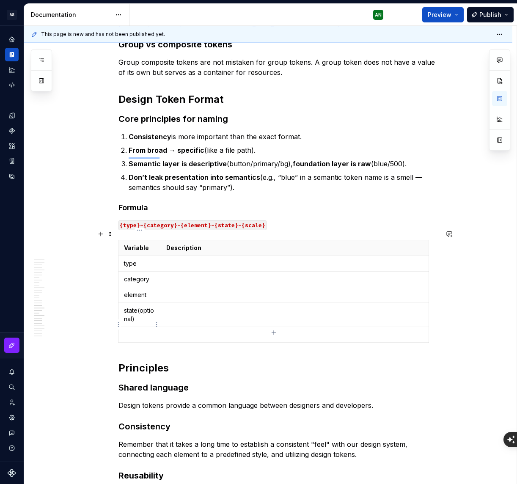
click at [139, 331] on p "To enrich screen reader interactions, please activate Accessibility in Grammarl…" at bounding box center [140, 335] width 32 height 8
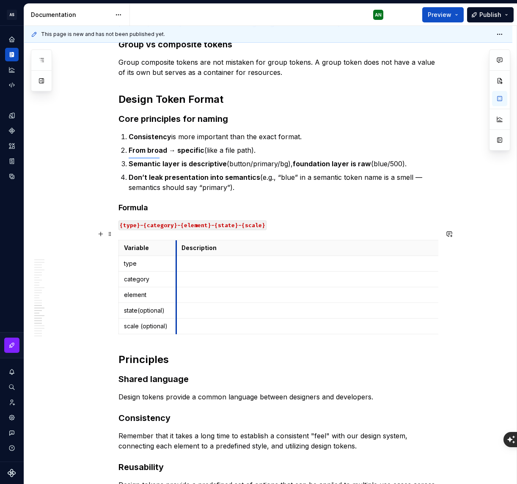
drag, startPoint x: 161, startPoint y: 239, endPoint x: 177, endPoint y: 241, distance: 15.3
click at [177, 241] on th "Description" at bounding box center [310, 249] width 268 height 16
click at [137, 307] on p "state(optional)" at bounding box center [147, 311] width 47 height 8
click at [166, 307] on p "state (optional)" at bounding box center [147, 311] width 47 height 8
click at [176, 284] on button "button" at bounding box center [177, 285] width 12 height 12
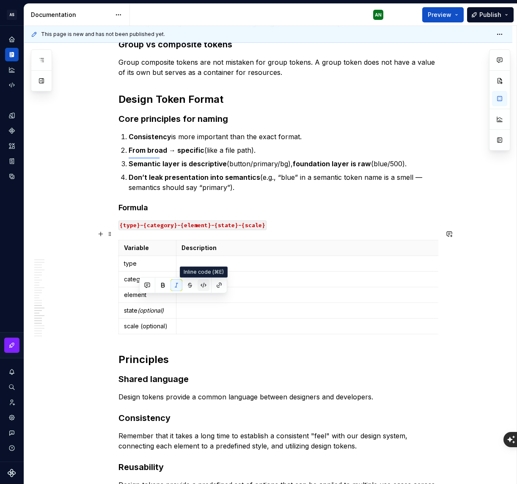
click at [202, 284] on button "button" at bounding box center [204, 285] width 12 height 12
drag, startPoint x: 175, startPoint y: 242, endPoint x: 181, endPoint y: 244, distance: 6.8
click at [178, 286] on button "button" at bounding box center [178, 287] width 12 height 12
click at [205, 286] on button "button" at bounding box center [205, 287] width 12 height 12
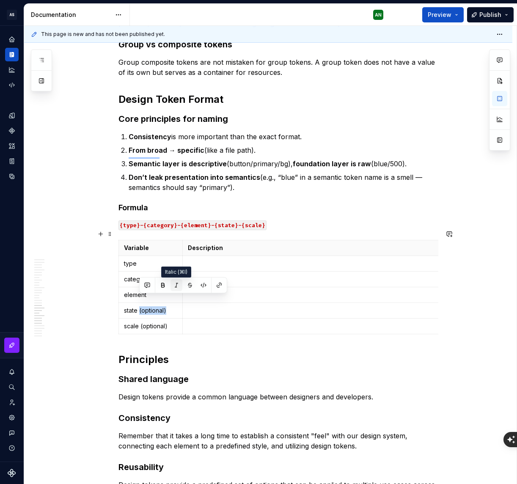
click at [175, 285] on button "button" at bounding box center [177, 285] width 12 height 12
click at [175, 284] on button "button" at bounding box center [177, 285] width 12 height 12
drag, startPoint x: 168, startPoint y: 316, endPoint x: 147, endPoint y: 312, distance: 20.7
click at [139, 322] on p "scale (optional)" at bounding box center [150, 326] width 53 height 8
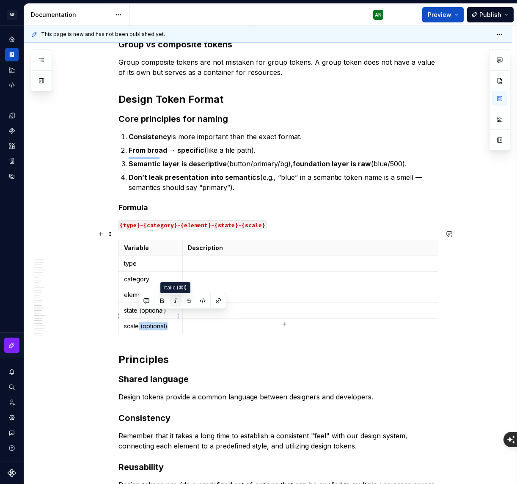
click at [174, 299] on button "button" at bounding box center [176, 301] width 12 height 12
click at [236, 260] on p "To enrich screen reader interactions, please activate Accessibility in Grammarl…" at bounding box center [316, 264] width 257 height 8
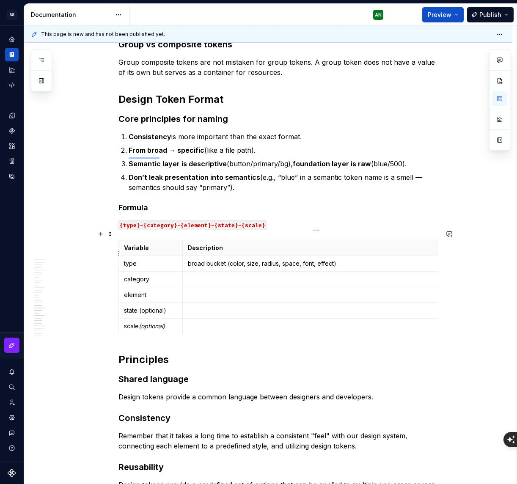
click at [263, 275] on p "To enrich screen reader interactions, please activate Accessibility in Grammarl…" at bounding box center [316, 279] width 257 height 8
click at [243, 275] on p "To enrich screen reader interactions, please activate Accessibility in Grammarl…" at bounding box center [316, 279] width 257 height 8
click at [205, 291] on p "To enrich screen reader interactions, please activate Accessibility in Grammarl…" at bounding box center [316, 295] width 257 height 8
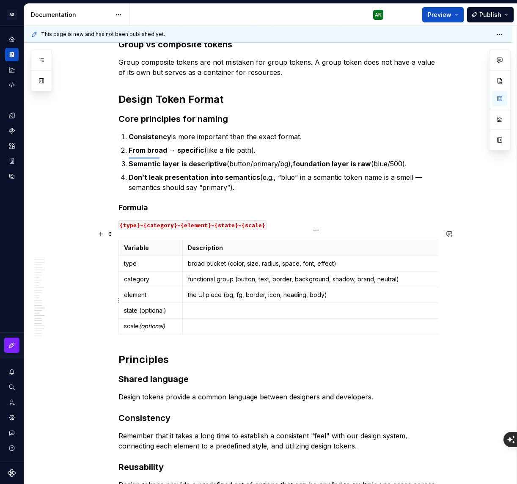
click at [217, 307] on p "To enrich screen reader interactions, please activate Accessibility in Grammarl…" at bounding box center [316, 311] width 257 height 8
click at [216, 322] on p "To enrich screen reader interactions, please activate Accessibility in Grammarl…" at bounding box center [316, 326] width 257 height 8
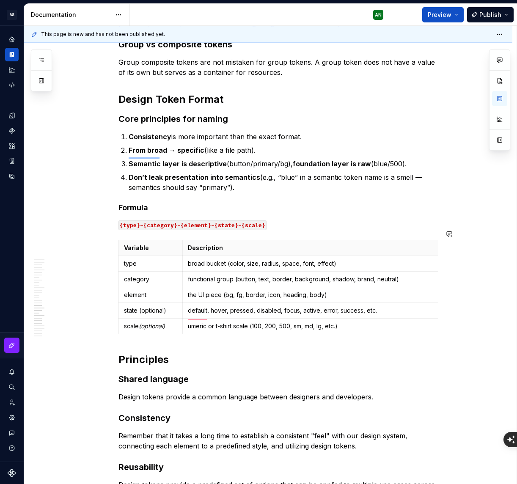
click at [409, 244] on p "Description" at bounding box center [316, 248] width 257 height 8
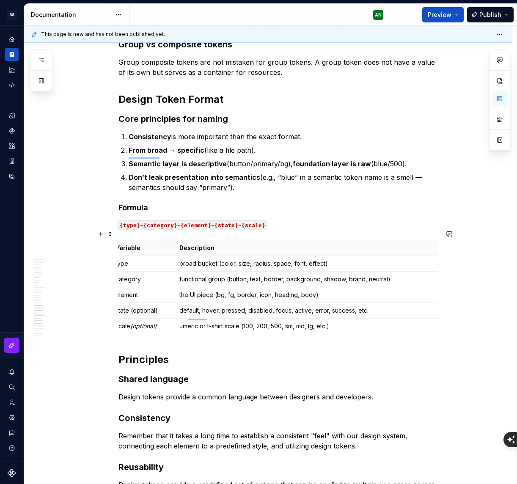
scroll to position [0, 12]
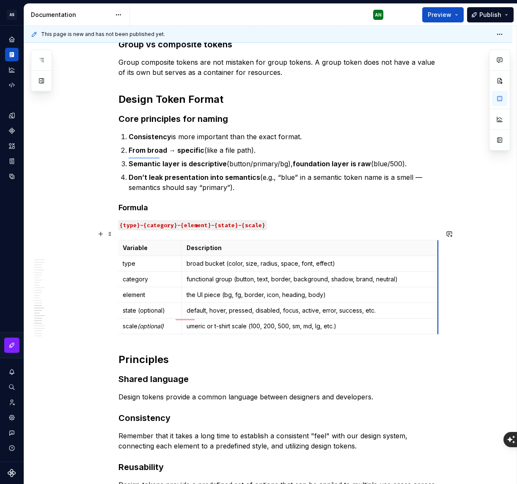
scroll to position [0, 0]
drag, startPoint x: 437, startPoint y: 301, endPoint x: 424, endPoint y: 302, distance: 13.6
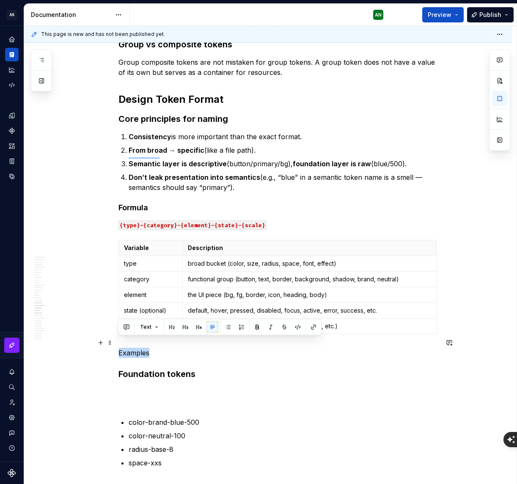
drag, startPoint x: 149, startPoint y: 343, endPoint x: 119, endPoint y: 343, distance: 30.9
click at [119, 348] on p "Examples" at bounding box center [279, 353] width 320 height 10
click at [200, 326] on button "button" at bounding box center [199, 327] width 12 height 12
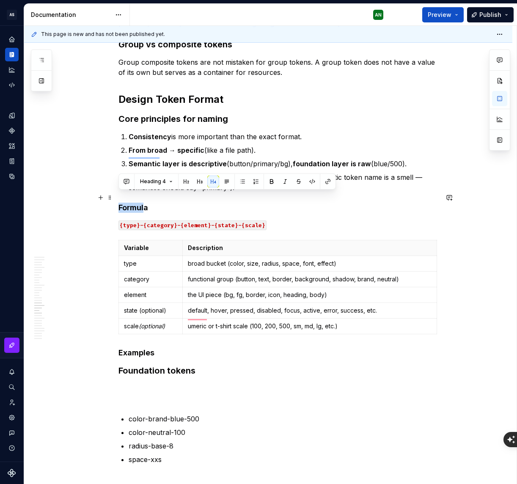
drag, startPoint x: 143, startPoint y: 197, endPoint x: 118, endPoint y: 197, distance: 25.4
click at [119, 203] on h4 "Formula" at bounding box center [279, 208] width 320 height 10
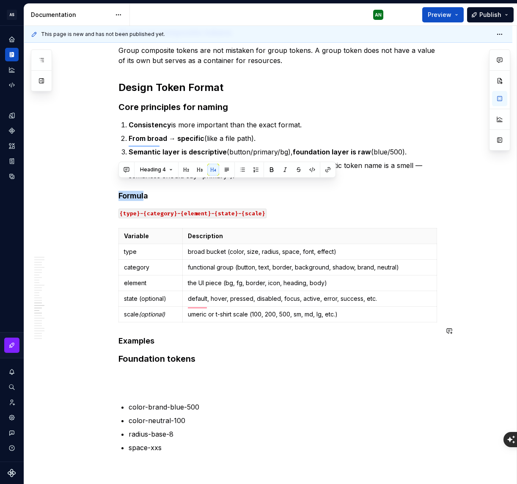
scroll to position [2471, 0]
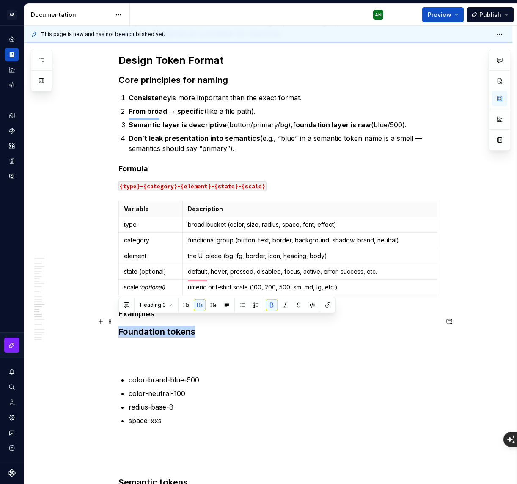
drag, startPoint x: 194, startPoint y: 323, endPoint x: 119, endPoint y: 323, distance: 75.8
click at [119, 326] on h3 "Foundation tokens" at bounding box center [279, 332] width 320 height 12
click at [200, 304] on button "button" at bounding box center [200, 305] width 12 height 12
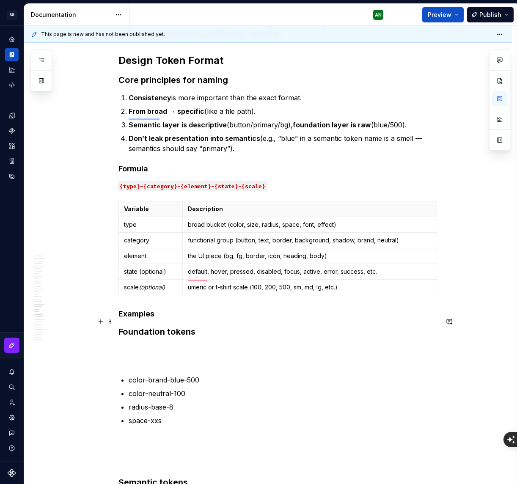
click at [197, 326] on h3 "Foundation tokens" at bounding box center [279, 332] width 320 height 12
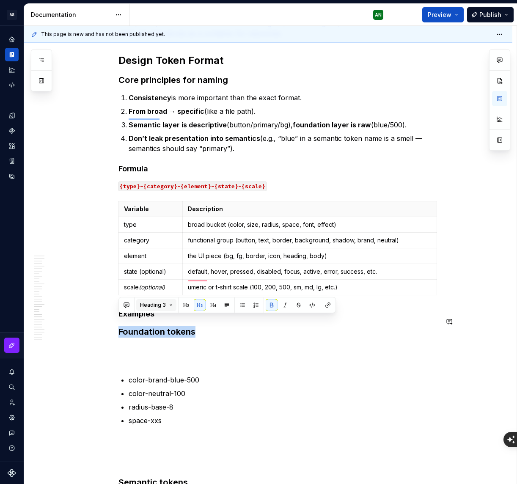
click at [170, 303] on button "Heading 3" at bounding box center [156, 305] width 40 height 12
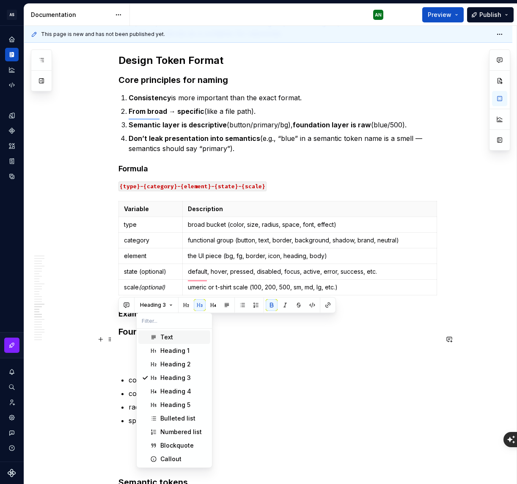
click at [172, 337] on div "Text" at bounding box center [166, 337] width 13 height 8
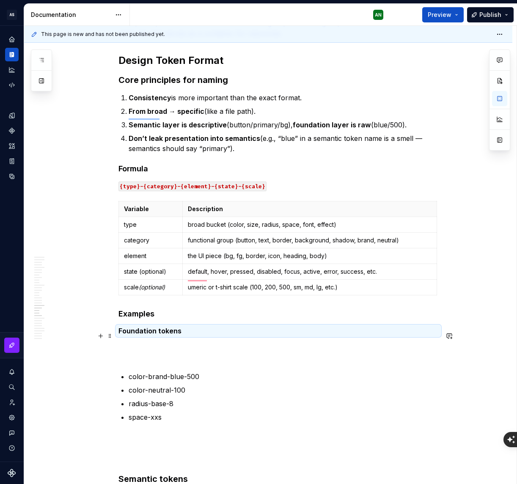
click at [155, 341] on p "To enrich screen reader interactions, please activate Accessibility in Grammarl…" at bounding box center [279, 351] width 320 height 20
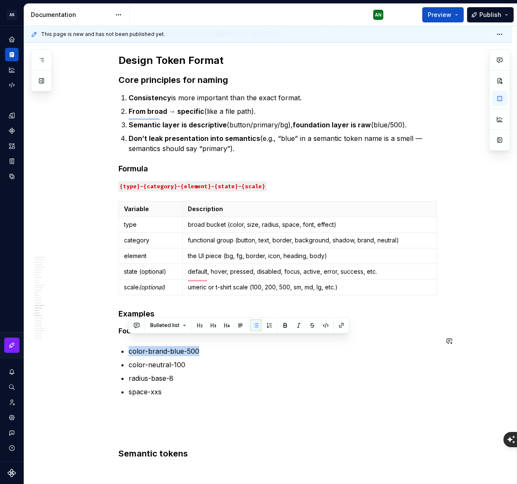
click at [197, 346] on p "color-brand-blue-500" at bounding box center [284, 351] width 310 height 10
click at [326, 324] on button "button" at bounding box center [326, 326] width 12 height 12
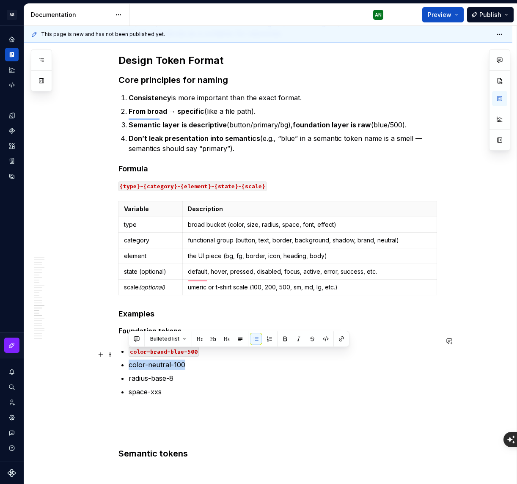
drag, startPoint x: 184, startPoint y: 355, endPoint x: 137, endPoint y: 353, distance: 47.5
click at [326, 340] on button "button" at bounding box center [326, 339] width 12 height 12
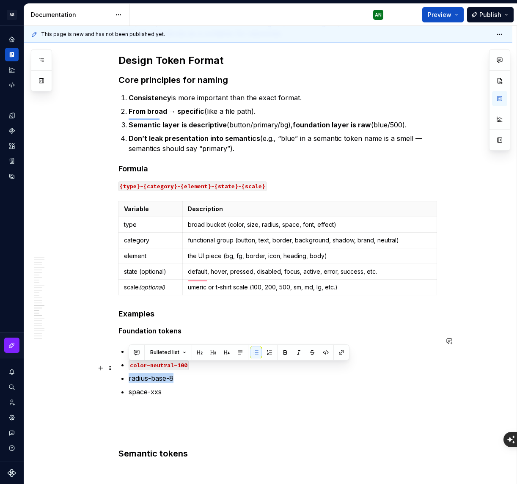
drag, startPoint x: 174, startPoint y: 368, endPoint x: 340, endPoint y: 366, distance: 166.0
click at [129, 373] on li "radius-base-8" at bounding box center [284, 378] width 310 height 10
drag, startPoint x: 327, startPoint y: 352, endPoint x: 319, endPoint y: 356, distance: 8.5
click at [326, 352] on button "button" at bounding box center [326, 353] width 12 height 12
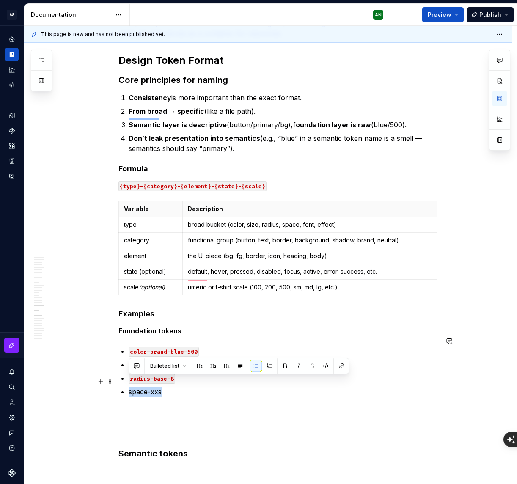
drag, startPoint x: 161, startPoint y: 382, endPoint x: 127, endPoint y: 383, distance: 33.9
click at [325, 366] on button "button" at bounding box center [326, 366] width 12 height 12
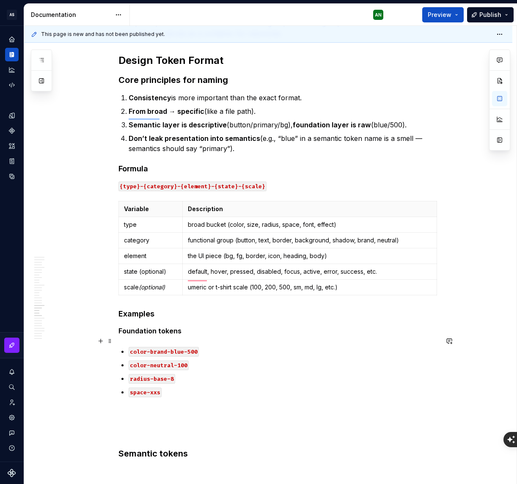
click at [159, 347] on code "color-brand-blue-500" at bounding box center [164, 352] width 70 height 10
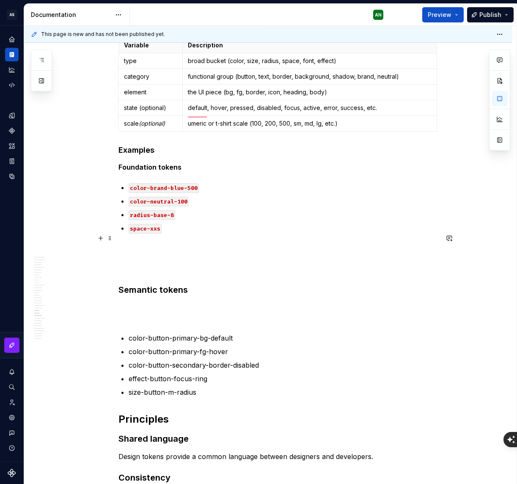
scroll to position [2635, 0]
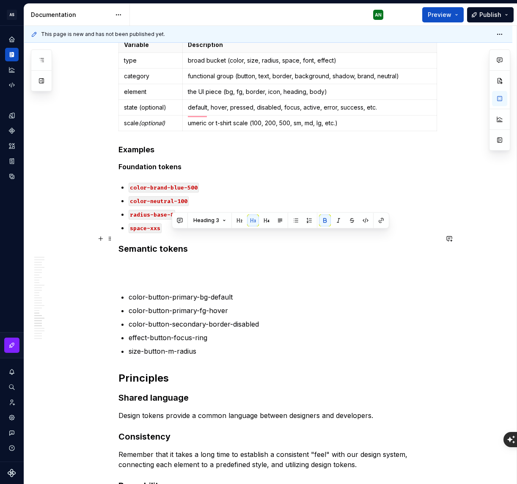
scroll to position [2637, 0]
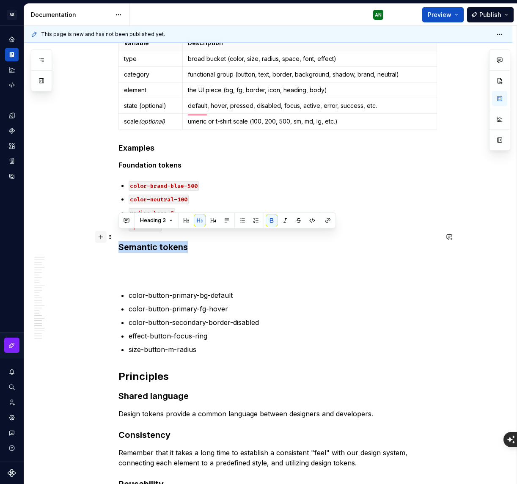
drag, startPoint x: 173, startPoint y: 241, endPoint x: 100, endPoint y: 232, distance: 74.2
click at [170, 220] on button "Heading 3" at bounding box center [156, 221] width 40 height 12
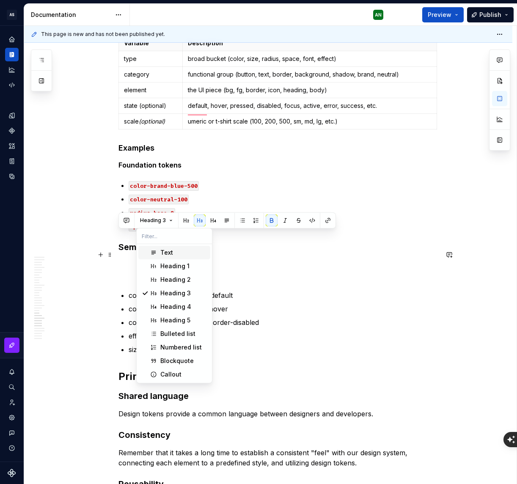
click at [174, 254] on div "Text" at bounding box center [183, 253] width 47 height 8
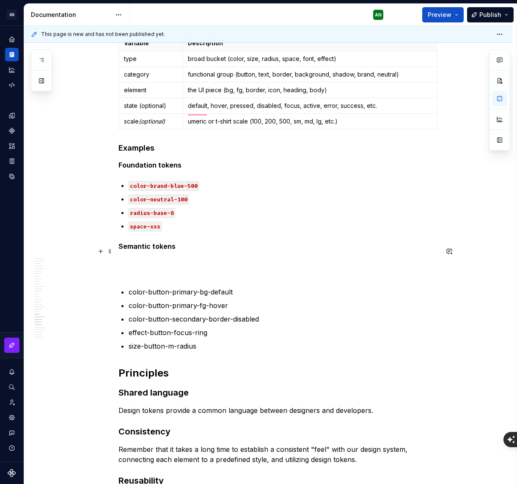
click at [138, 257] on p "To enrich screen reader interactions, please activate Accessibility in Grammarl…" at bounding box center [279, 267] width 320 height 20
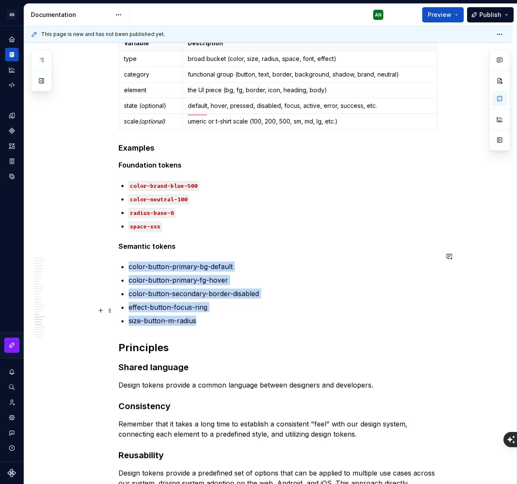
click at [198, 316] on p "size-button-m-radius" at bounding box center [284, 321] width 310 height 10
drag, startPoint x: 198, startPoint y: 312, endPoint x: 130, endPoint y: 253, distance: 90.3
click at [130, 262] on ul "color-button-primary-bg-default color-button-primary-fg-hover color-button-seco…" at bounding box center [284, 294] width 310 height 64
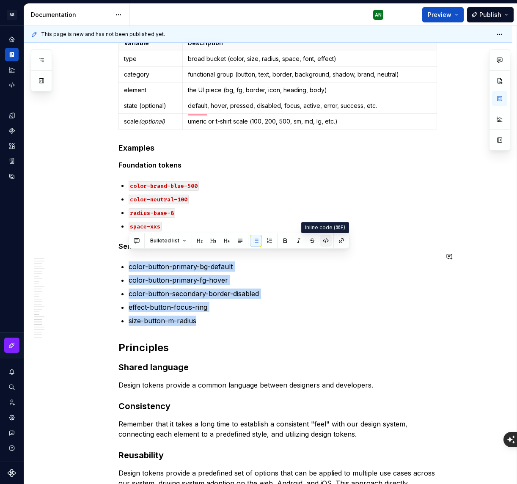
click at [324, 239] on button "button" at bounding box center [326, 241] width 12 height 12
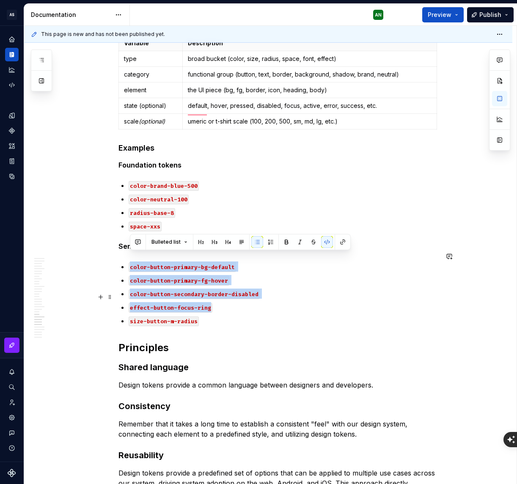
click at [304, 302] on p "effect-button-focus-ring" at bounding box center [284, 307] width 310 height 10
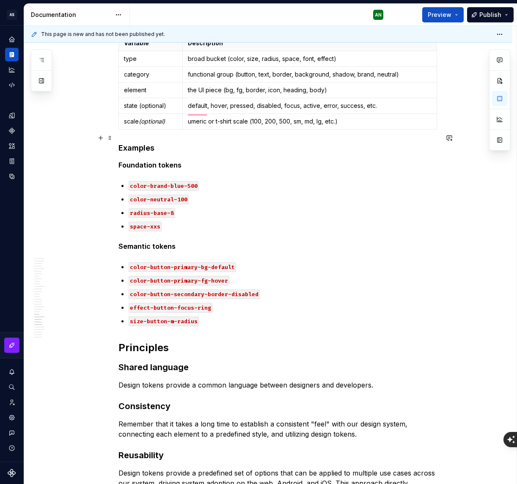
type textarea "*"
